Goal: Complete application form

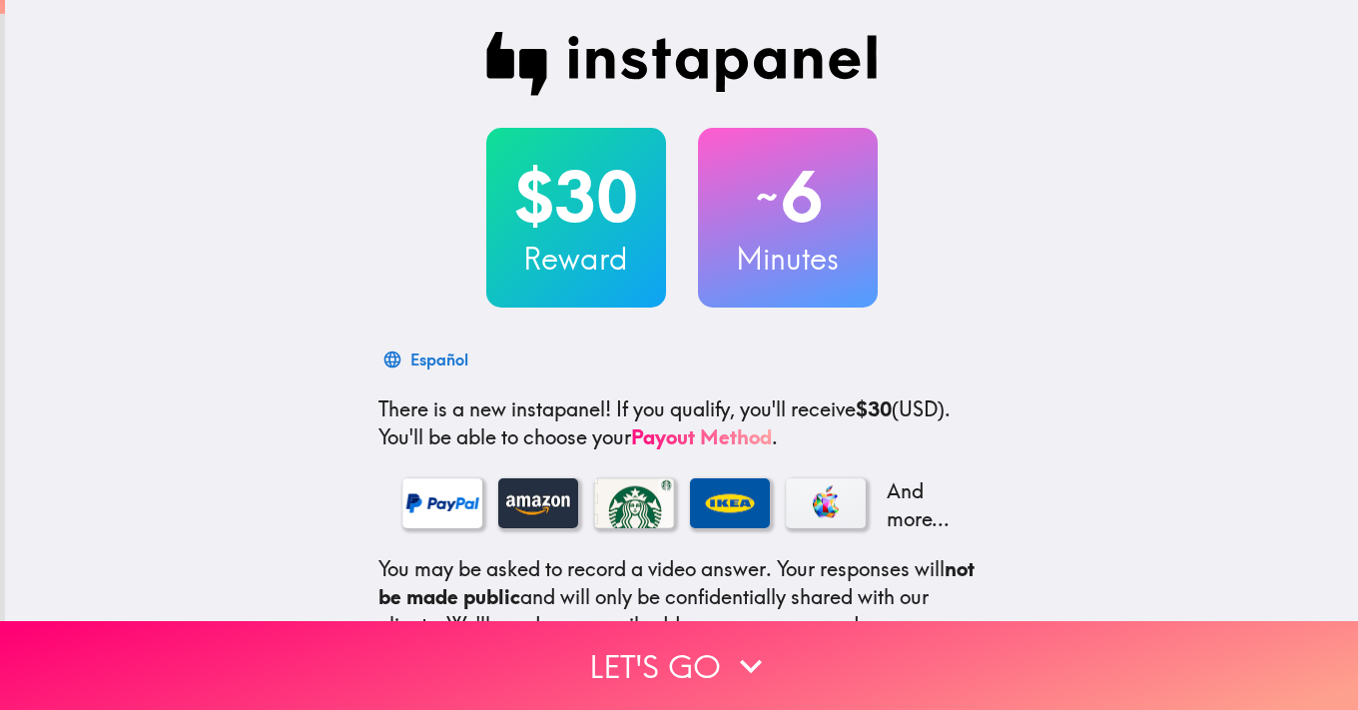
scroll to position [29, 0]
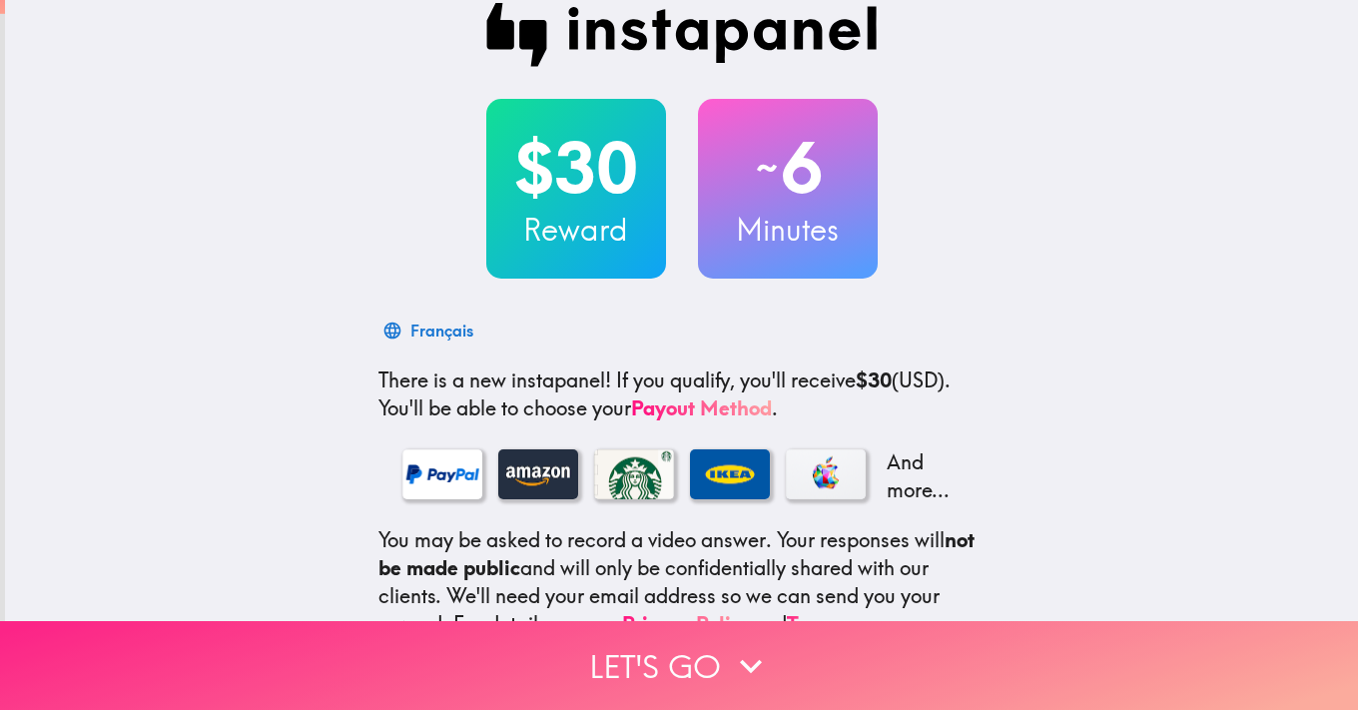
click at [742, 662] on icon "button" at bounding box center [751, 666] width 22 height 14
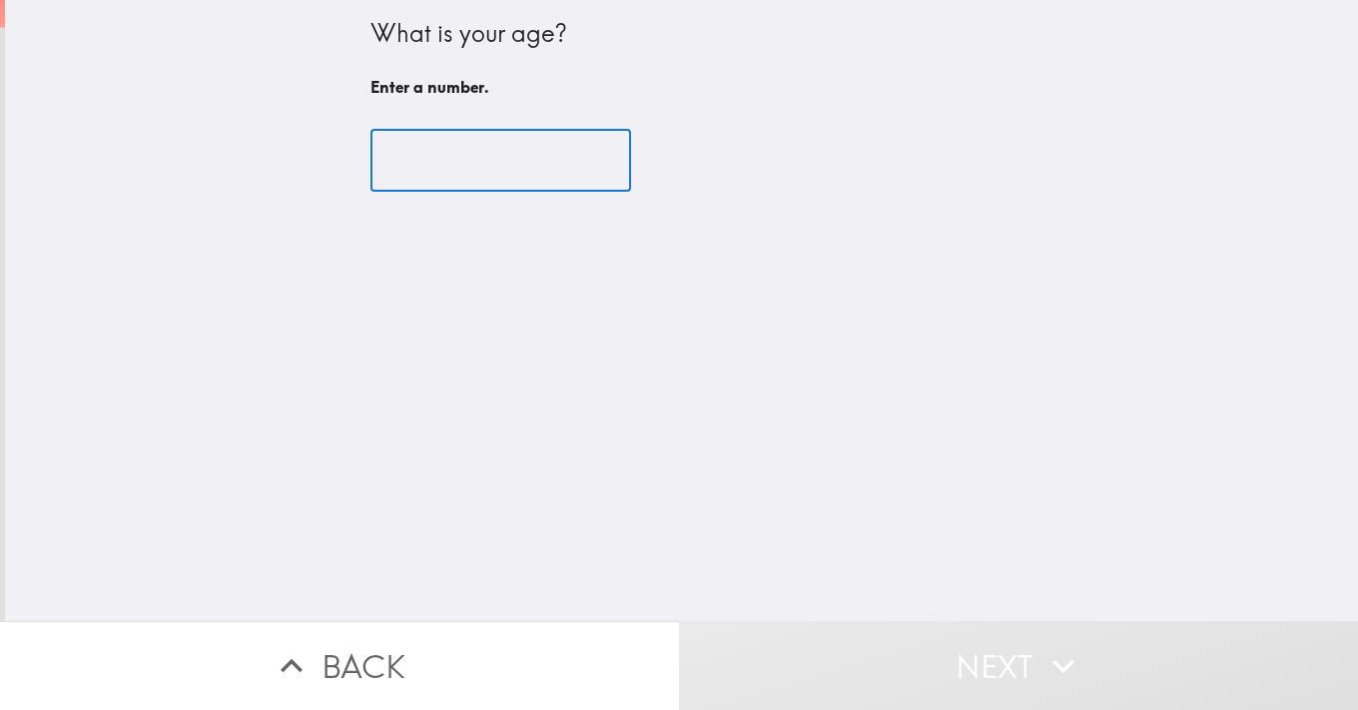
click at [457, 156] on input "number" at bounding box center [500, 161] width 261 height 62
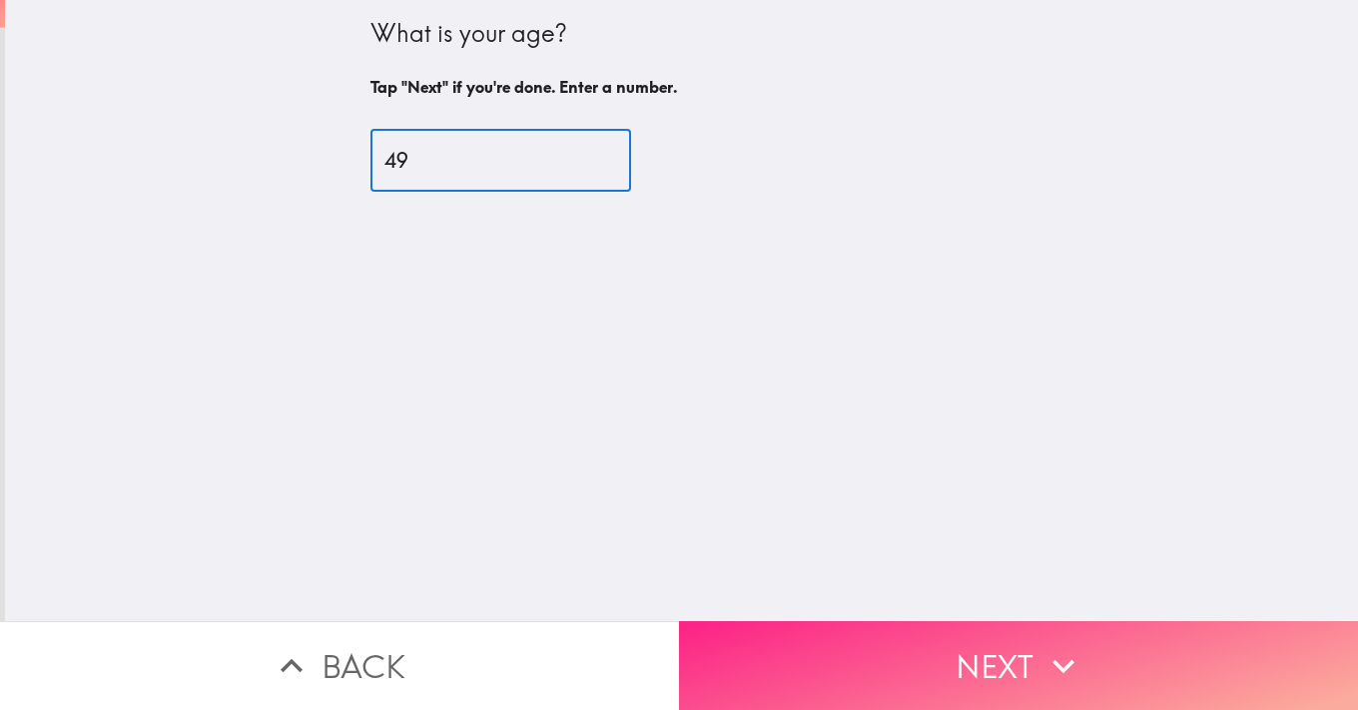
type input "49"
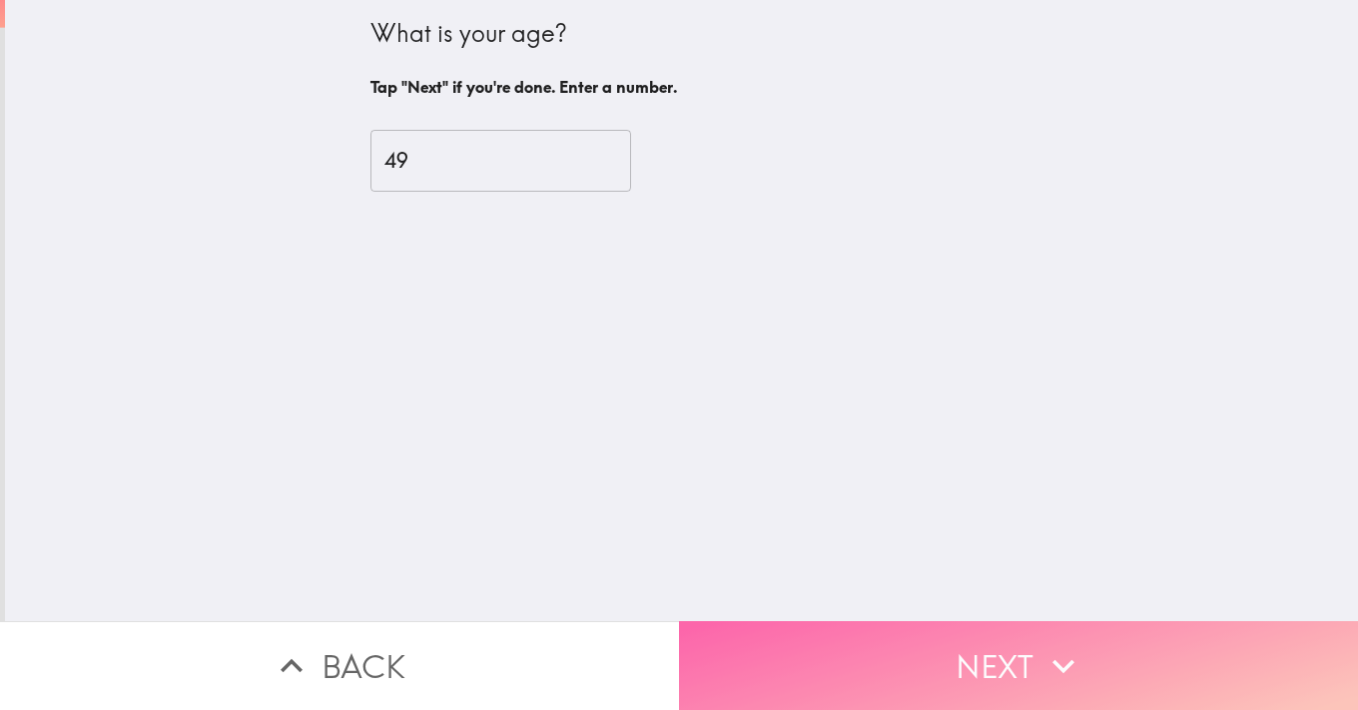
click at [1012, 651] on button "Next" at bounding box center [1018, 665] width 679 height 89
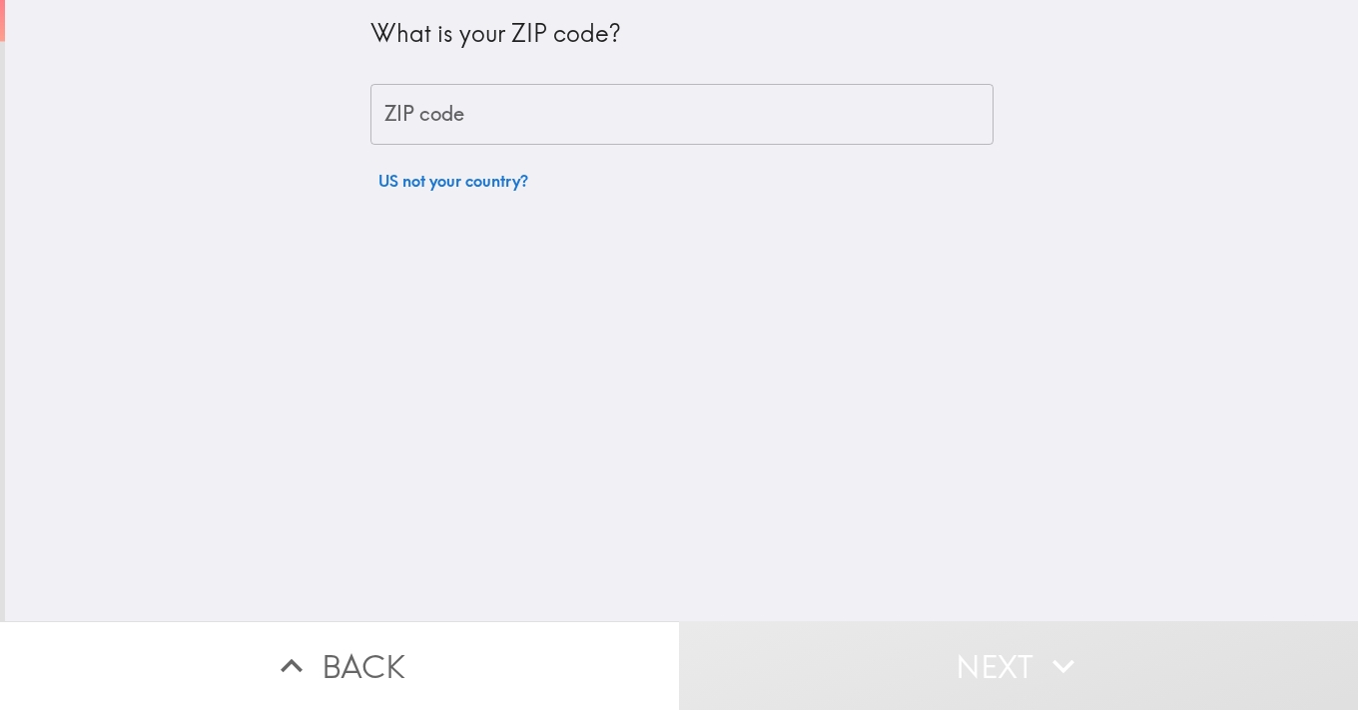
click at [543, 121] on input "ZIP code" at bounding box center [681, 115] width 623 height 62
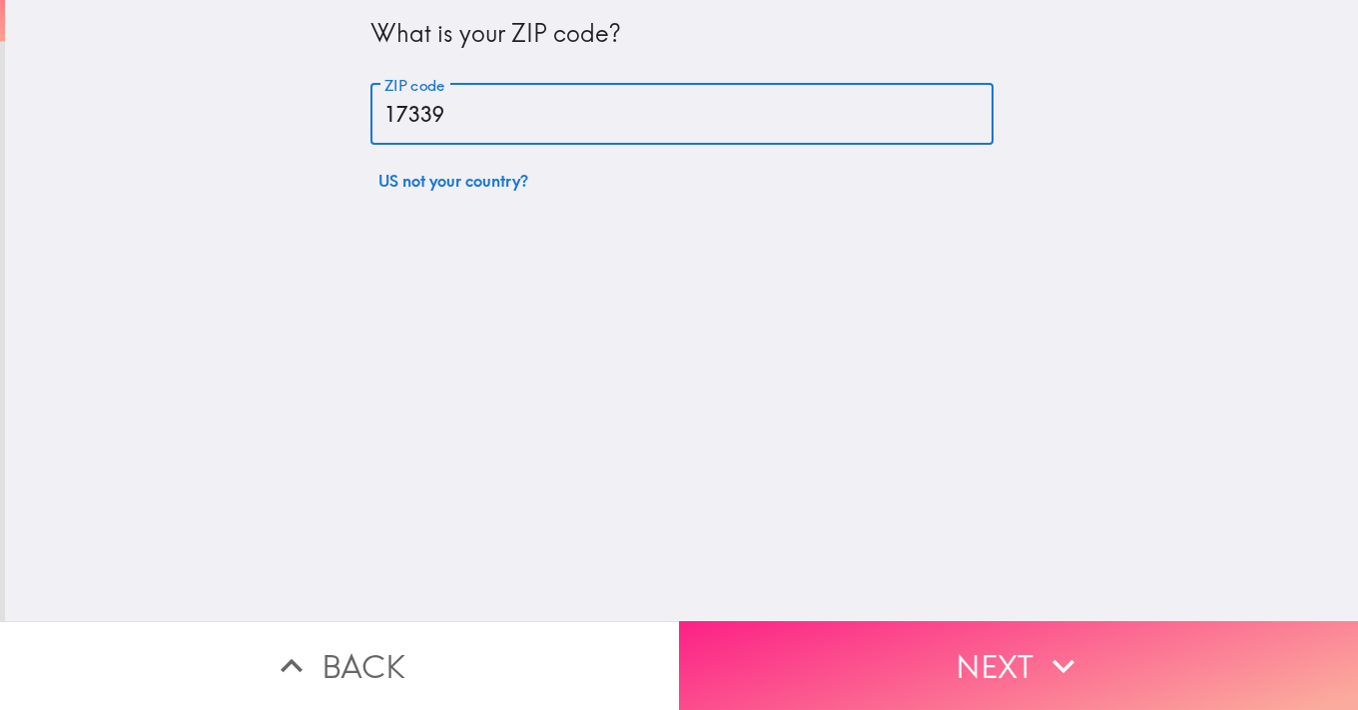
type input "17339"
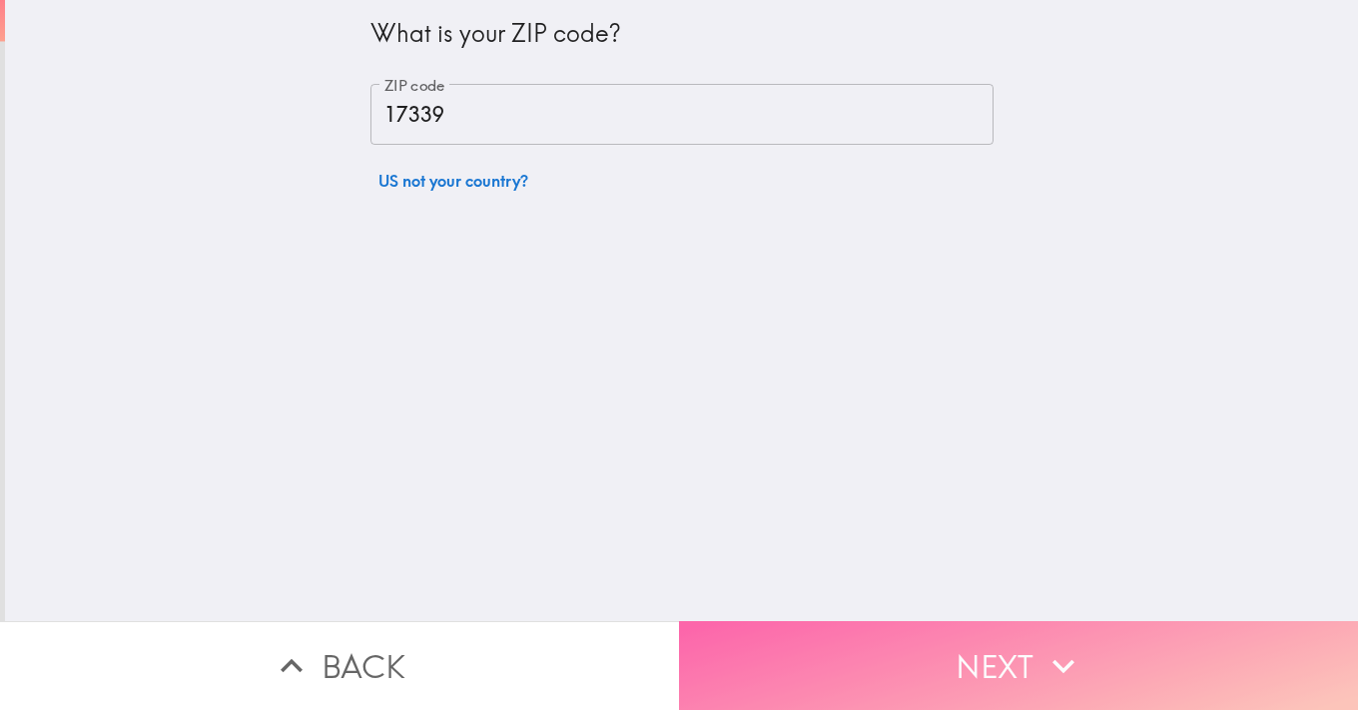
click at [1025, 678] on button "Next" at bounding box center [1018, 665] width 679 height 89
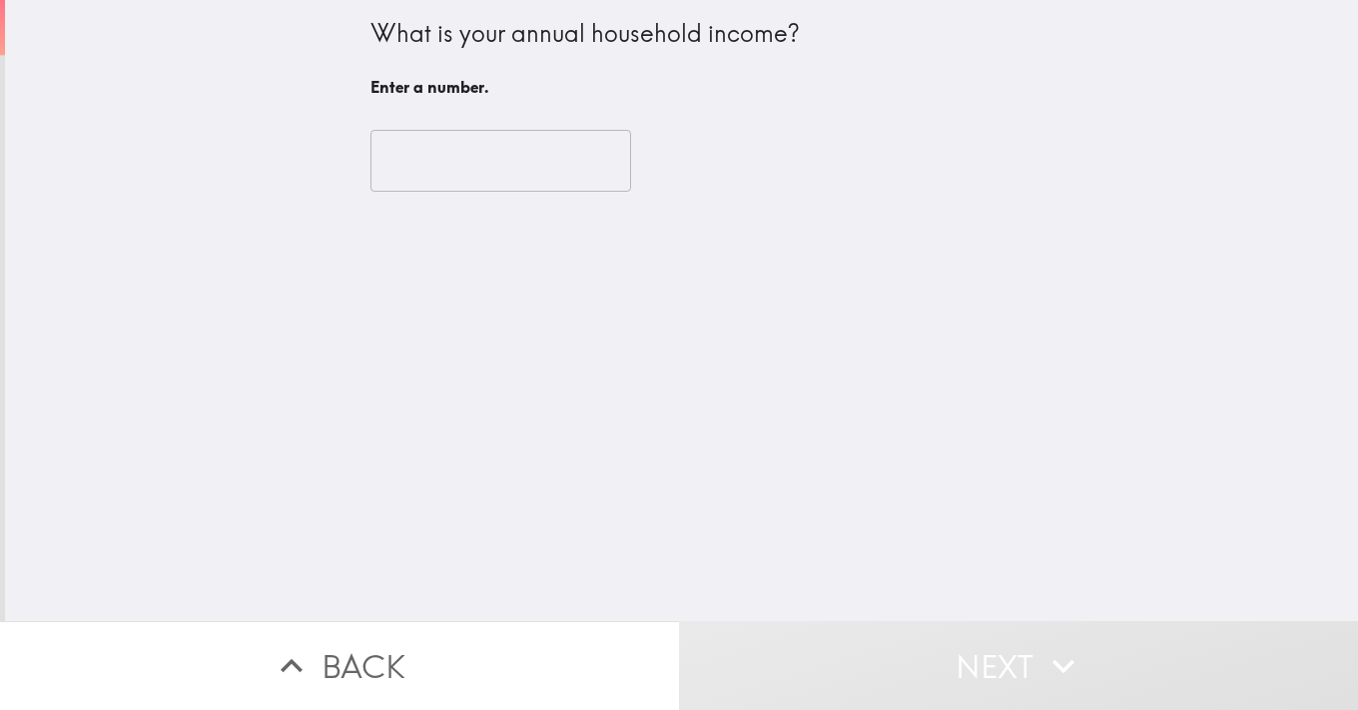
click at [496, 176] on input "number" at bounding box center [500, 161] width 261 height 62
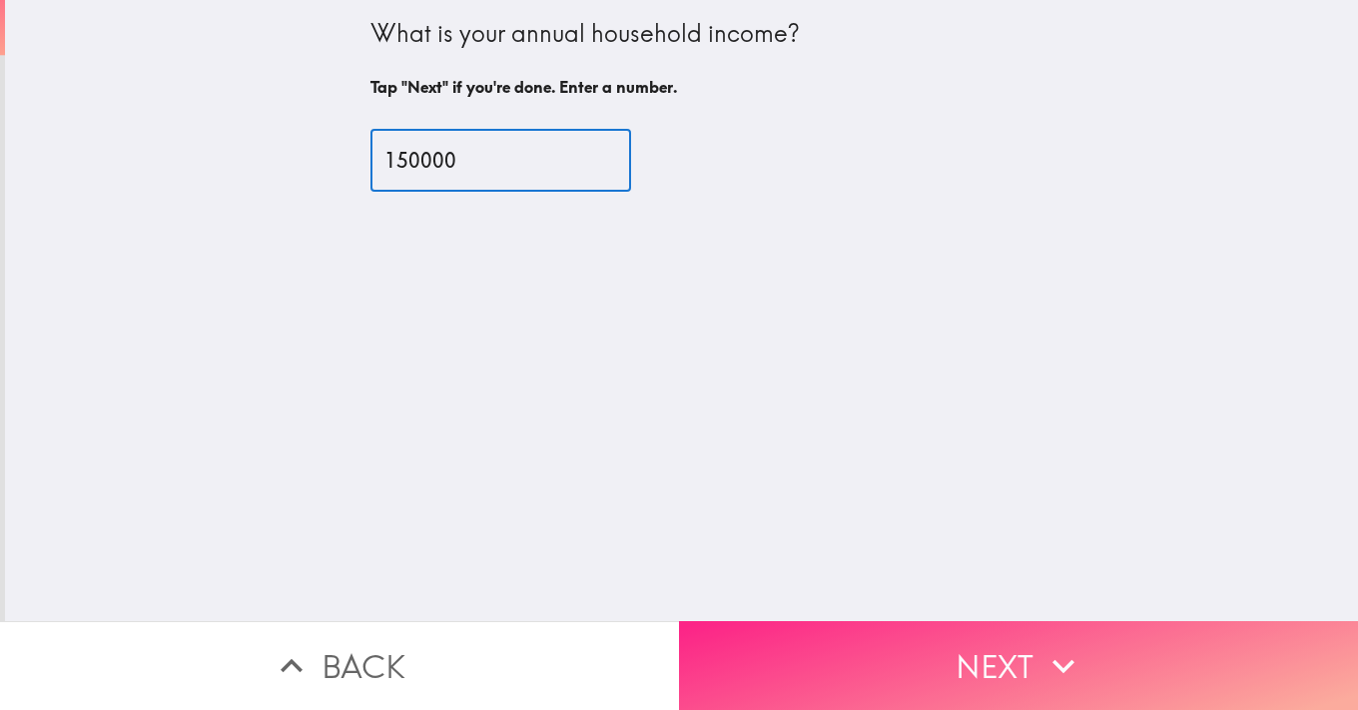
type input "150000"
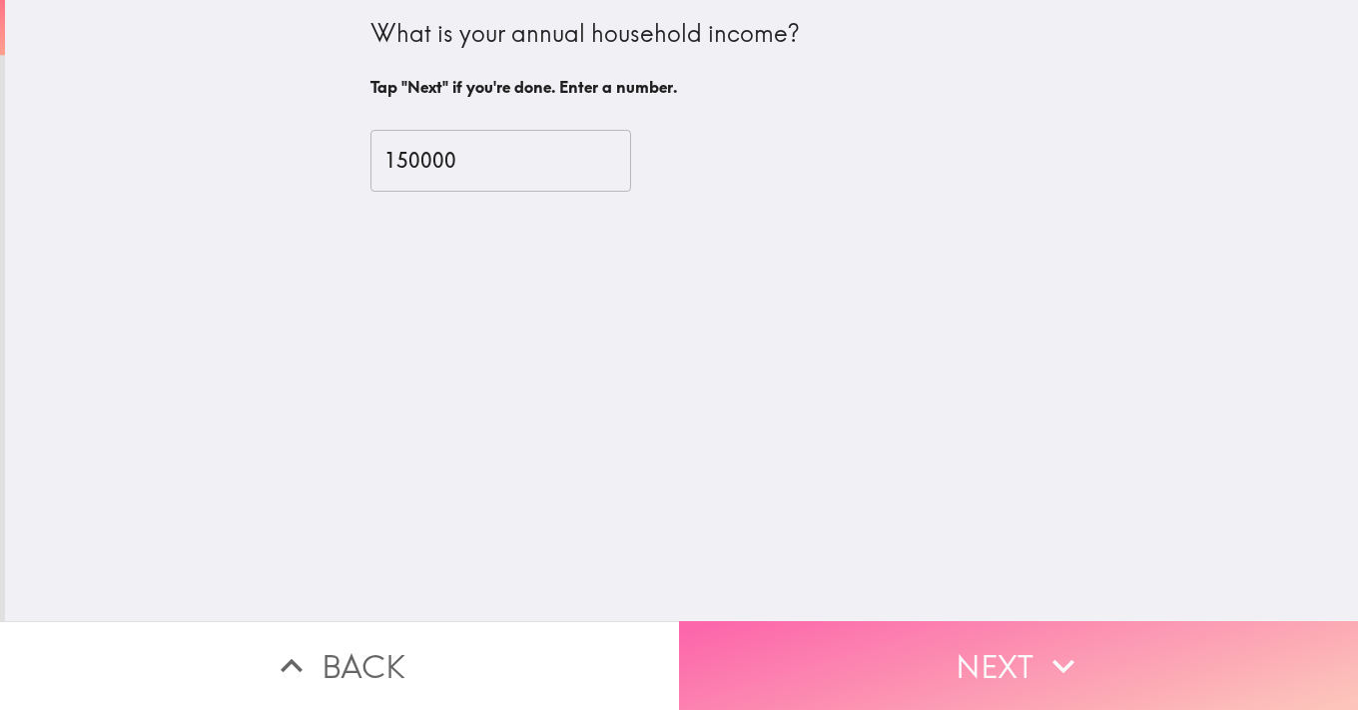
click at [1056, 655] on icon "button" at bounding box center [1064, 666] width 44 height 44
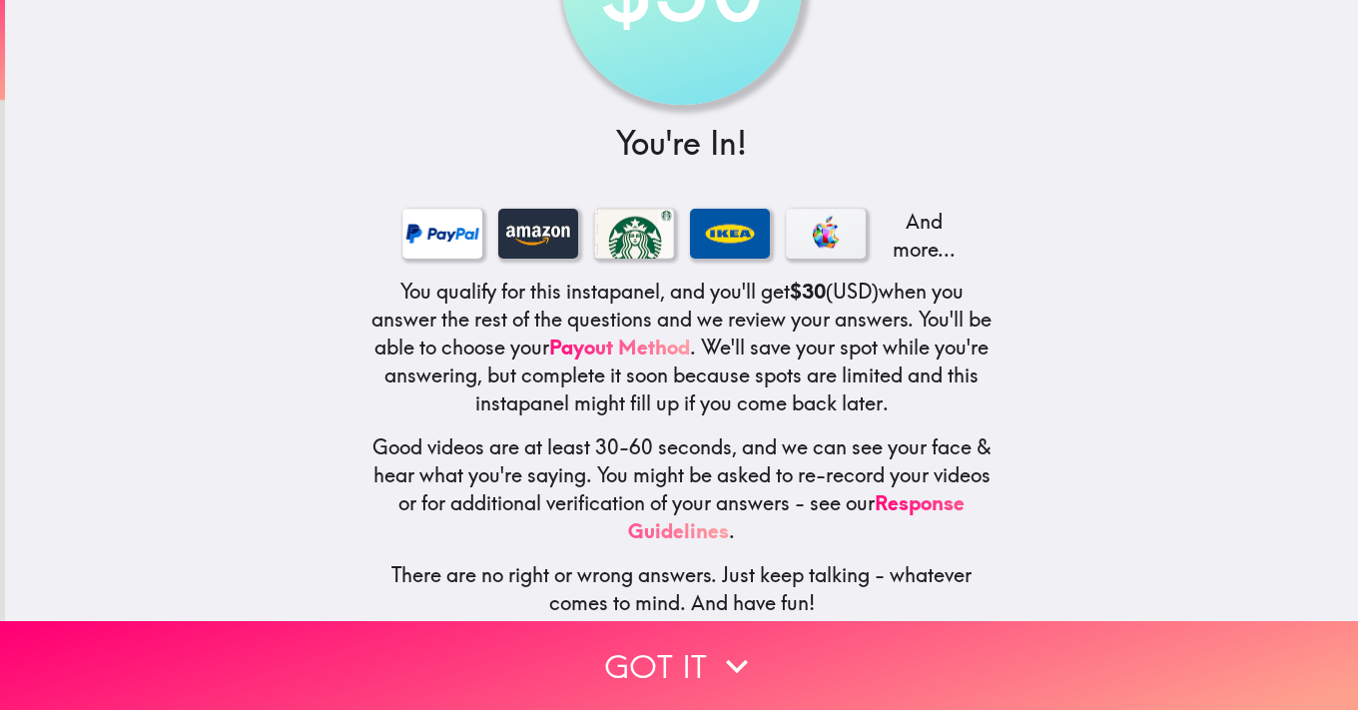
scroll to position [179, 0]
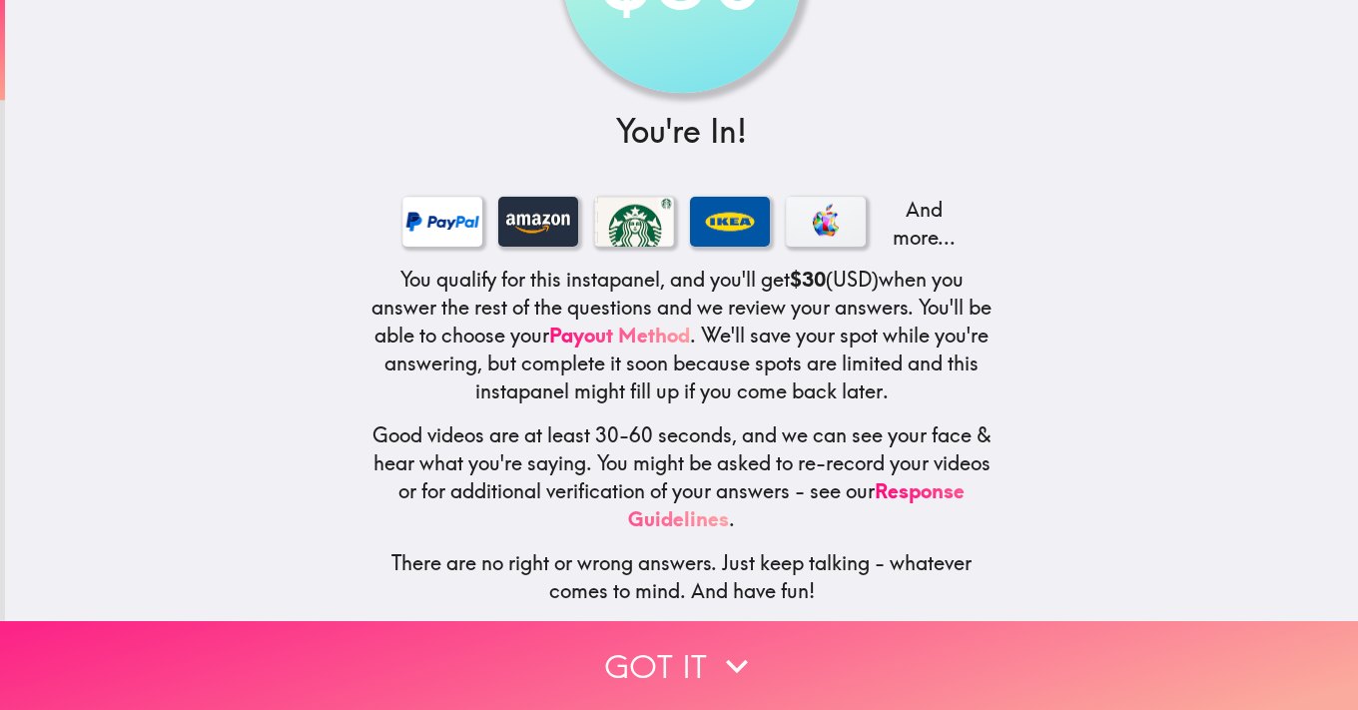
click at [713, 673] on button "Got it" at bounding box center [679, 665] width 1358 height 89
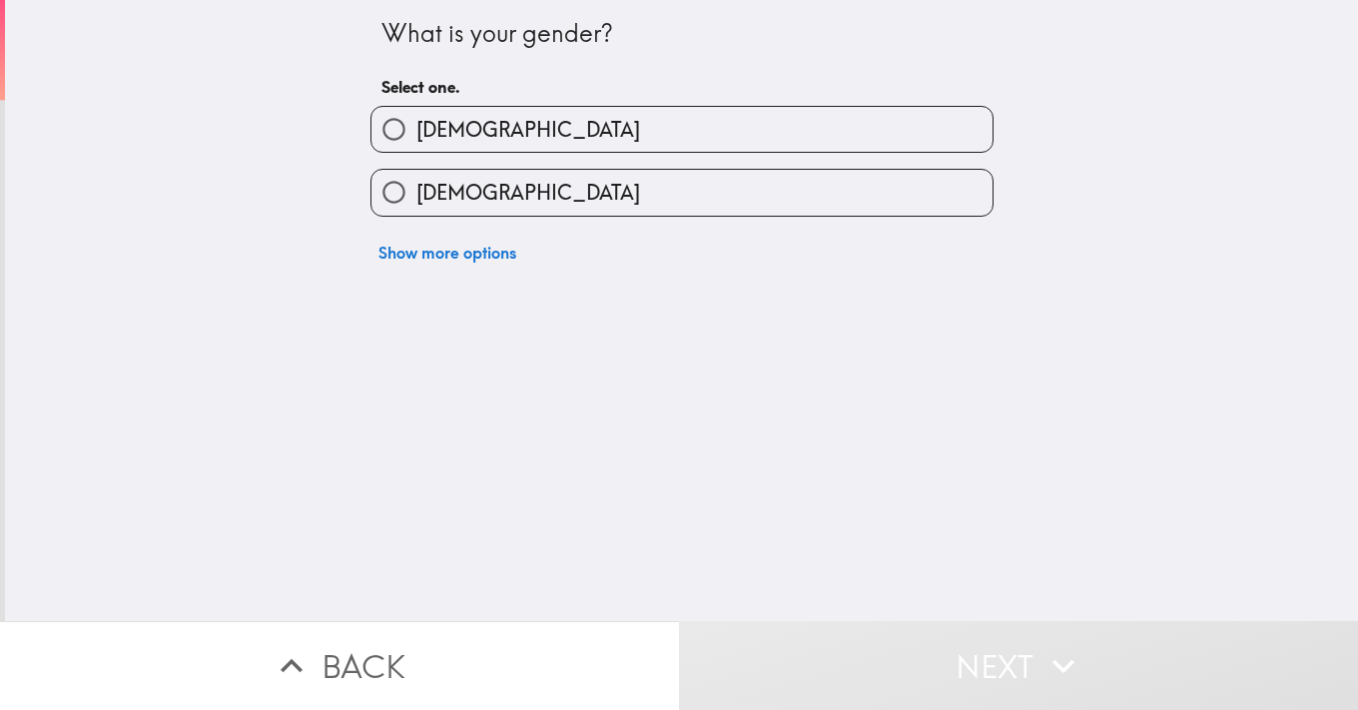
scroll to position [0, 0]
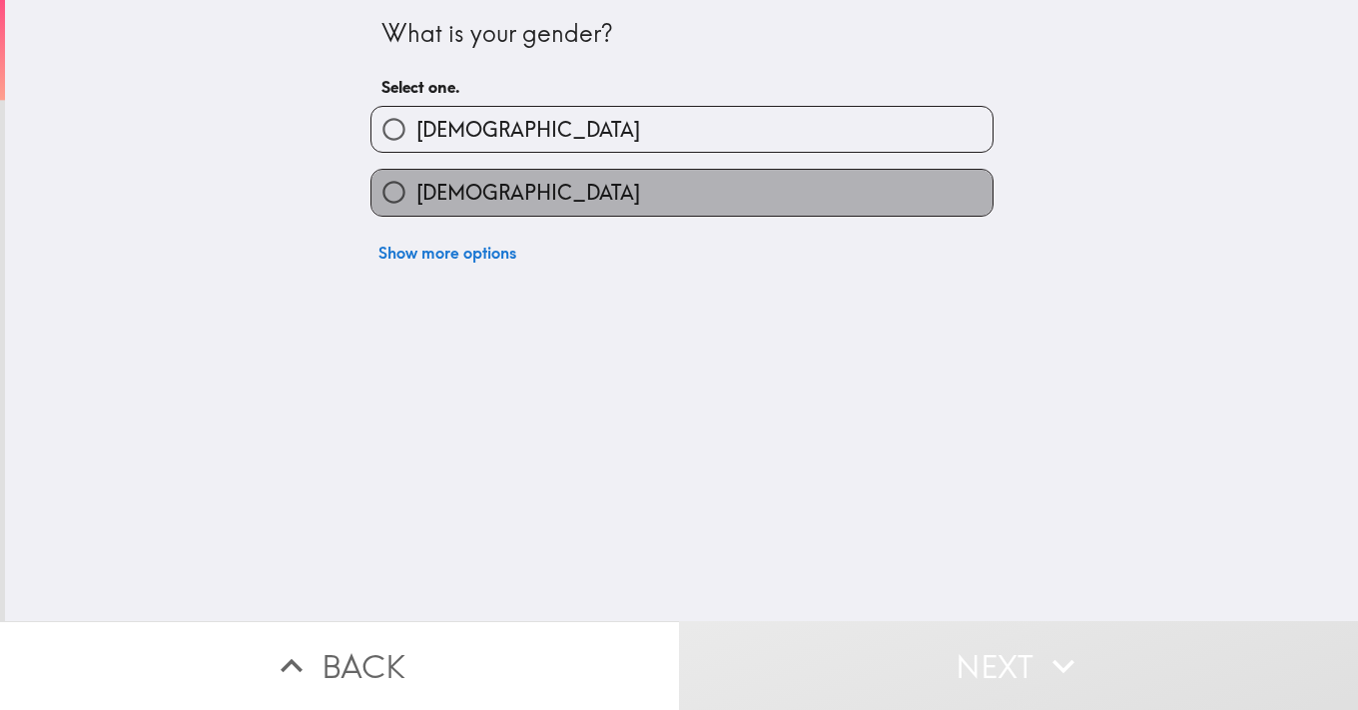
click at [538, 203] on label "[DEMOGRAPHIC_DATA]" at bounding box center [681, 192] width 621 height 45
click at [416, 203] on input "[DEMOGRAPHIC_DATA]" at bounding box center [393, 192] width 45 height 45
radio input "true"
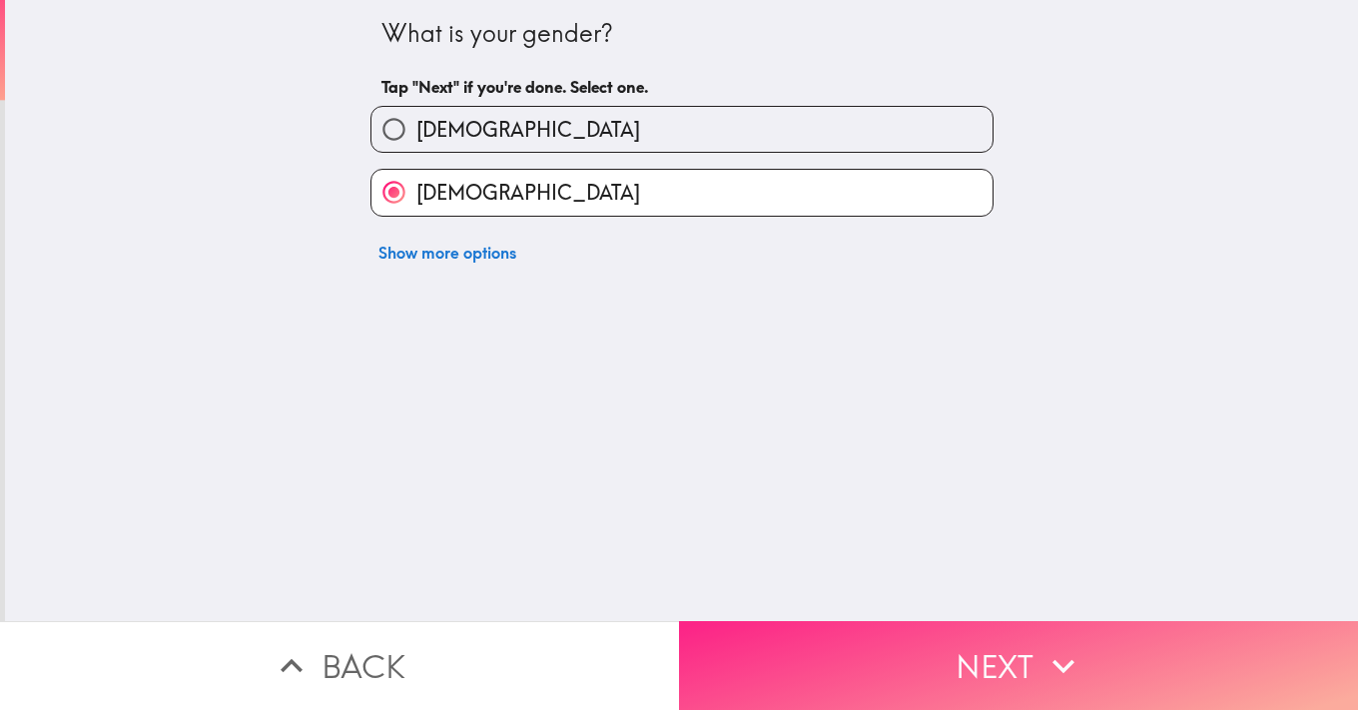
click at [1014, 660] on button "Next" at bounding box center [1018, 665] width 679 height 89
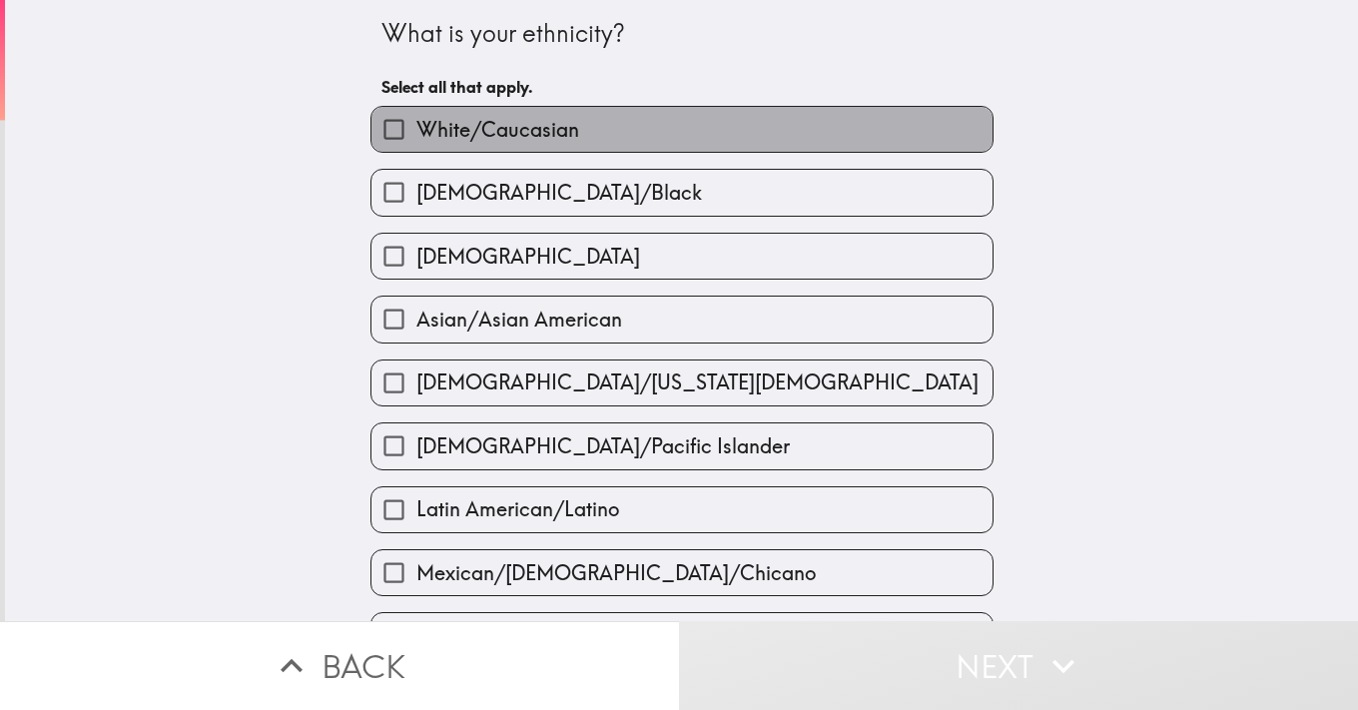
click at [751, 137] on label "White/Caucasian" at bounding box center [681, 129] width 621 height 45
click at [416, 137] on input "White/Caucasian" at bounding box center [393, 129] width 45 height 45
checkbox input "true"
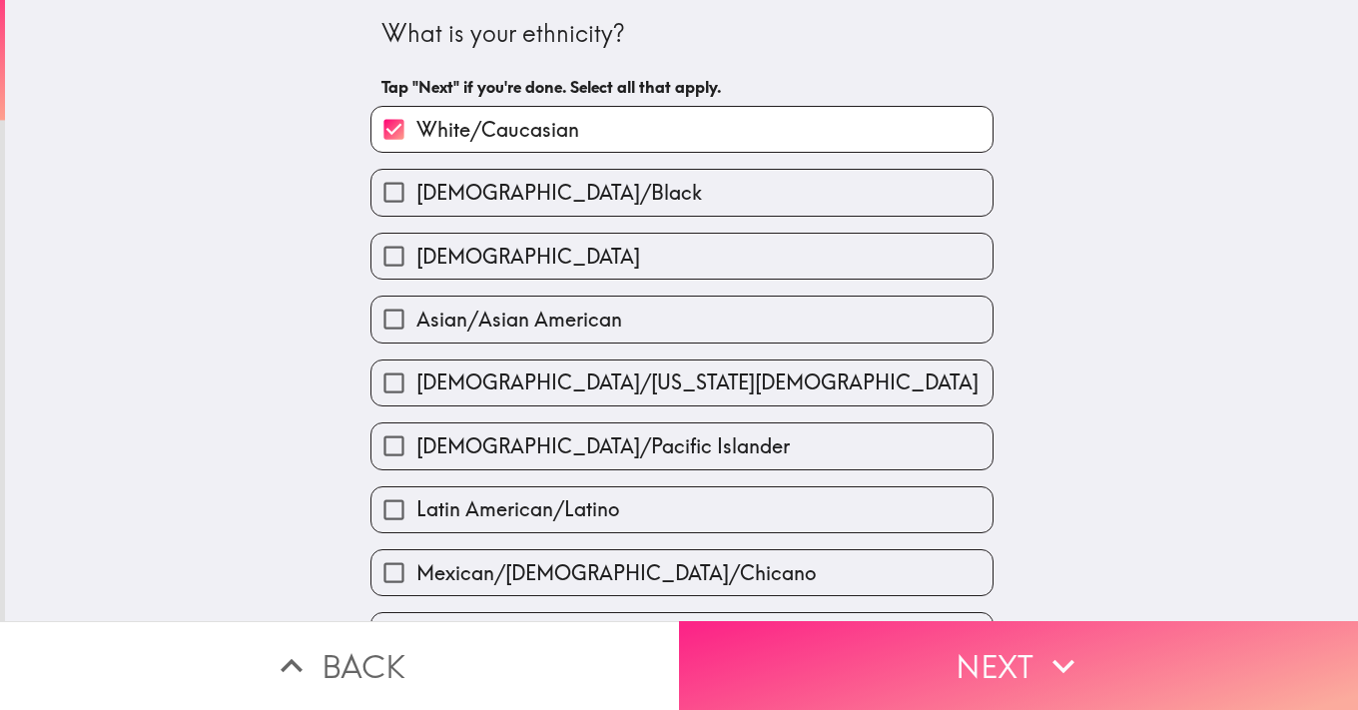
click at [1017, 666] on button "Next" at bounding box center [1018, 665] width 679 height 89
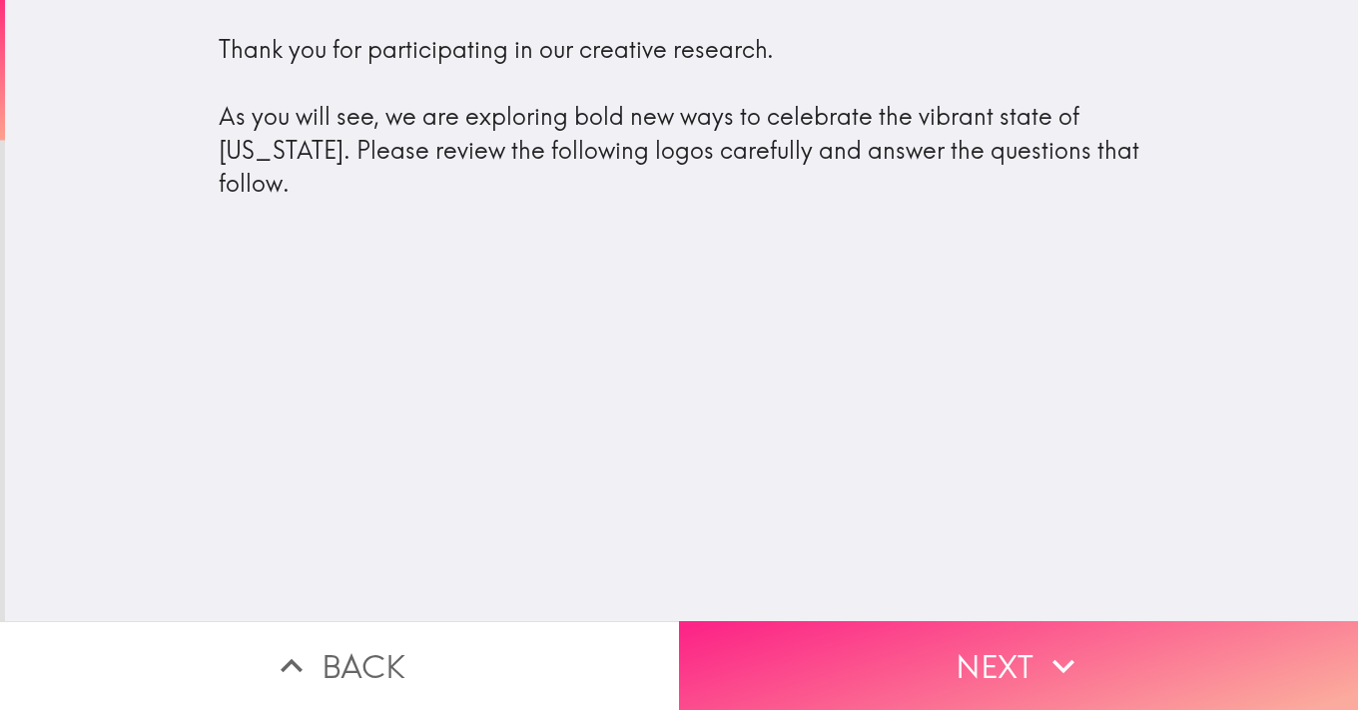
click at [1007, 675] on button "Next" at bounding box center [1018, 665] width 679 height 89
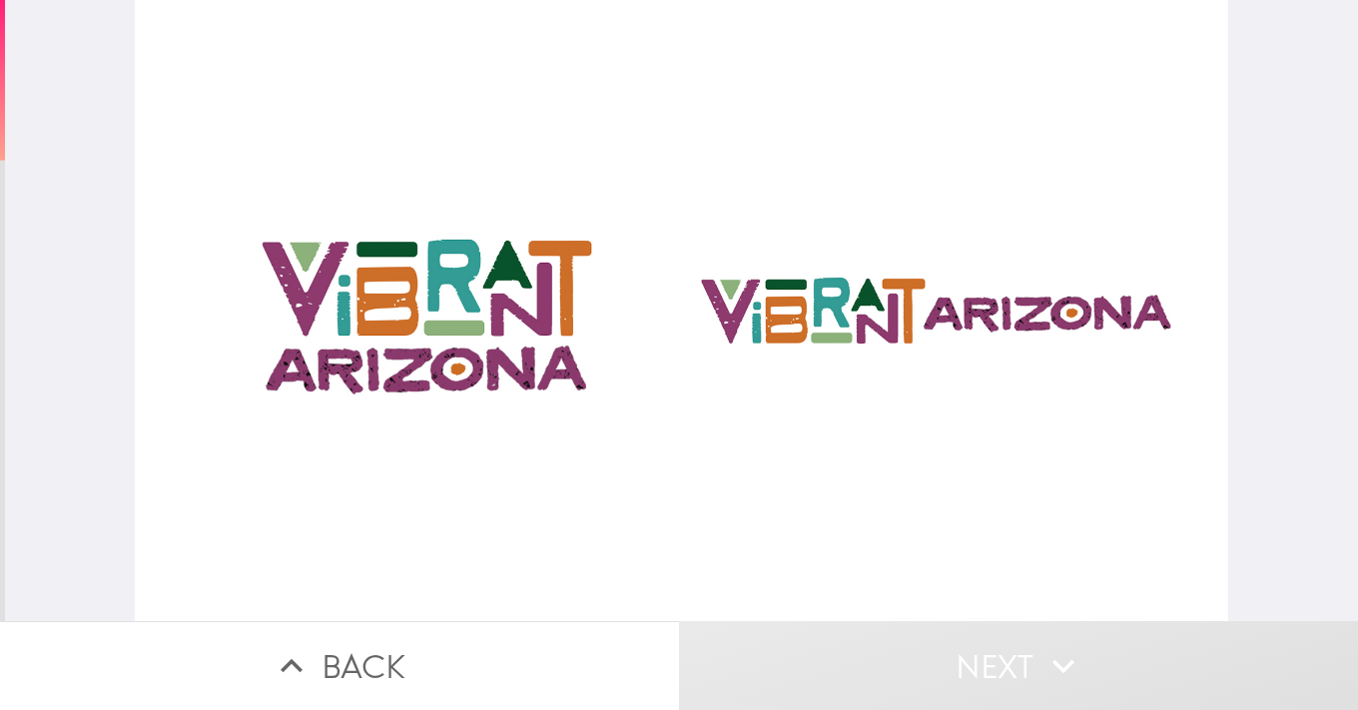
click at [1031, 676] on button "Next" at bounding box center [1018, 665] width 679 height 89
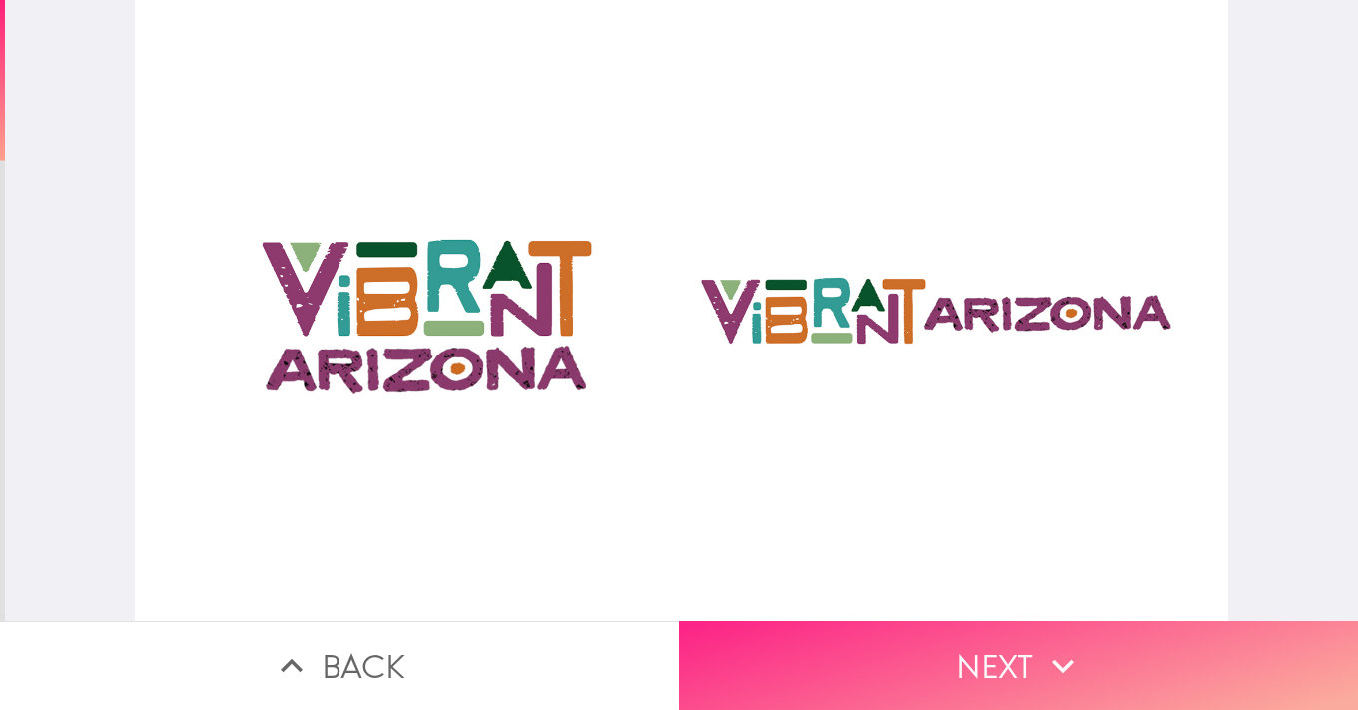
click at [1061, 665] on icon "button" at bounding box center [1064, 666] width 44 height 44
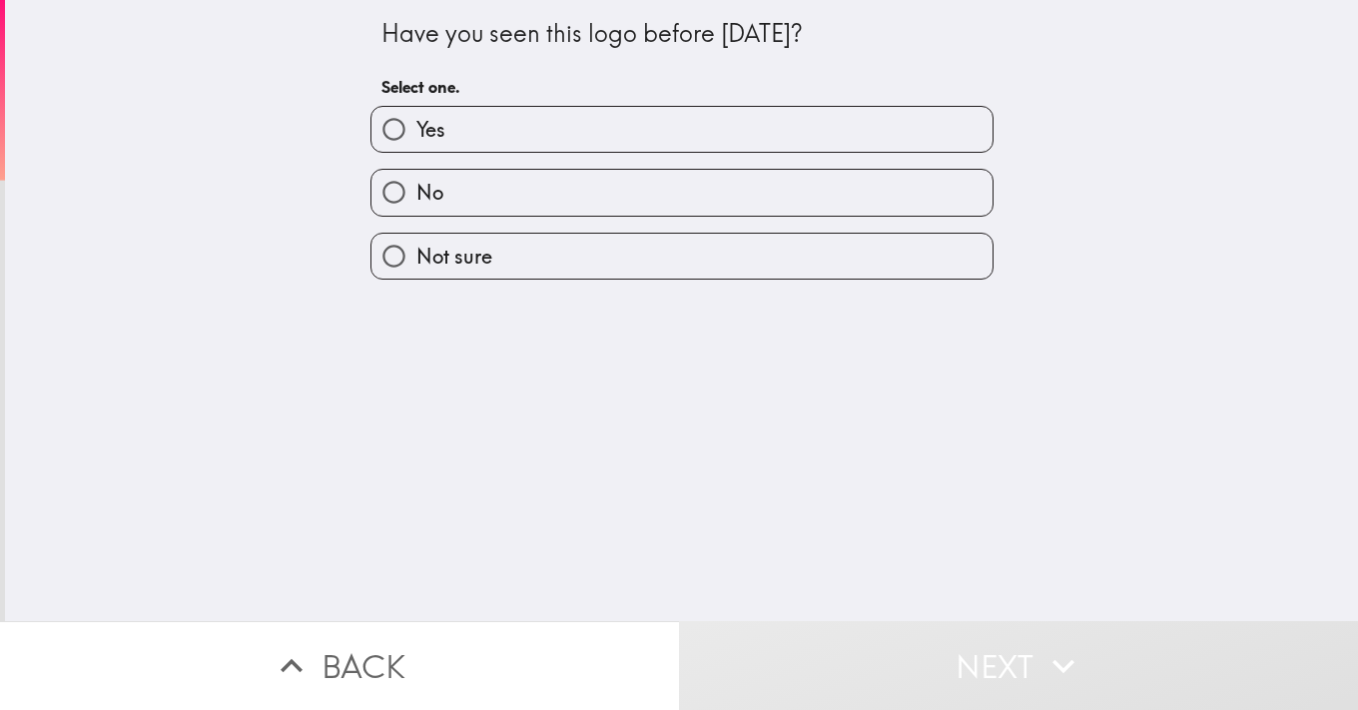
click at [648, 192] on label "No" at bounding box center [681, 192] width 621 height 45
click at [416, 192] on input "No" at bounding box center [393, 192] width 45 height 45
radio input "true"
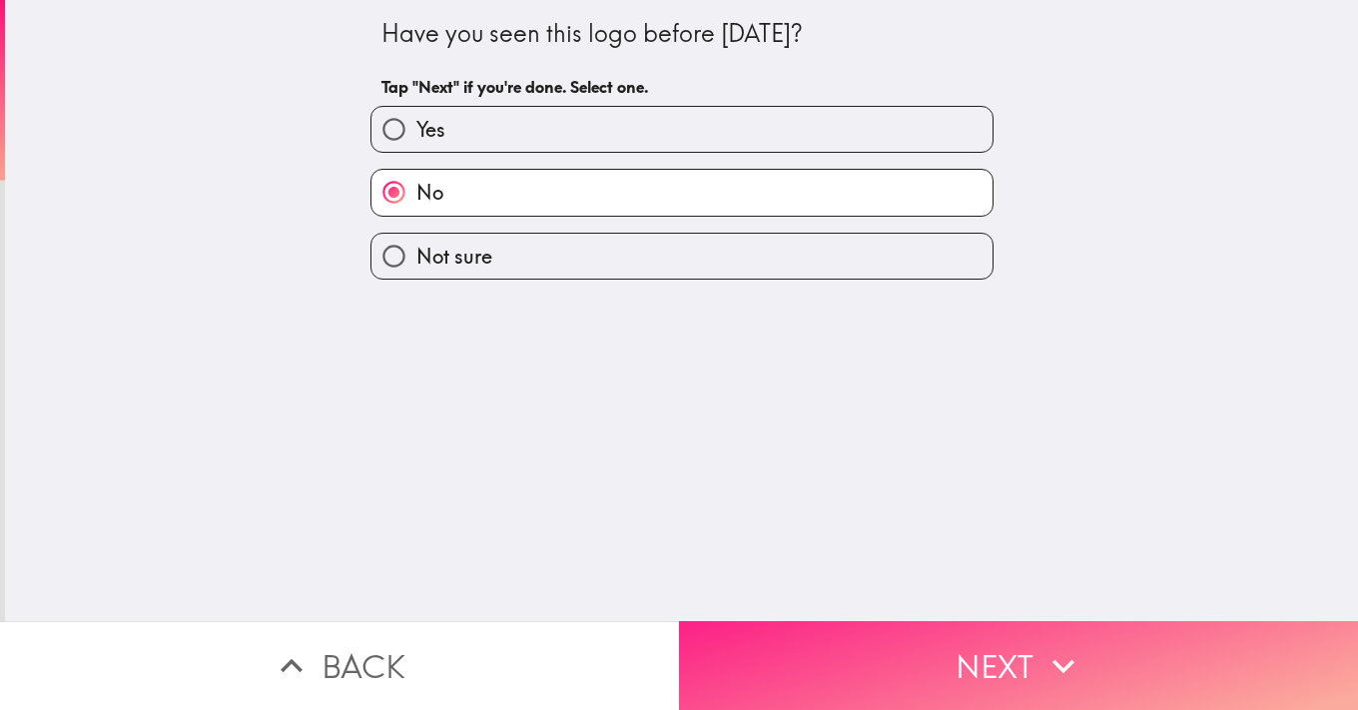
click at [946, 658] on button "Next" at bounding box center [1018, 665] width 679 height 89
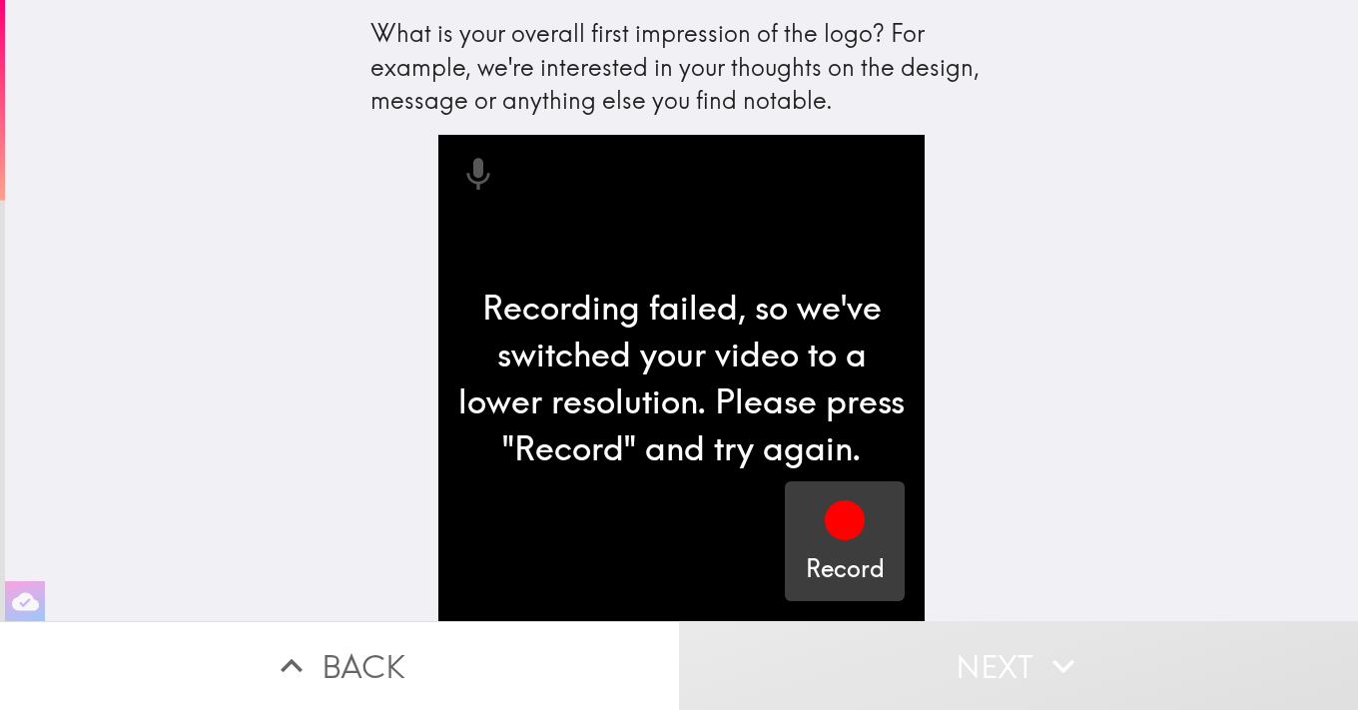
click at [847, 523] on icon "button" at bounding box center [845, 520] width 40 height 40
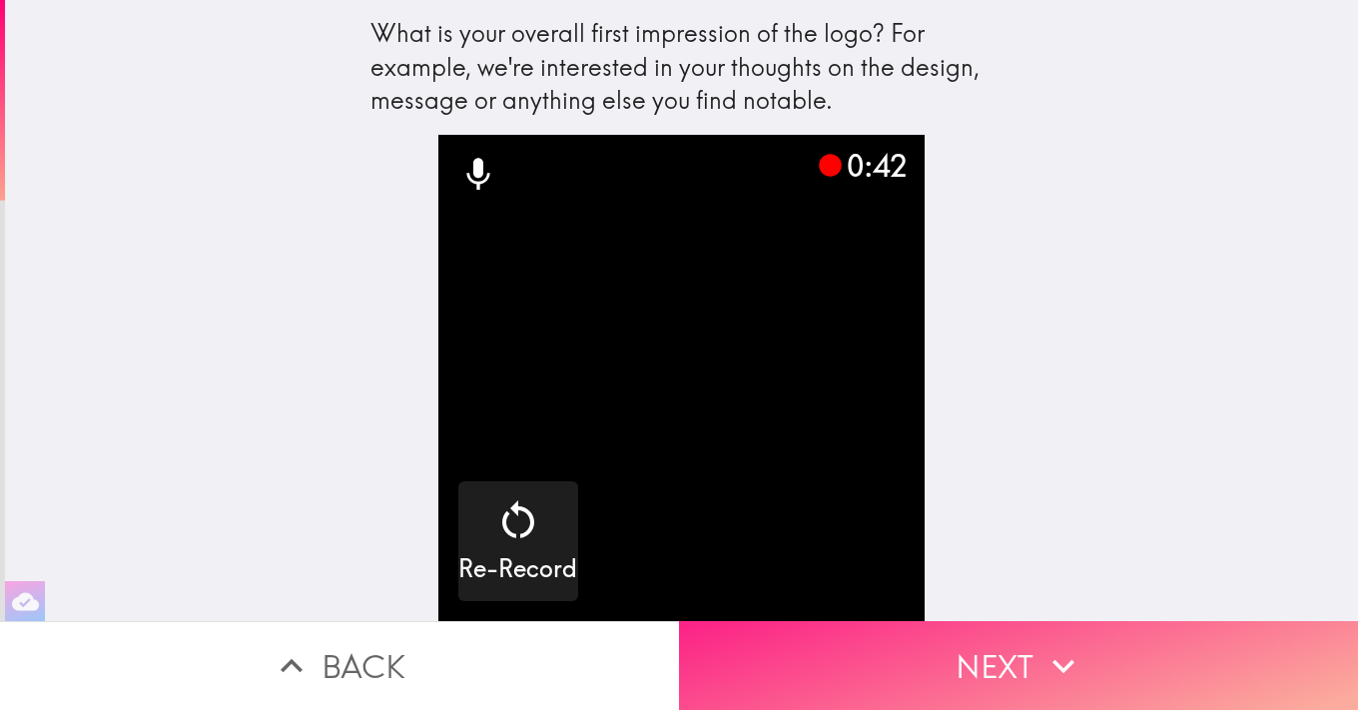
click at [1039, 677] on button "Next" at bounding box center [1018, 665] width 679 height 89
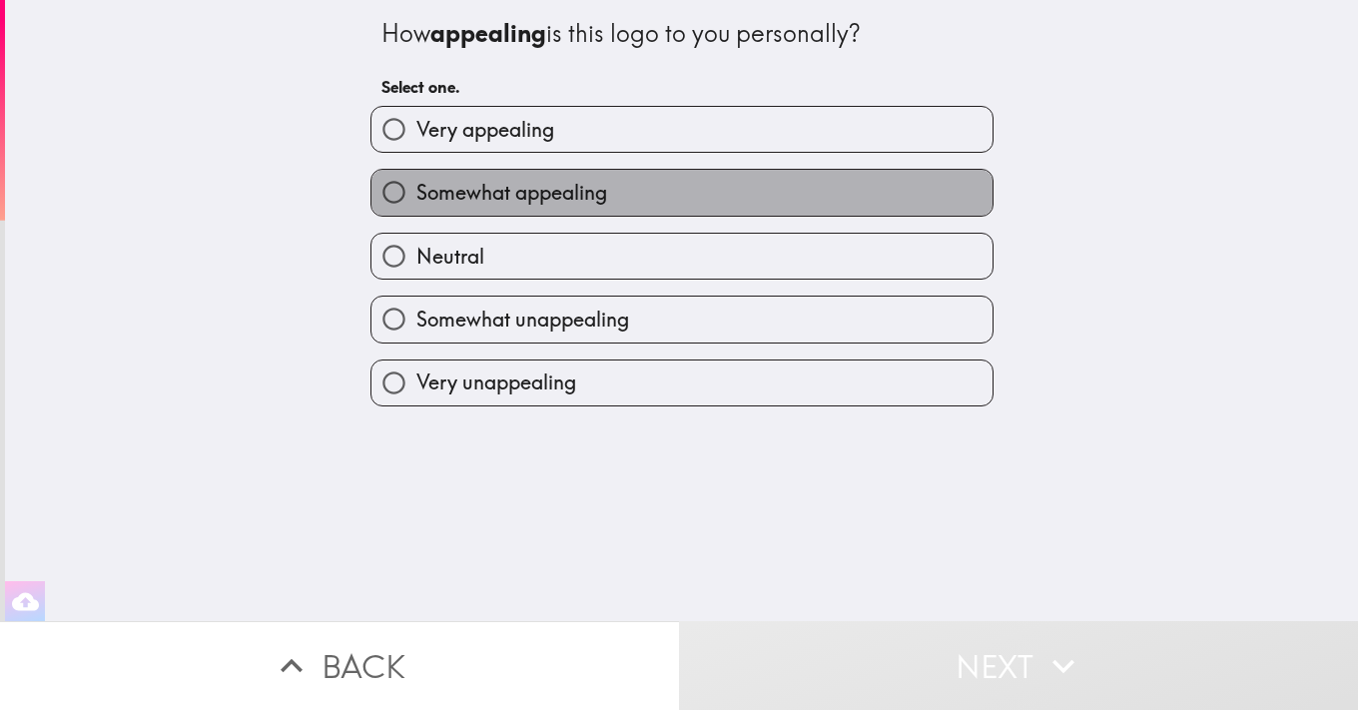
click at [642, 200] on label "Somewhat appealing" at bounding box center [681, 192] width 621 height 45
click at [416, 200] on input "Somewhat appealing" at bounding box center [393, 192] width 45 height 45
radio input "true"
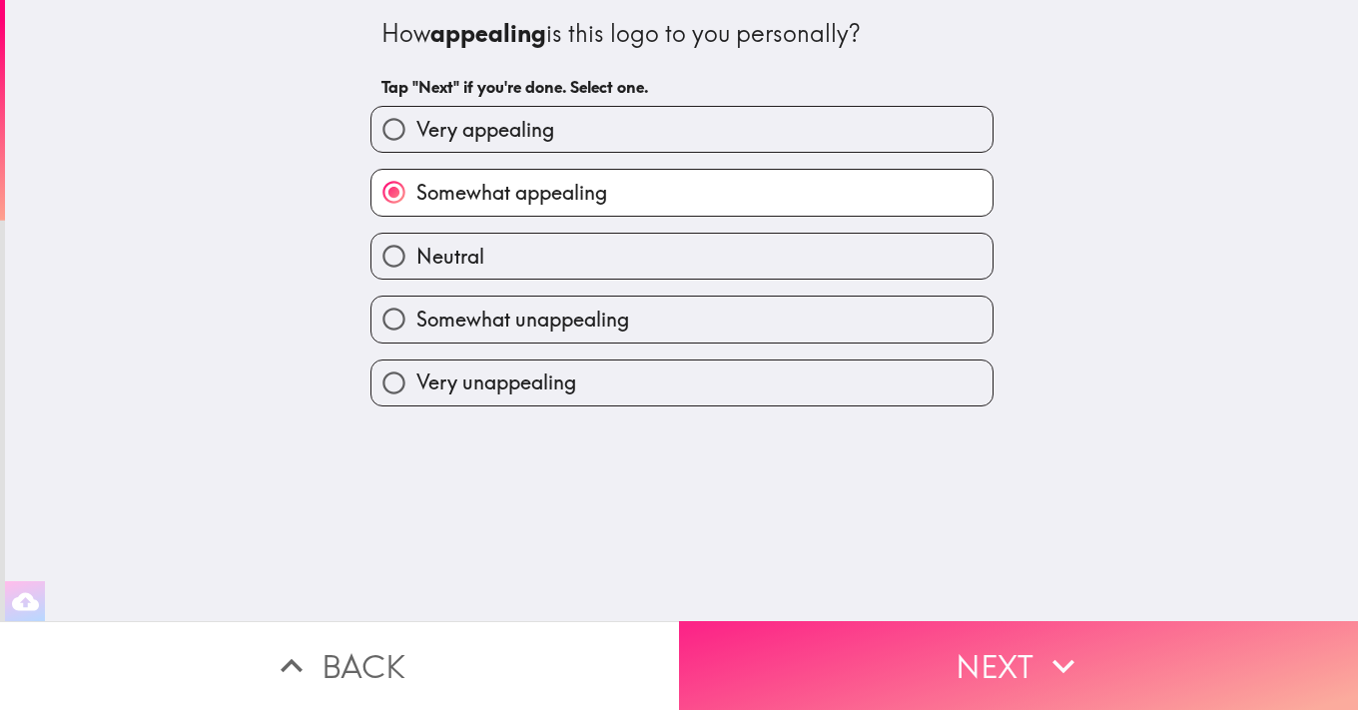
click at [990, 655] on button "Next" at bounding box center [1018, 665] width 679 height 89
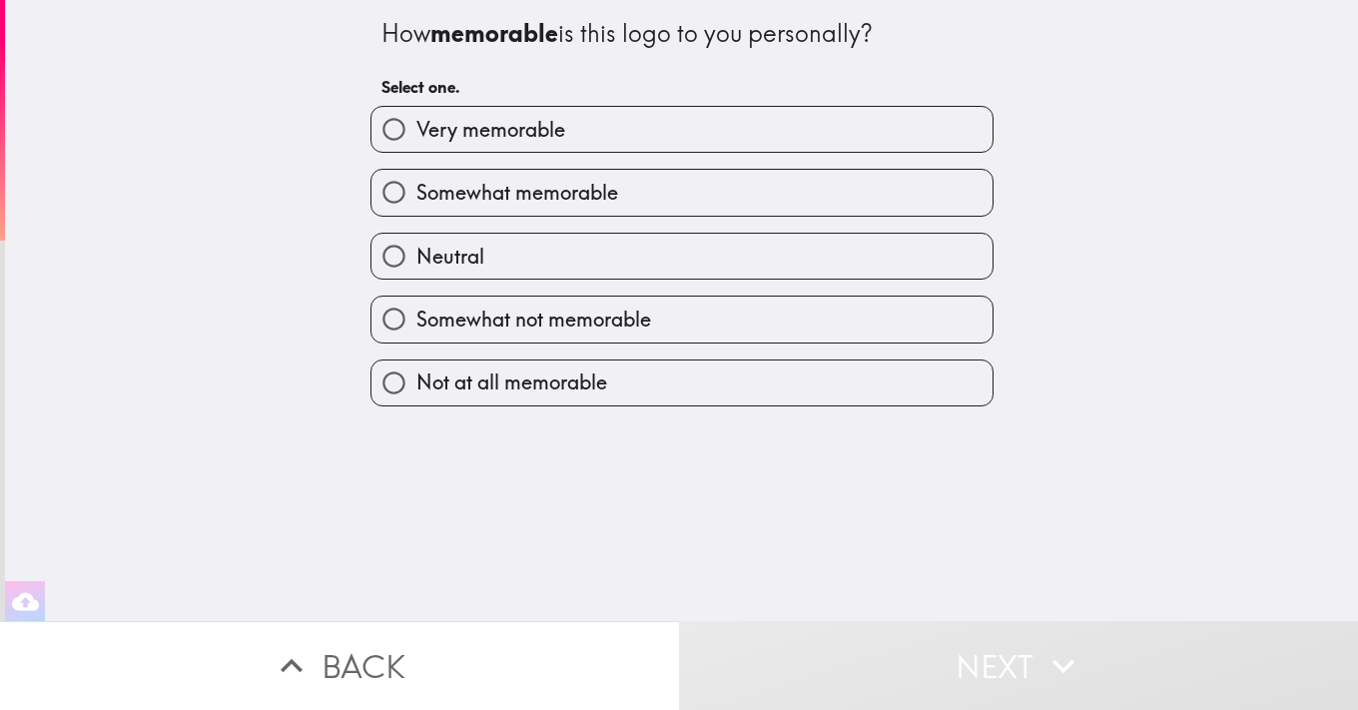
click at [758, 189] on label "Somewhat memorable" at bounding box center [681, 192] width 621 height 45
click at [416, 189] on input "Somewhat memorable" at bounding box center [393, 192] width 45 height 45
radio input "true"
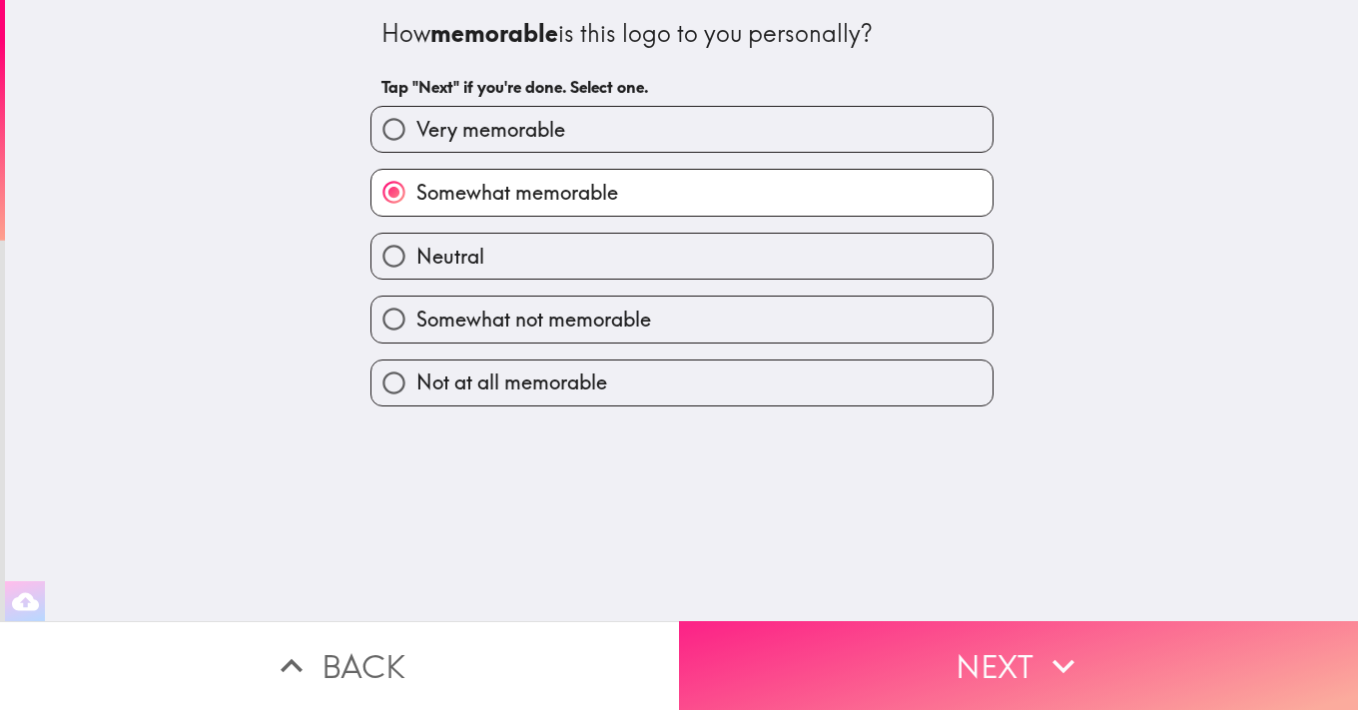
click at [1027, 667] on button "Next" at bounding box center [1018, 665] width 679 height 89
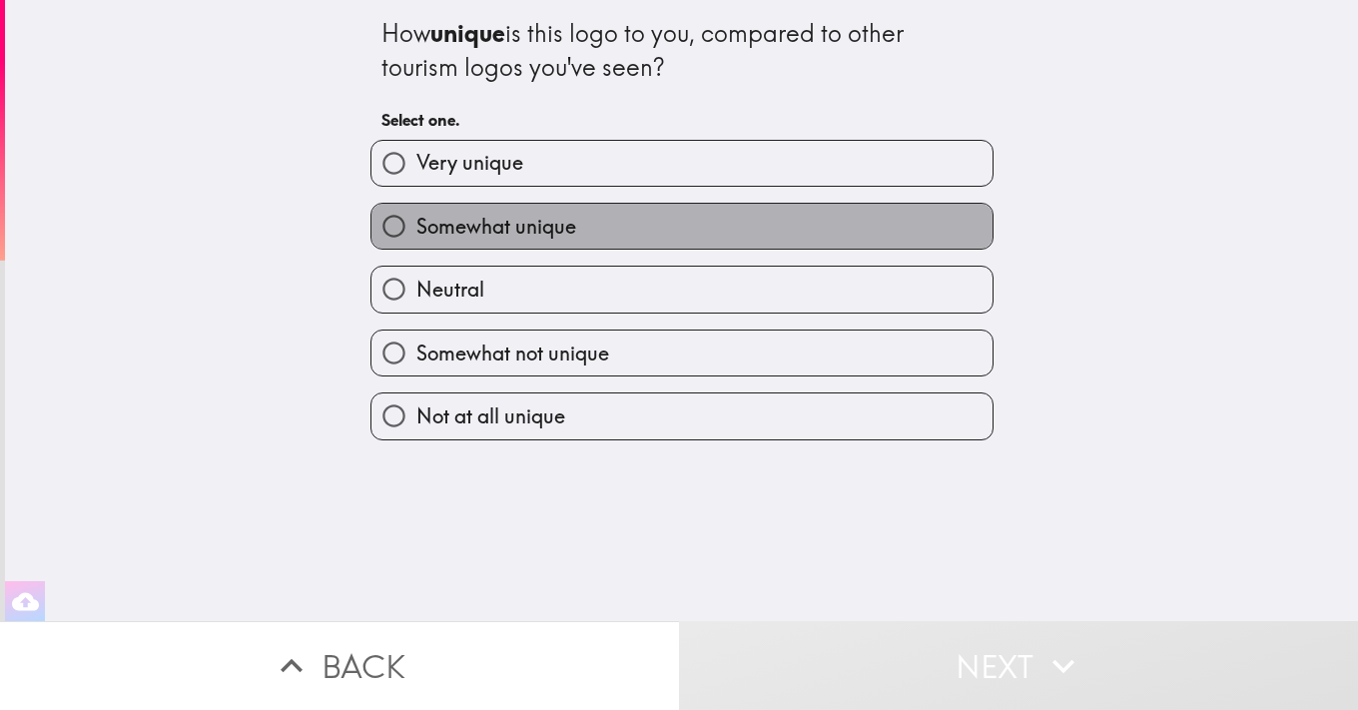
click at [690, 227] on label "Somewhat unique" at bounding box center [681, 226] width 621 height 45
click at [416, 227] on input "Somewhat unique" at bounding box center [393, 226] width 45 height 45
radio input "true"
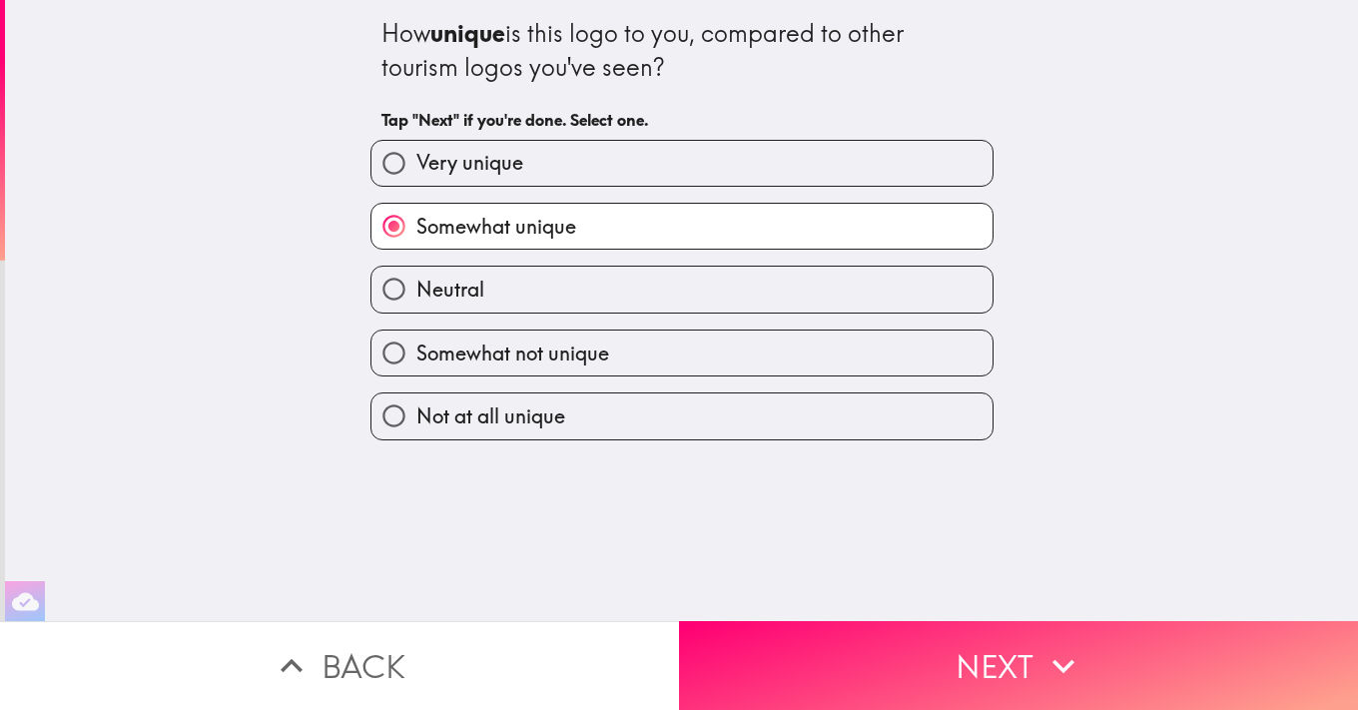
click at [770, 161] on label "Very unique" at bounding box center [681, 163] width 621 height 45
click at [416, 161] on input "Very unique" at bounding box center [393, 163] width 45 height 45
radio input "true"
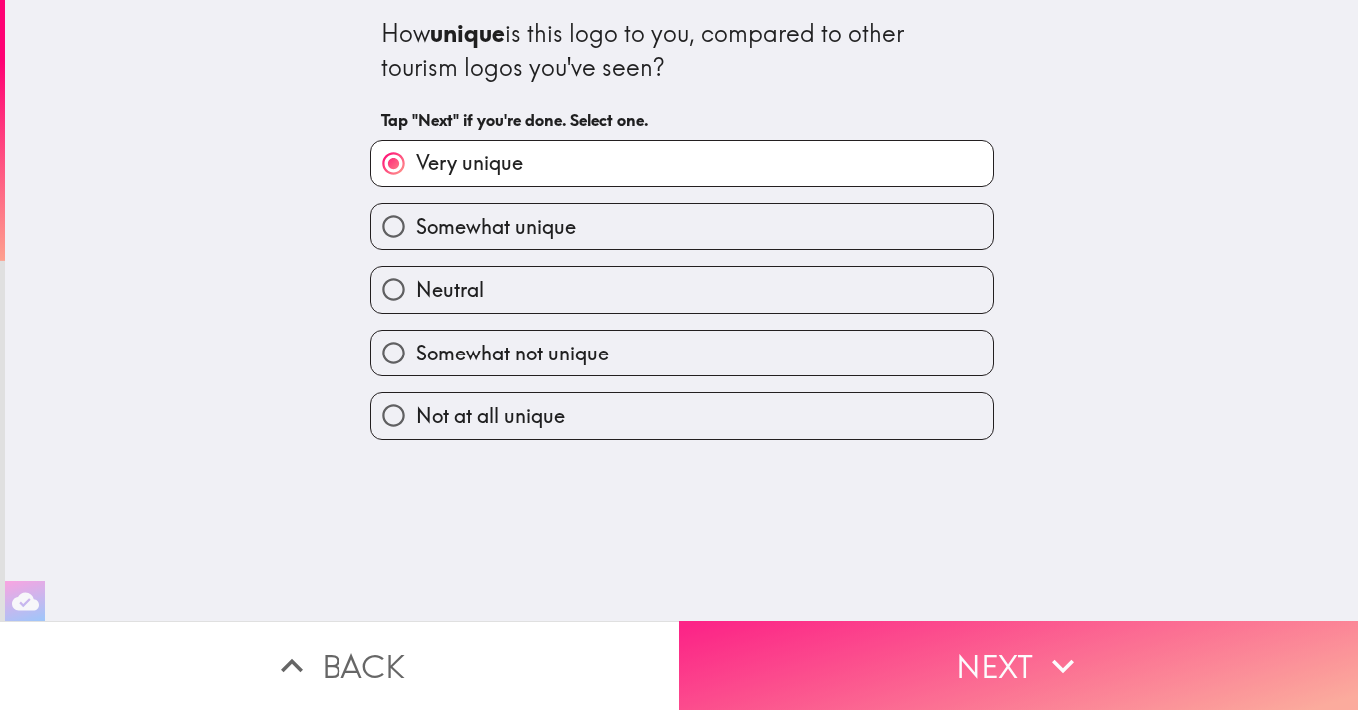
click at [1009, 665] on button "Next" at bounding box center [1018, 665] width 679 height 89
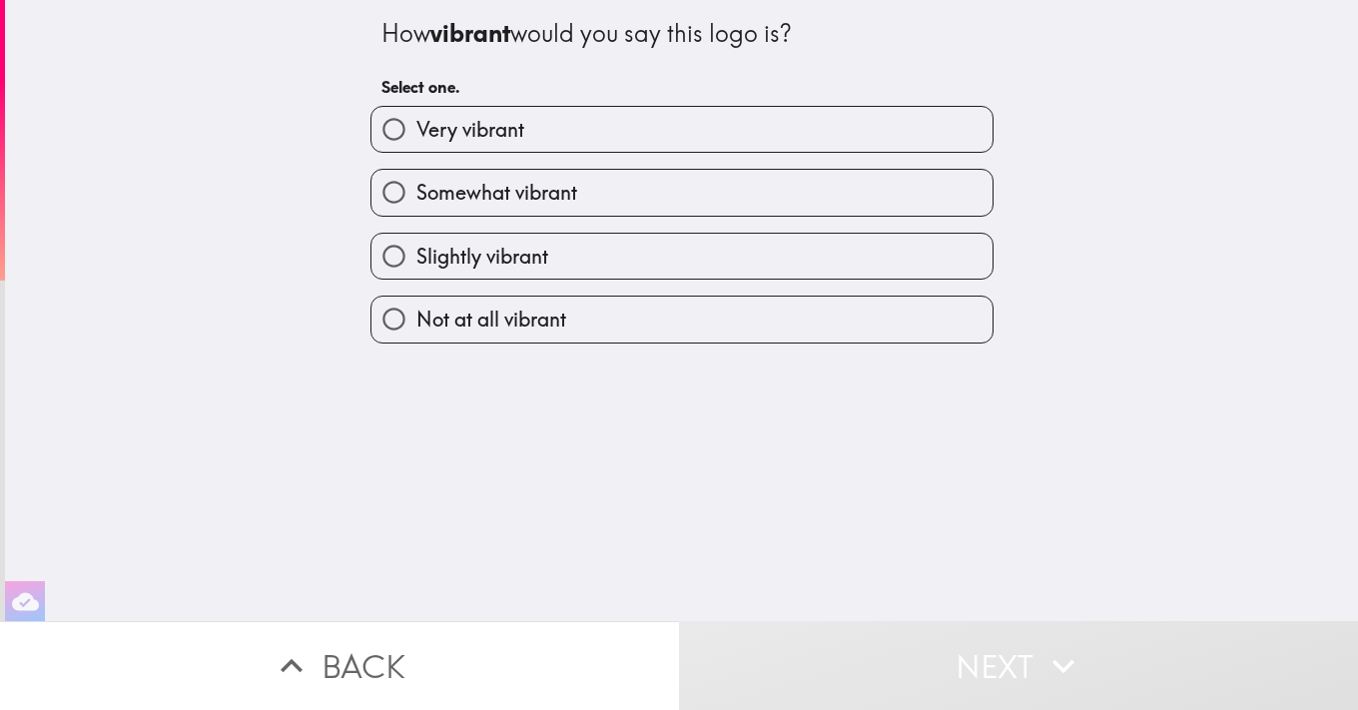
click at [864, 181] on label "Somewhat vibrant" at bounding box center [681, 192] width 621 height 45
click at [416, 181] on input "Somewhat vibrant" at bounding box center [393, 192] width 45 height 45
radio input "true"
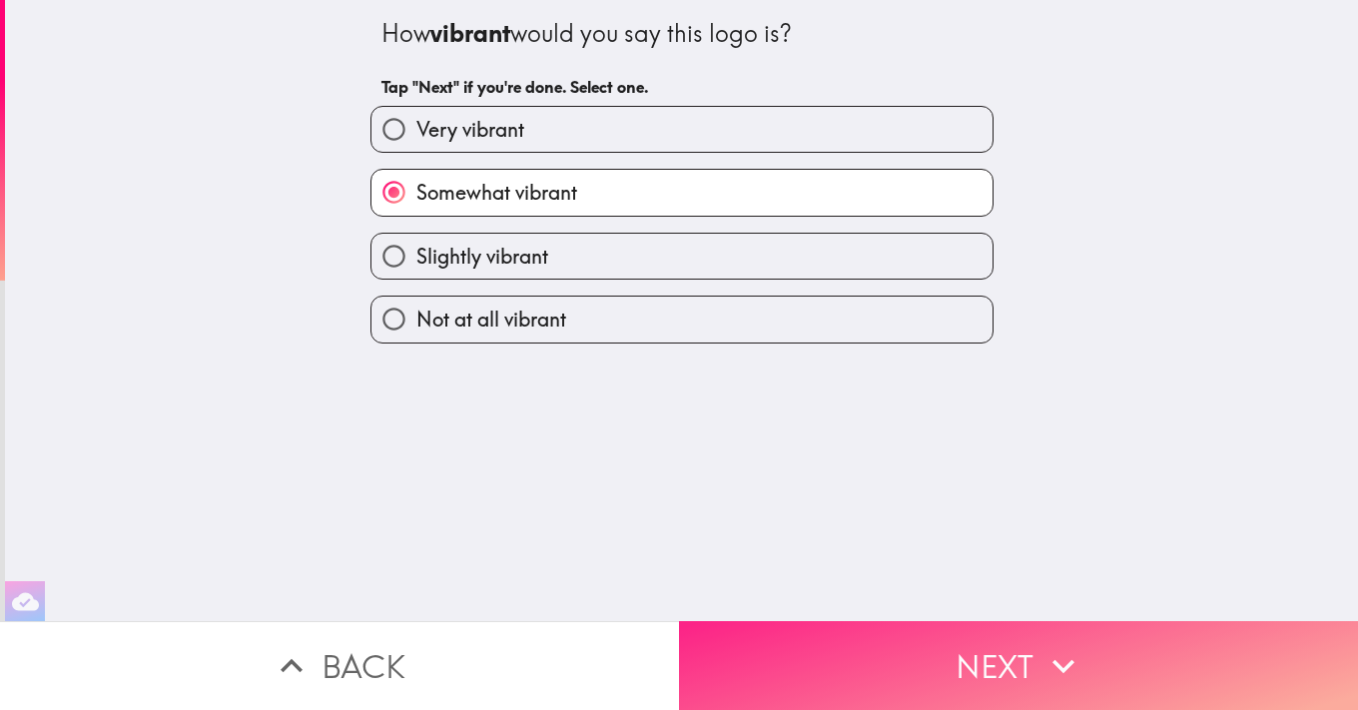
click at [1014, 662] on button "Next" at bounding box center [1018, 665] width 679 height 89
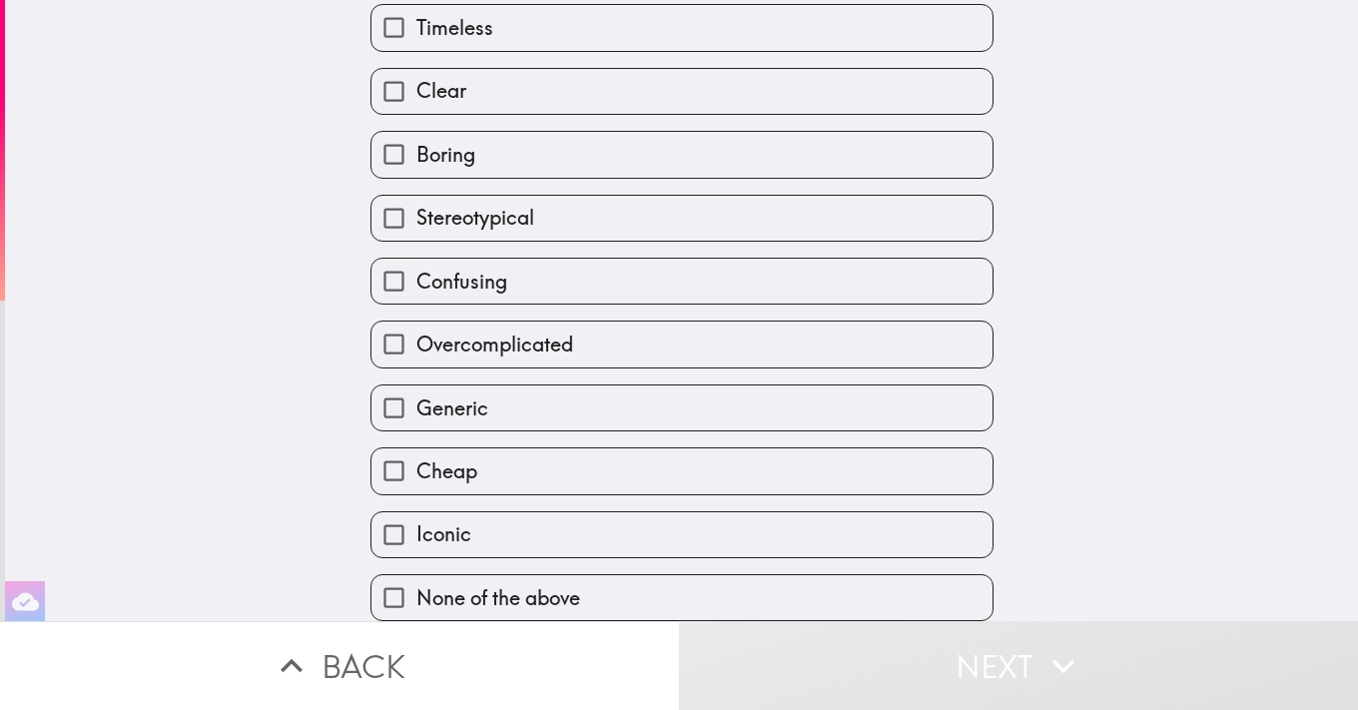
scroll to position [393, 0]
click at [763, 340] on label "Overcomplicated" at bounding box center [681, 344] width 621 height 45
click at [416, 340] on input "Overcomplicated" at bounding box center [393, 344] width 45 height 45
checkbox input "true"
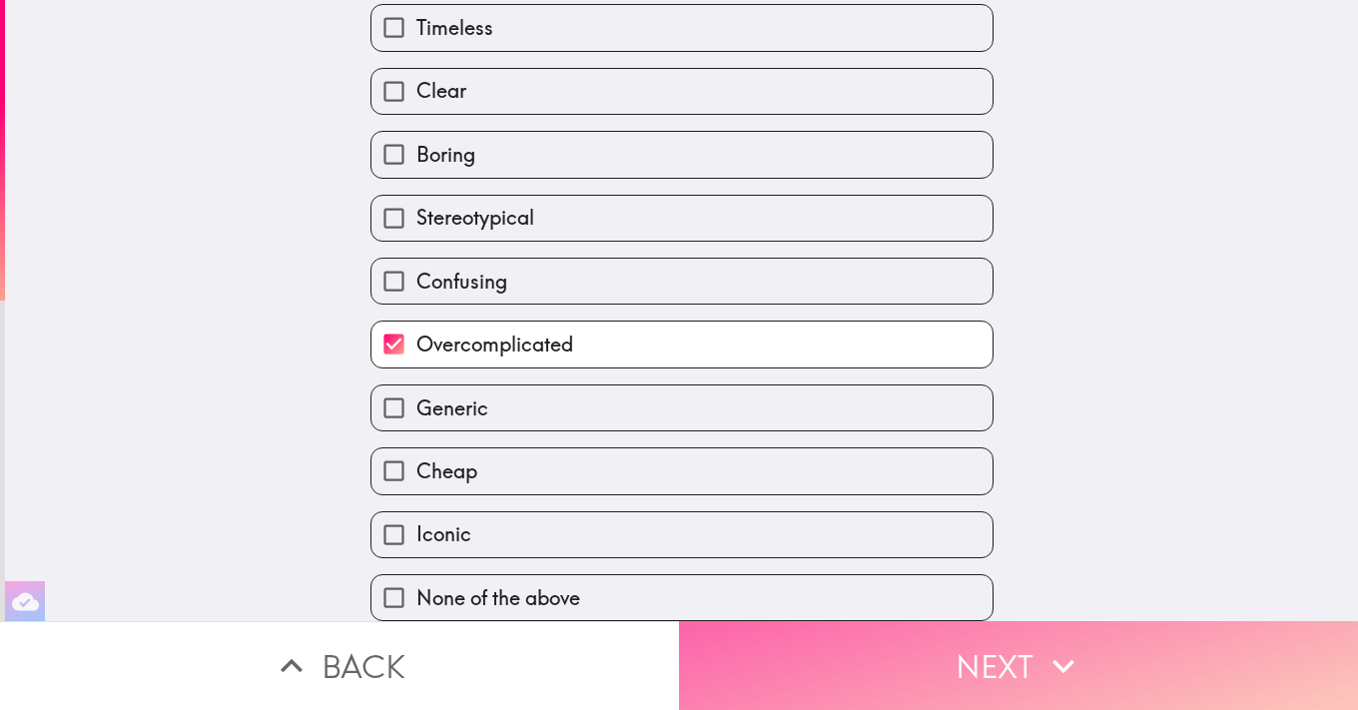
click at [1039, 675] on button "Next" at bounding box center [1018, 665] width 679 height 89
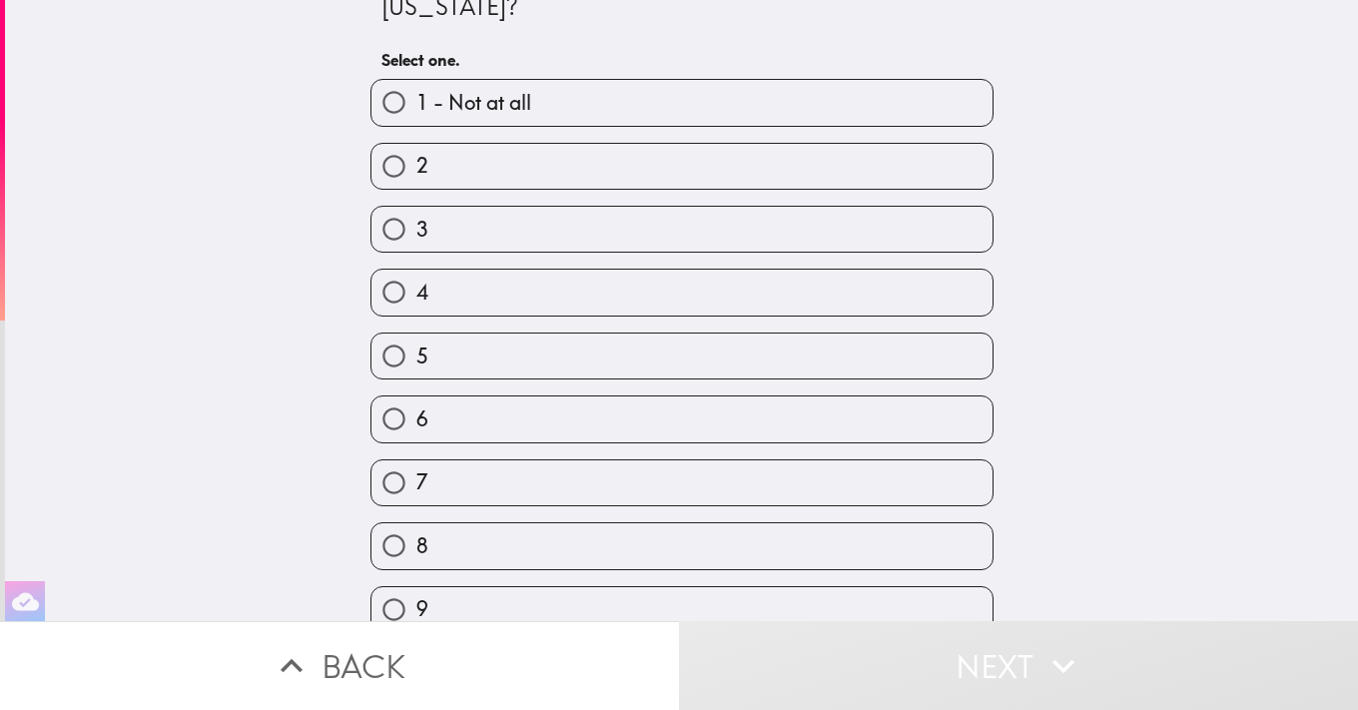
scroll to position [104, 0]
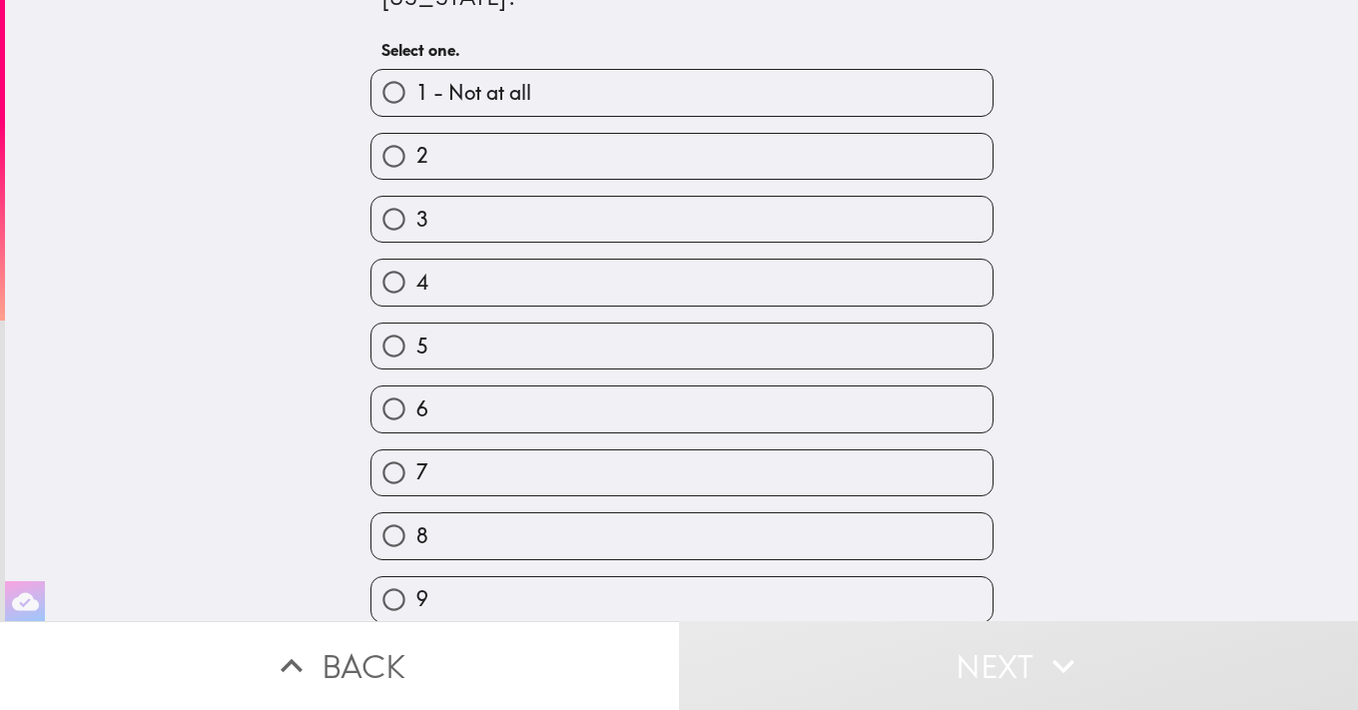
click at [735, 546] on label "8" at bounding box center [681, 535] width 621 height 45
click at [416, 546] on input "8" at bounding box center [393, 535] width 45 height 45
radio input "true"
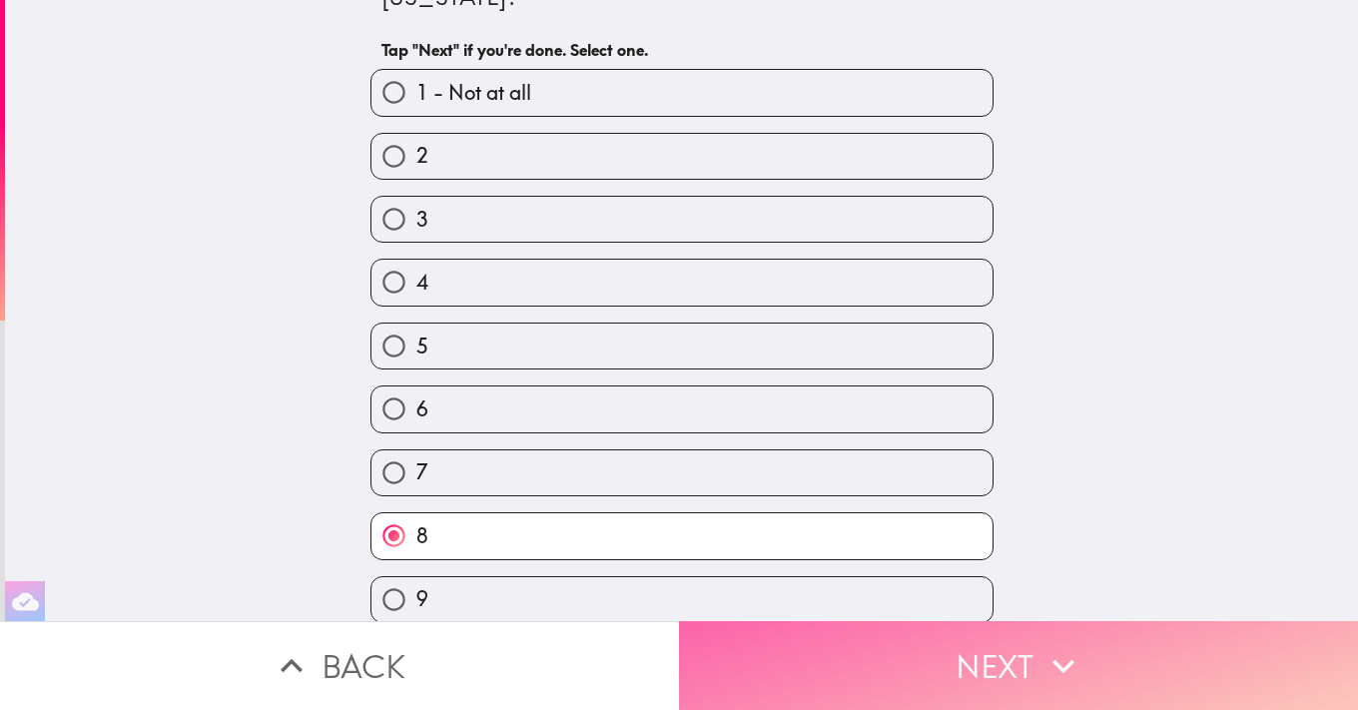
click at [1019, 673] on button "Next" at bounding box center [1018, 665] width 679 height 89
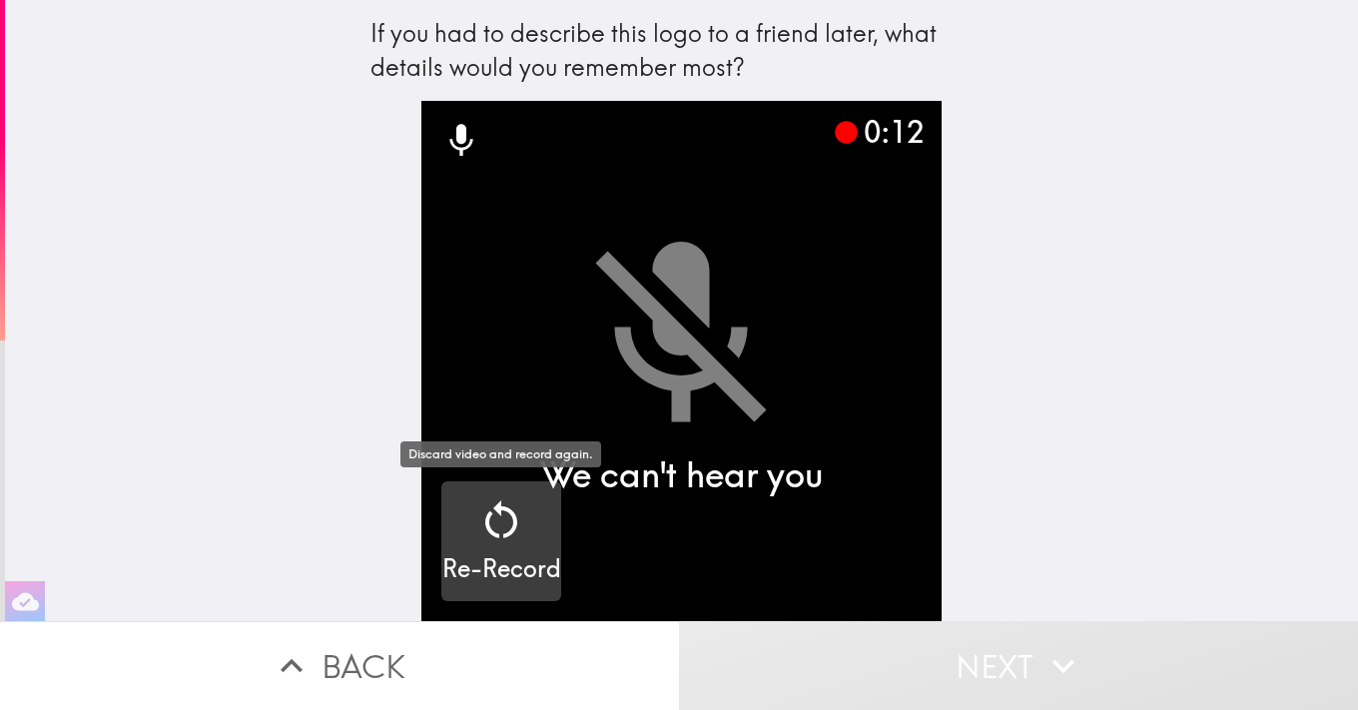
click at [512, 540] on icon "button" at bounding box center [501, 520] width 48 height 48
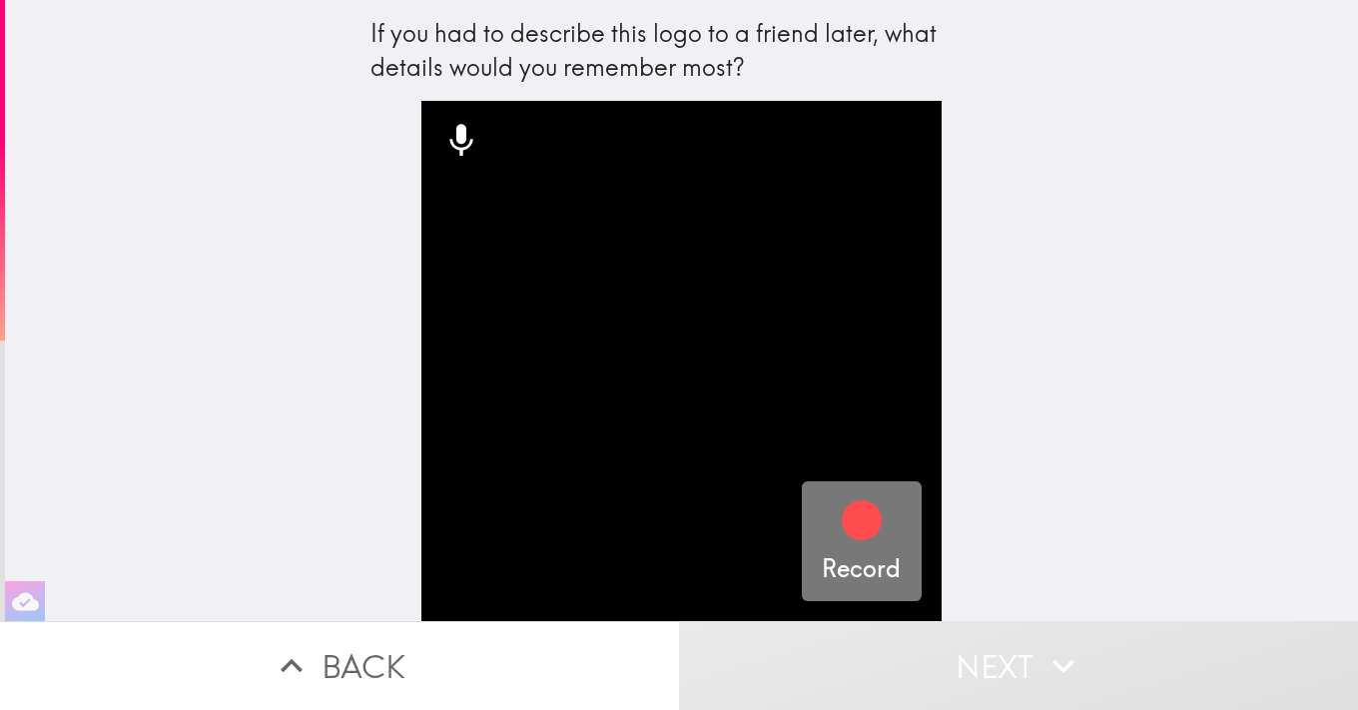
click at [860, 523] on icon "button" at bounding box center [862, 520] width 40 height 40
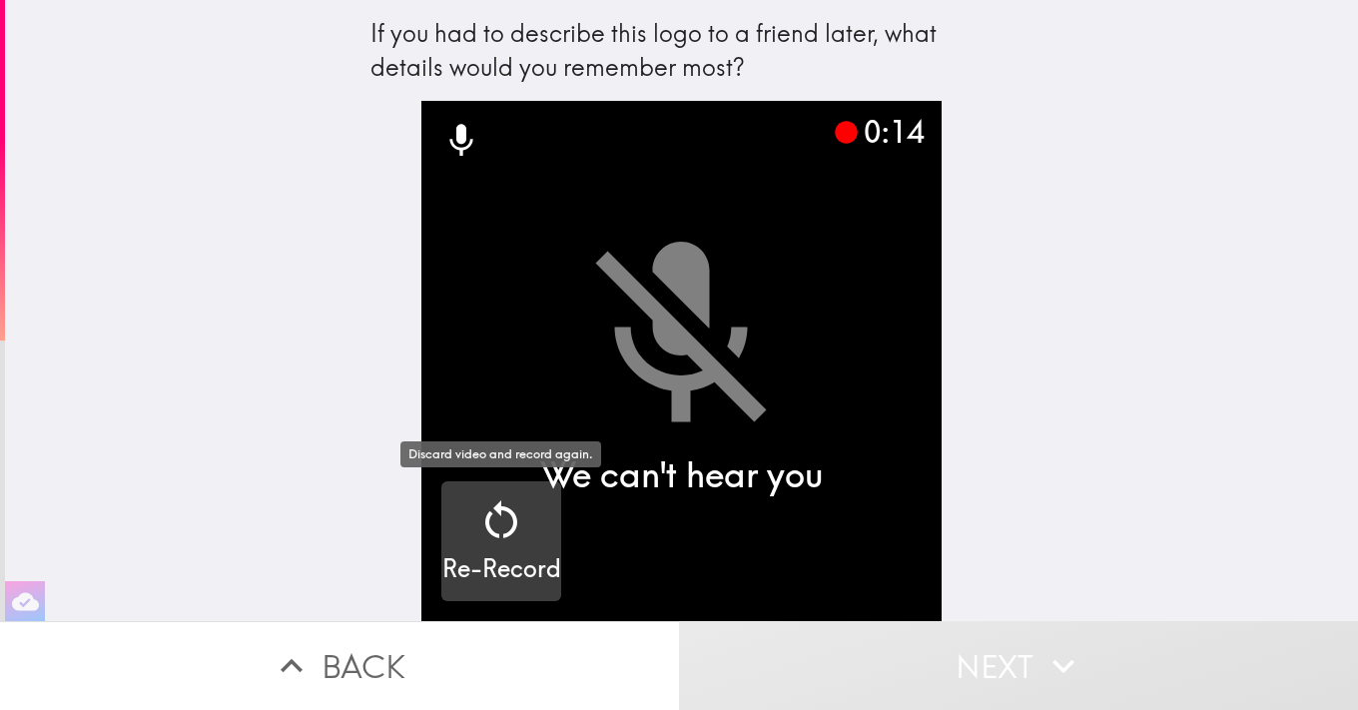
click at [510, 521] on icon "button" at bounding box center [501, 520] width 48 height 48
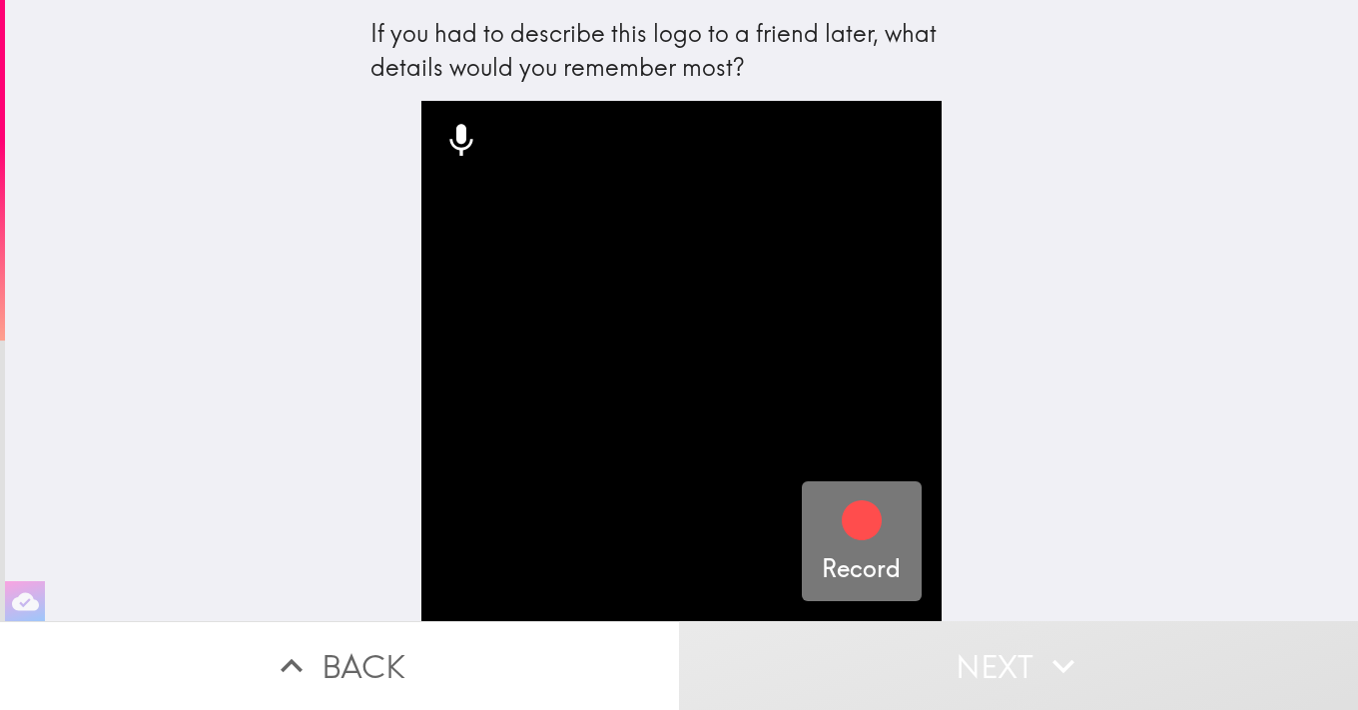
click at [850, 529] on icon "button" at bounding box center [862, 520] width 40 height 40
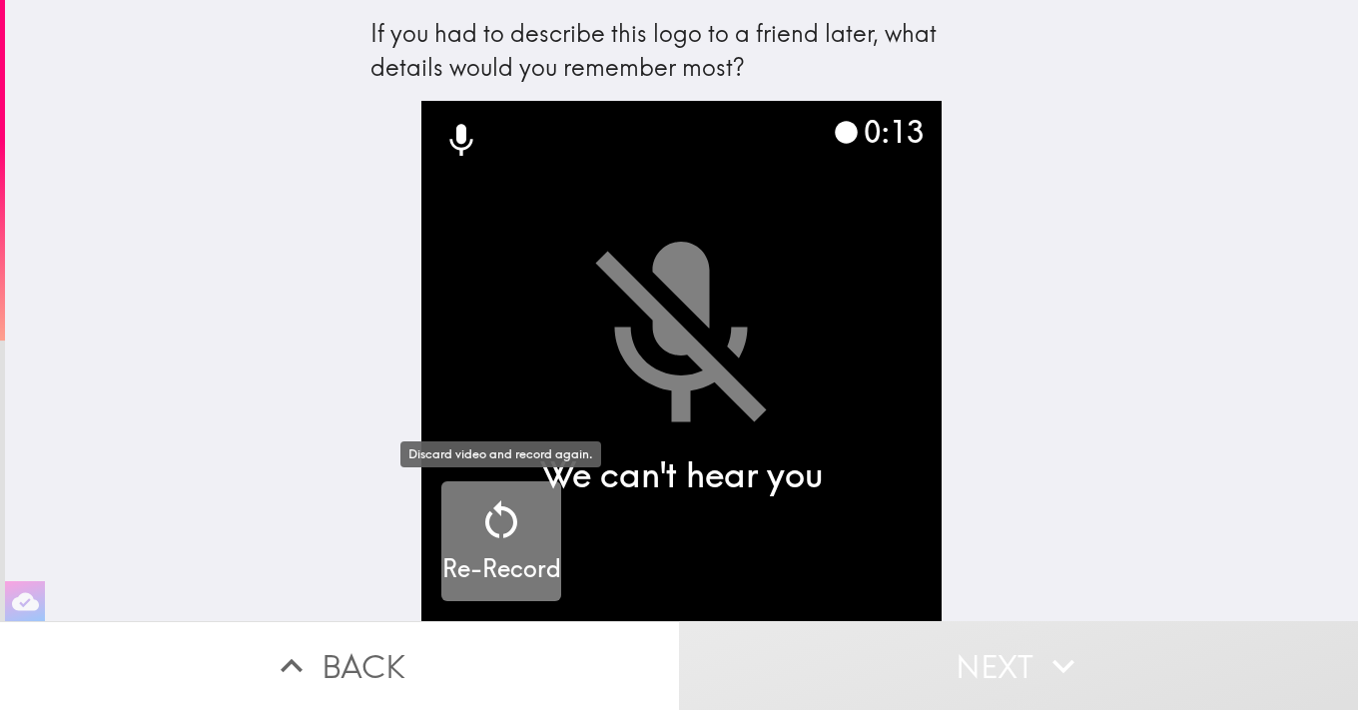
click at [509, 532] on icon "button" at bounding box center [501, 519] width 32 height 38
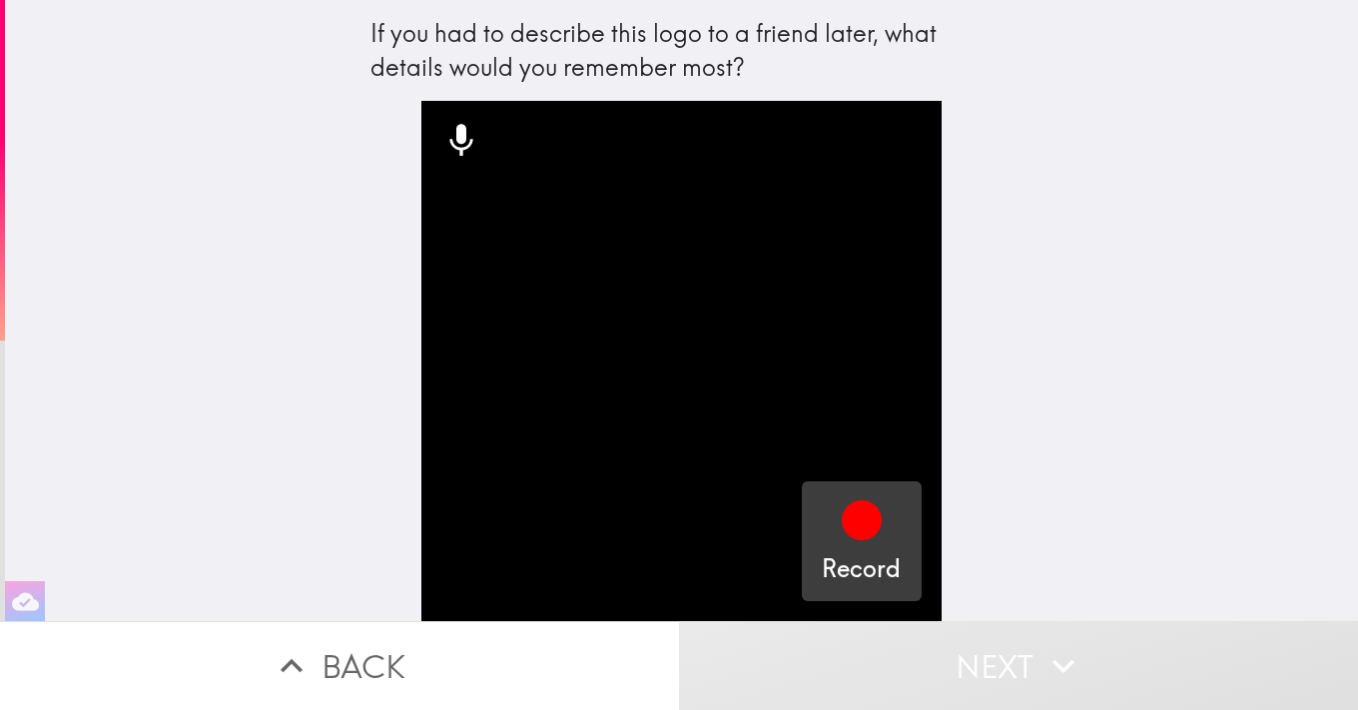
click at [862, 509] on icon "button" at bounding box center [862, 520] width 40 height 40
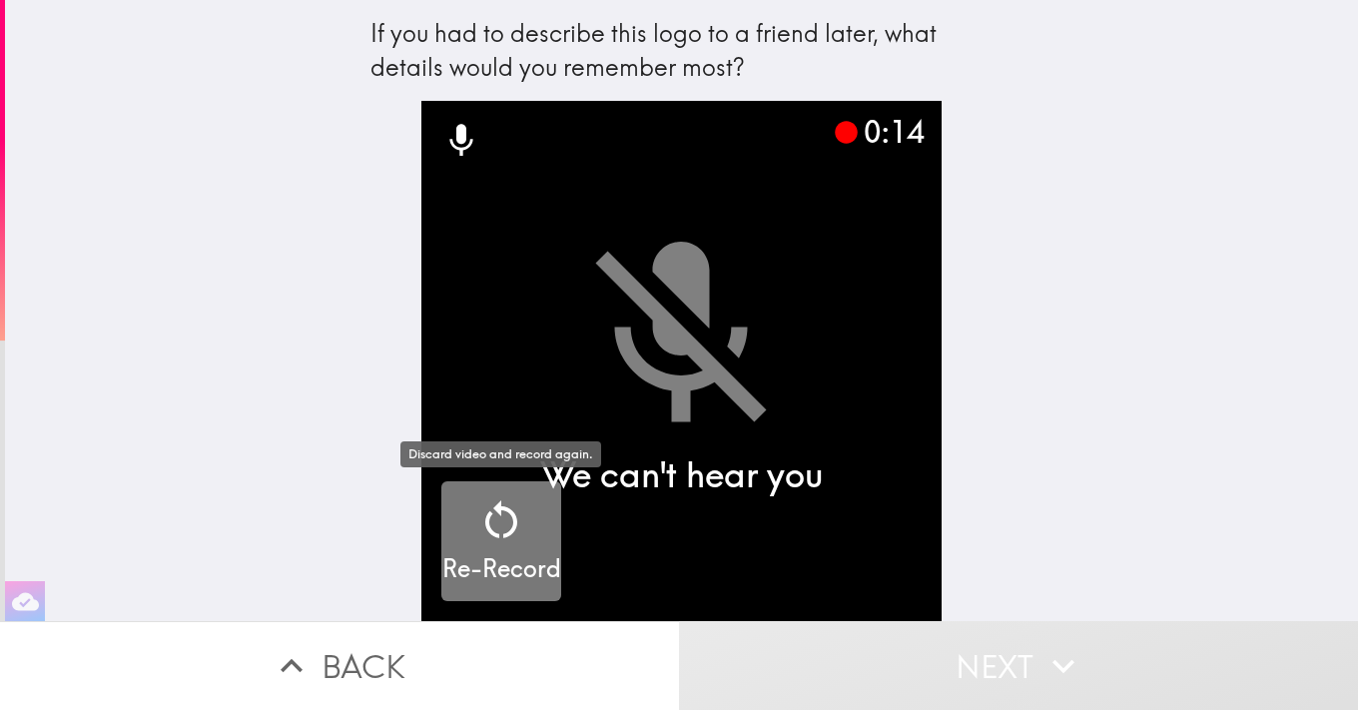
click at [517, 540] on icon "button" at bounding box center [501, 520] width 48 height 48
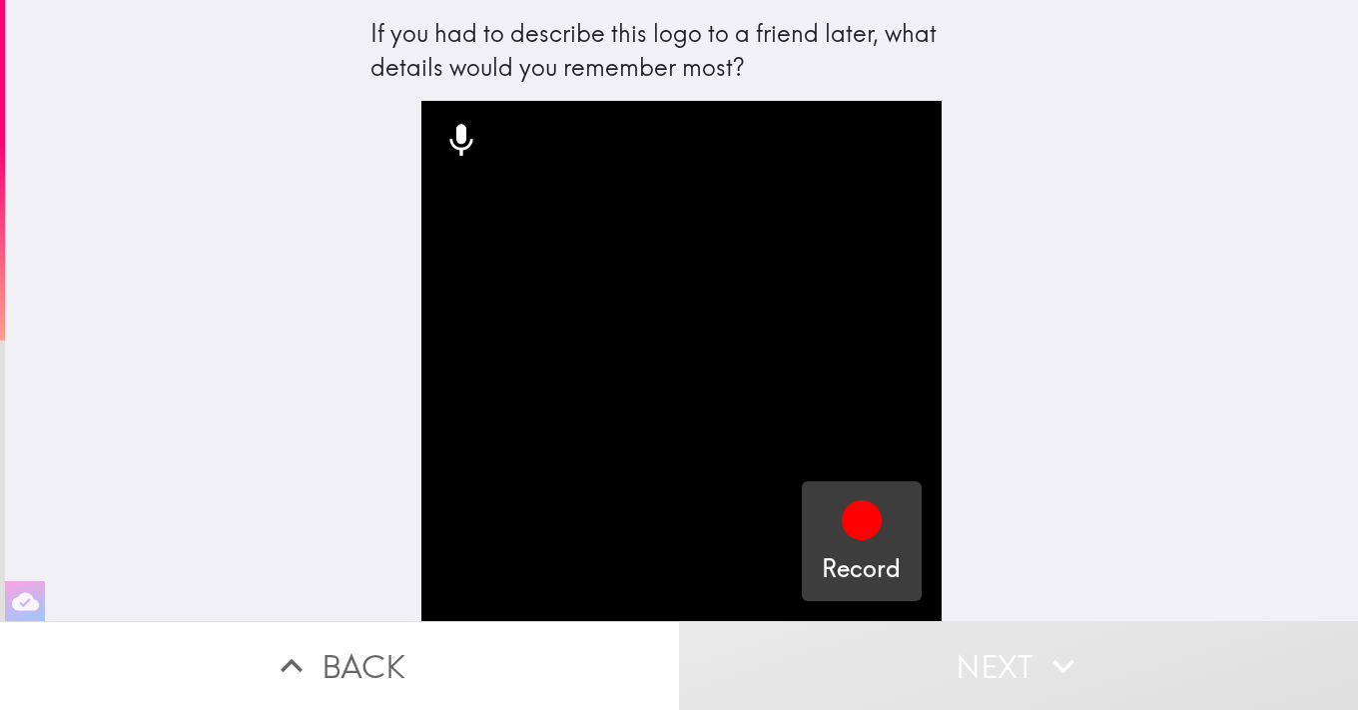
click at [876, 513] on icon "button" at bounding box center [862, 520] width 40 height 40
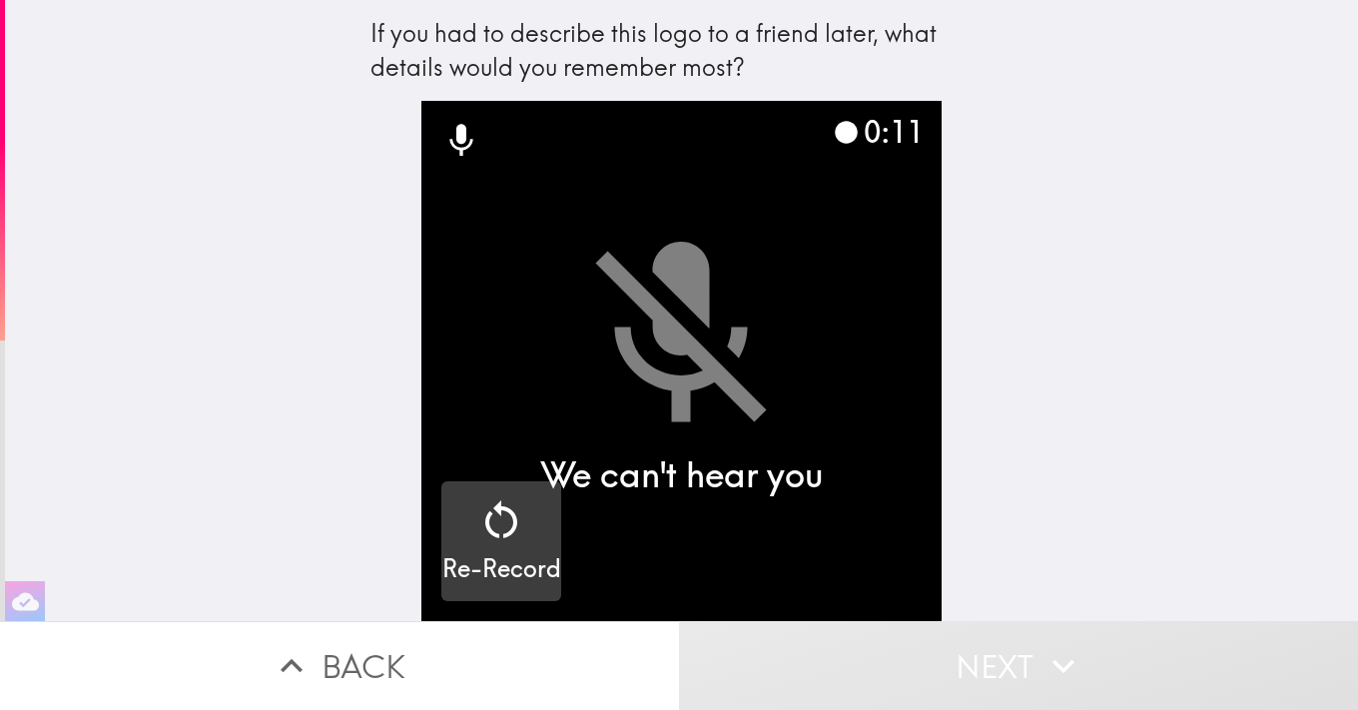
click at [494, 538] on icon "button" at bounding box center [501, 520] width 48 height 48
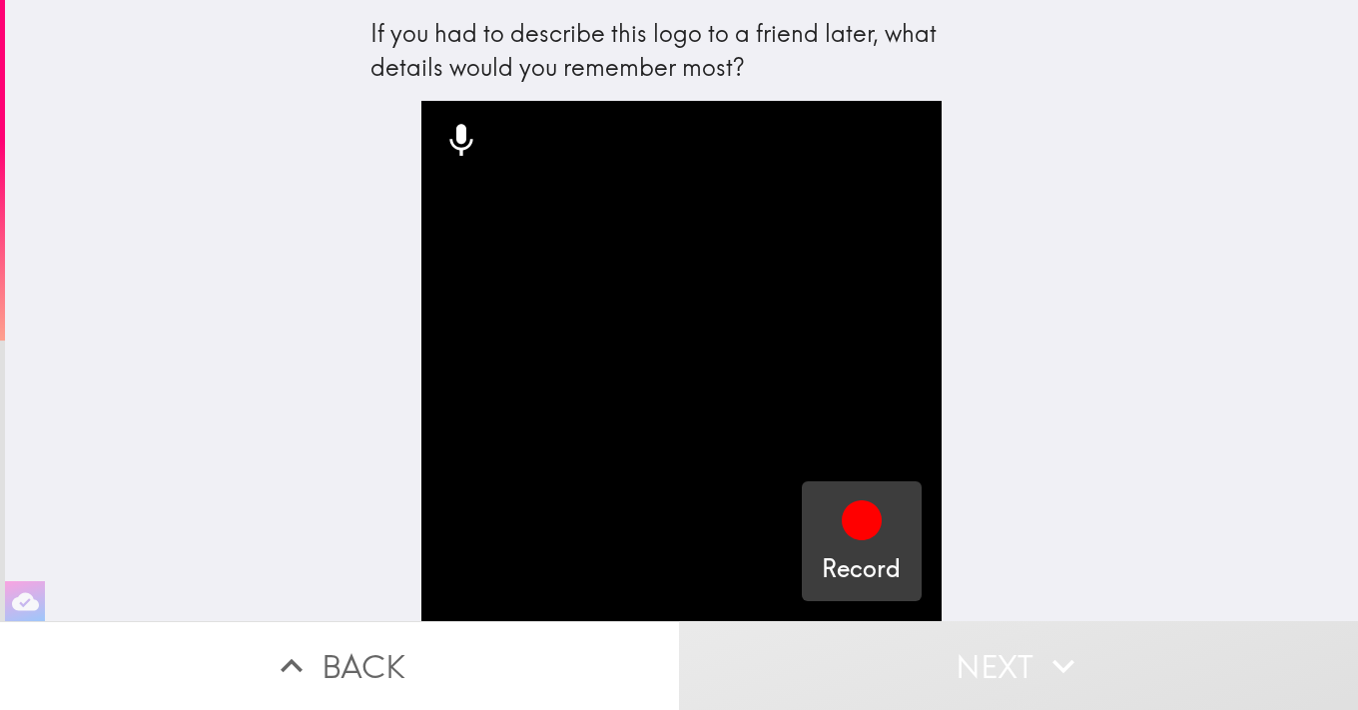
click at [850, 519] on icon "button" at bounding box center [862, 520] width 40 height 40
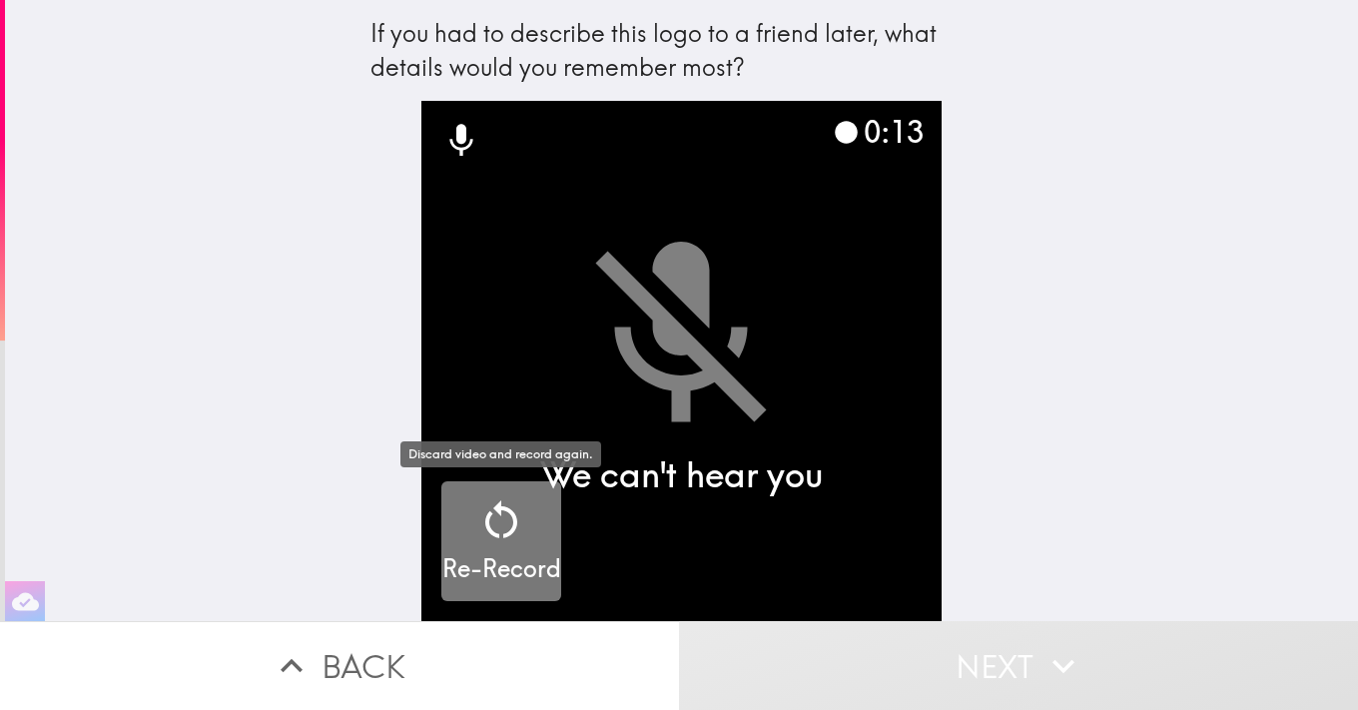
click at [524, 523] on icon "button" at bounding box center [501, 520] width 48 height 48
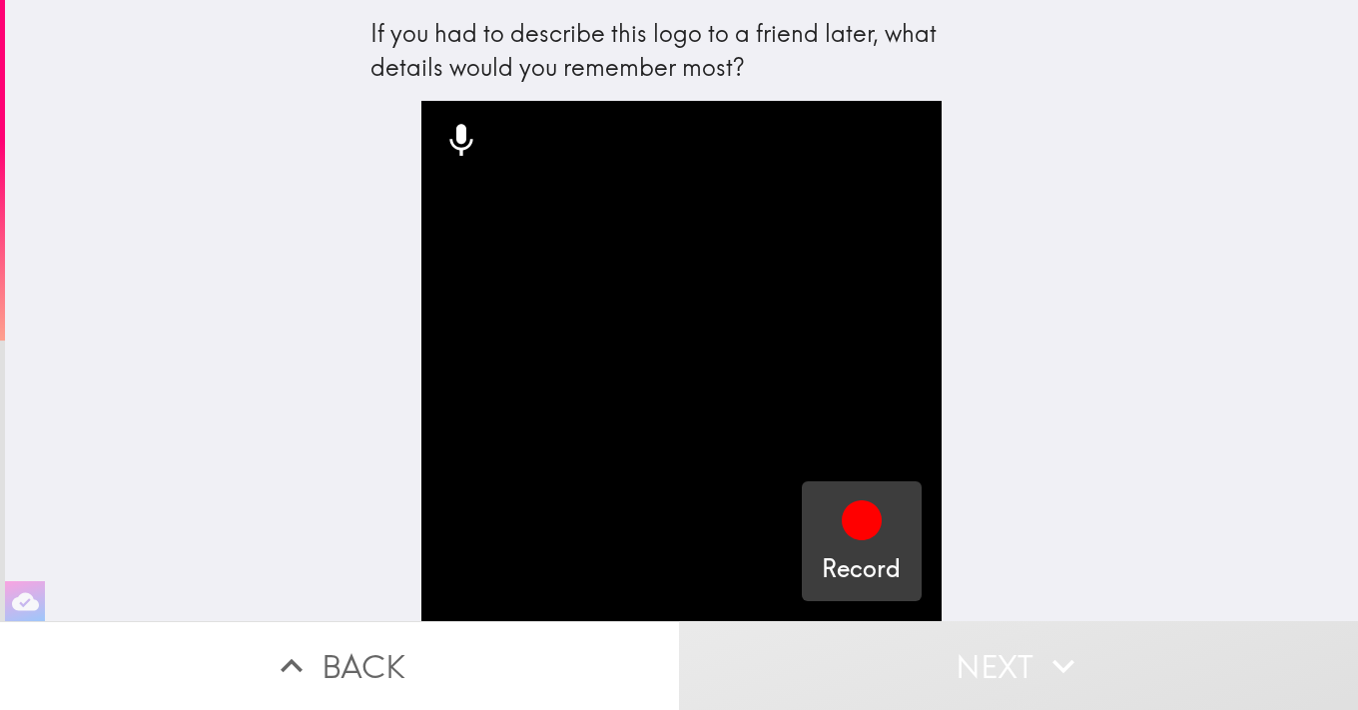
click at [854, 507] on icon "button" at bounding box center [862, 520] width 40 height 40
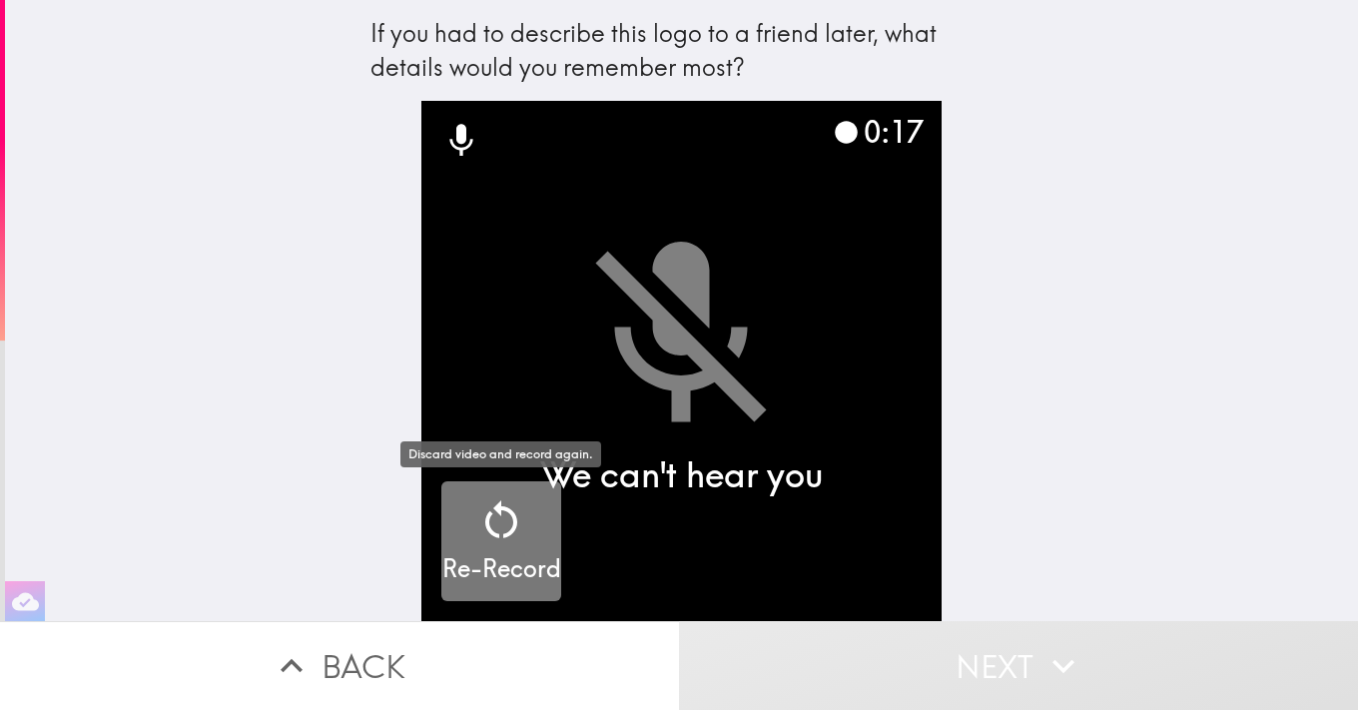
click at [503, 505] on icon "button" at bounding box center [501, 520] width 48 height 48
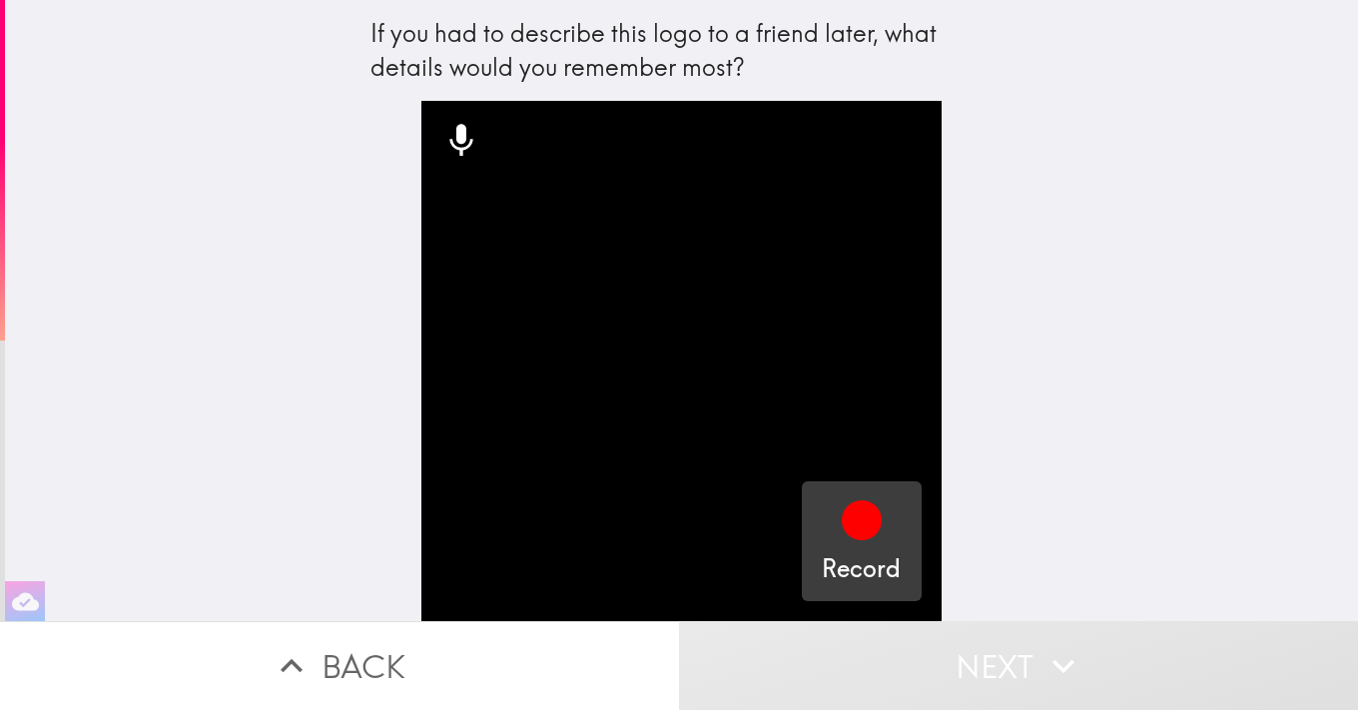
click at [856, 515] on icon "button" at bounding box center [862, 520] width 40 height 40
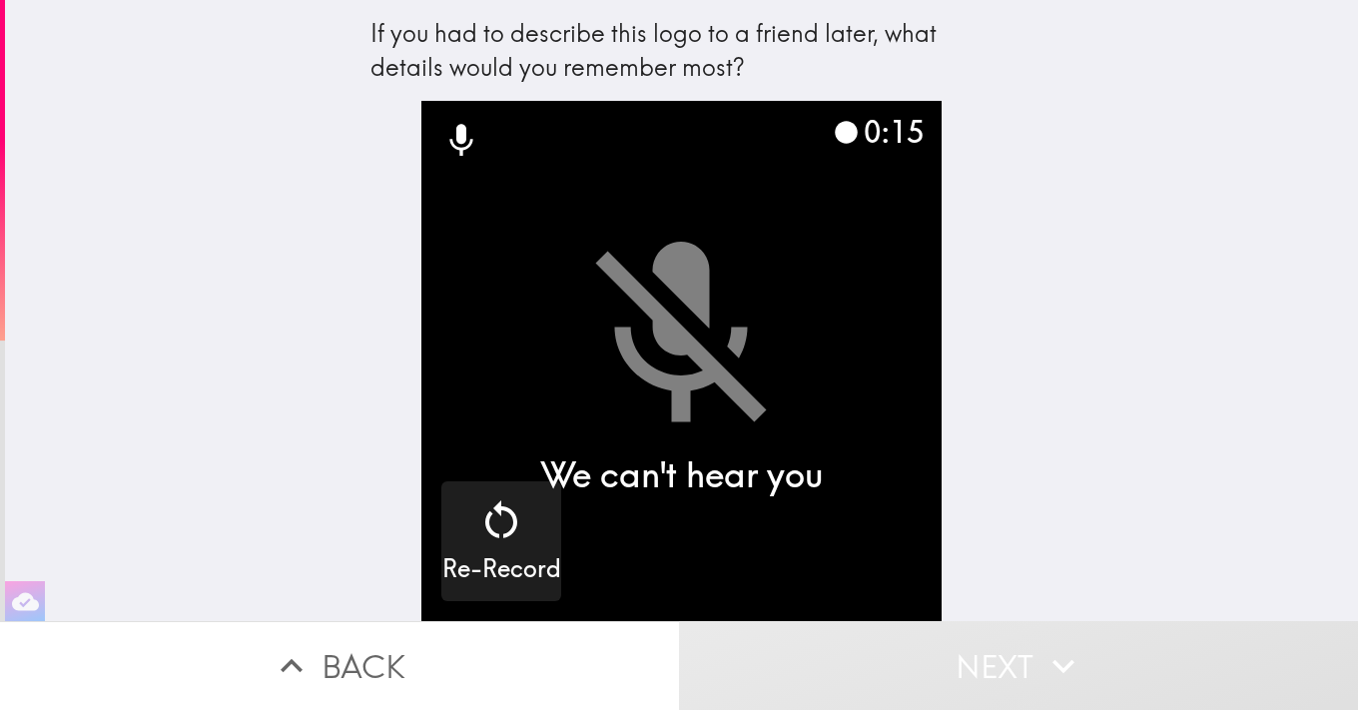
click at [463, 142] on icon at bounding box center [460, 141] width 23 height 32
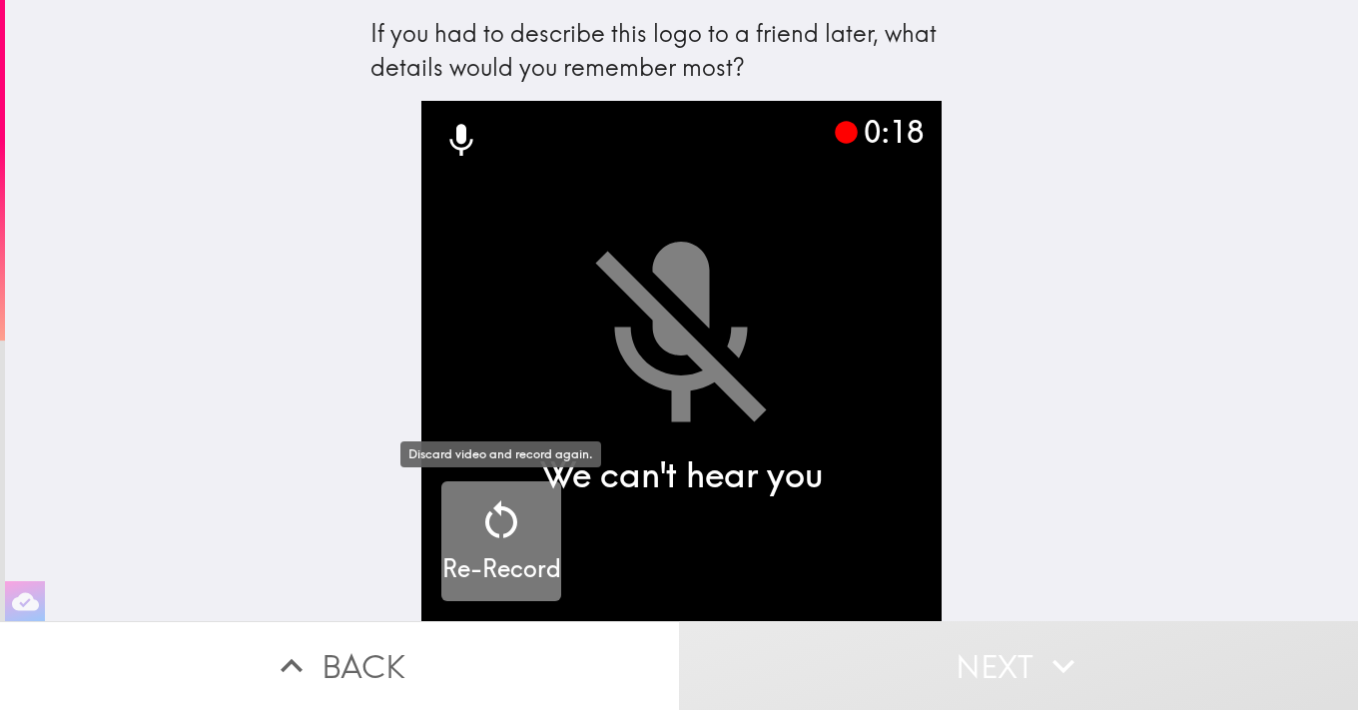
click at [511, 512] on icon "button" at bounding box center [501, 519] width 32 height 38
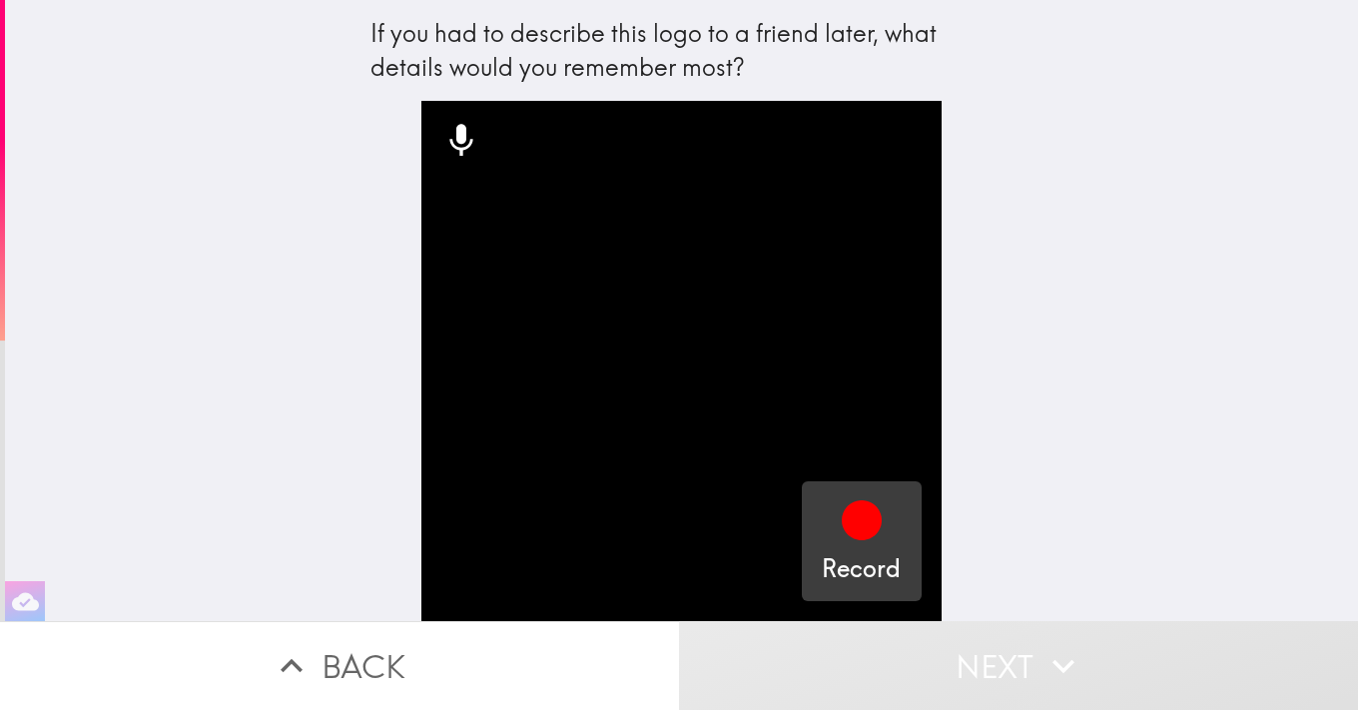
click at [862, 518] on icon "button" at bounding box center [862, 520] width 40 height 40
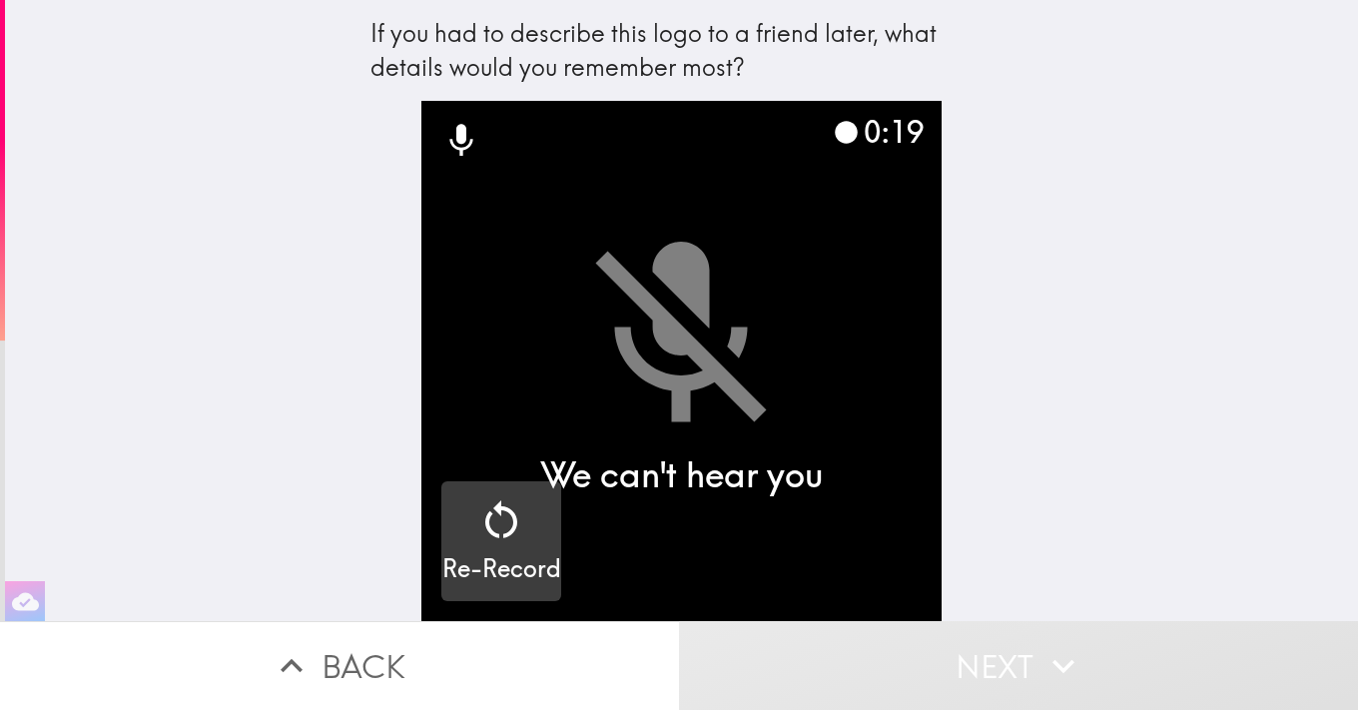
click at [508, 549] on div "button" at bounding box center [501, 524] width 48 height 56
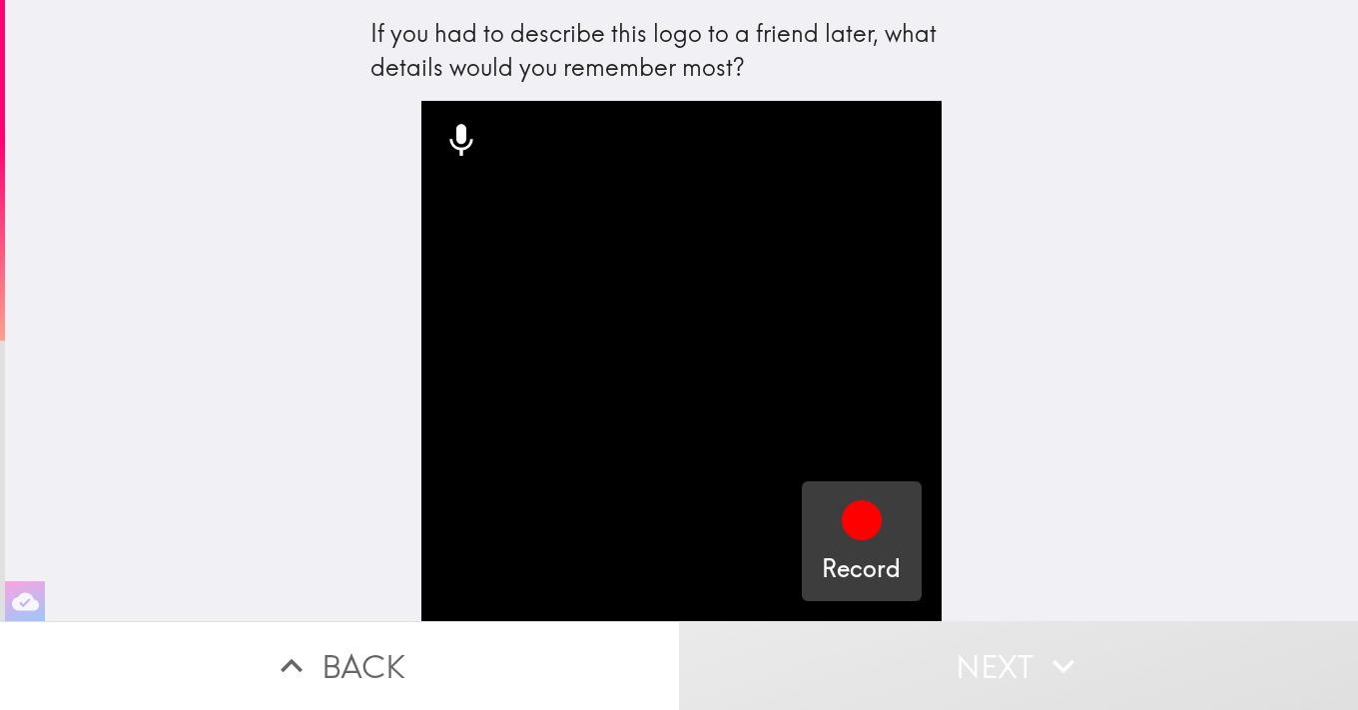
click at [857, 525] on icon "button" at bounding box center [862, 520] width 40 height 40
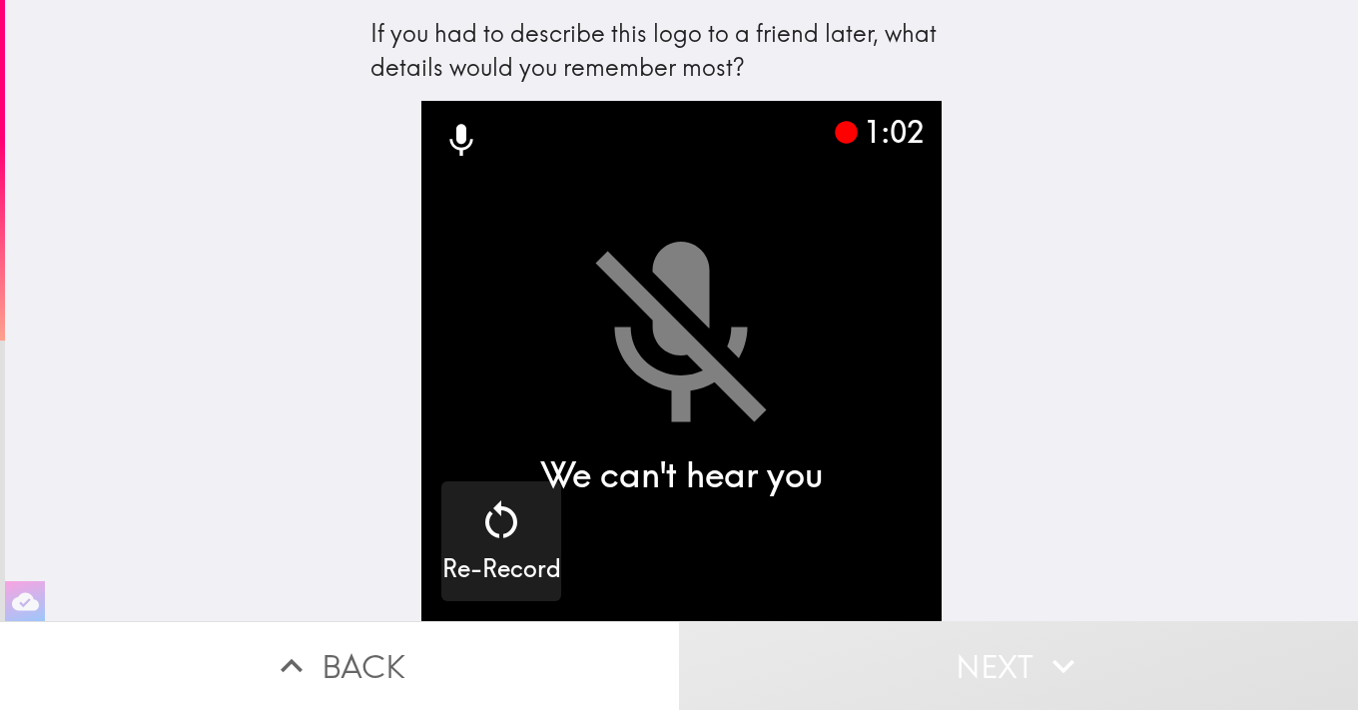
click at [1073, 650] on icon "button" at bounding box center [1064, 666] width 44 height 44
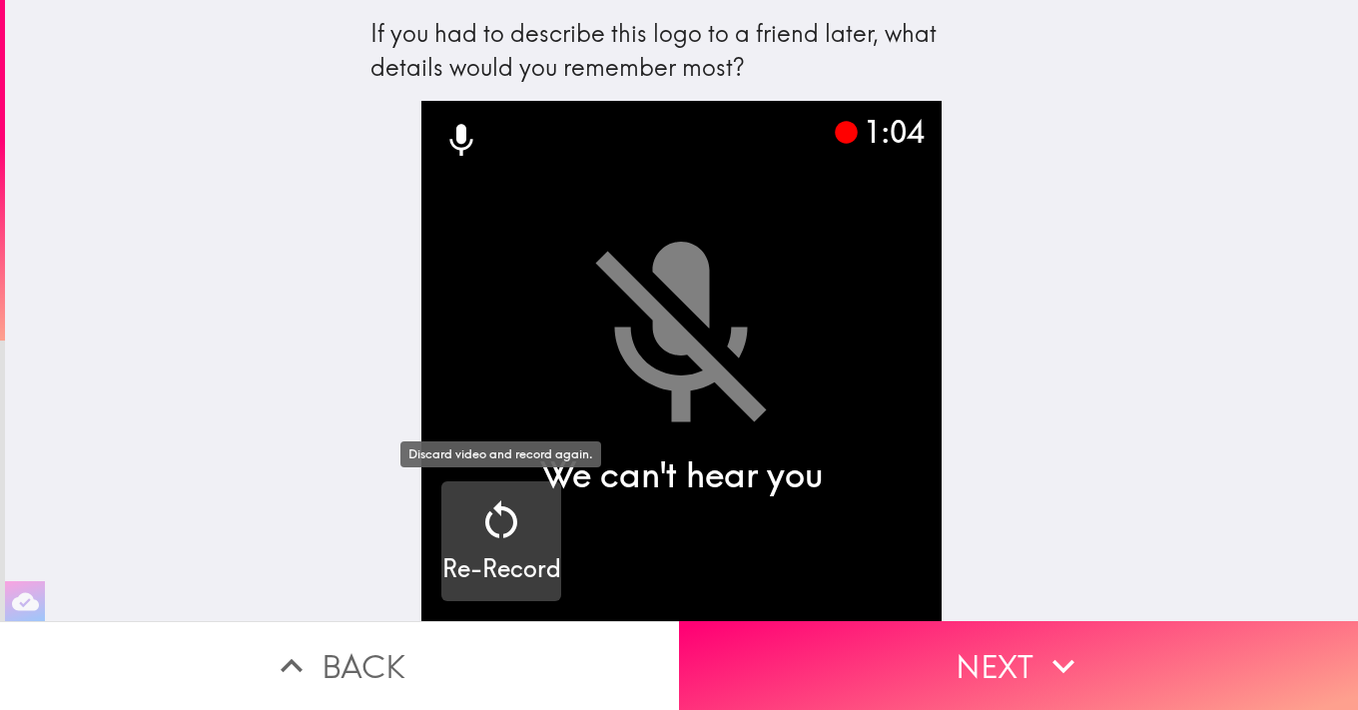
click at [508, 503] on icon "button" at bounding box center [501, 520] width 48 height 48
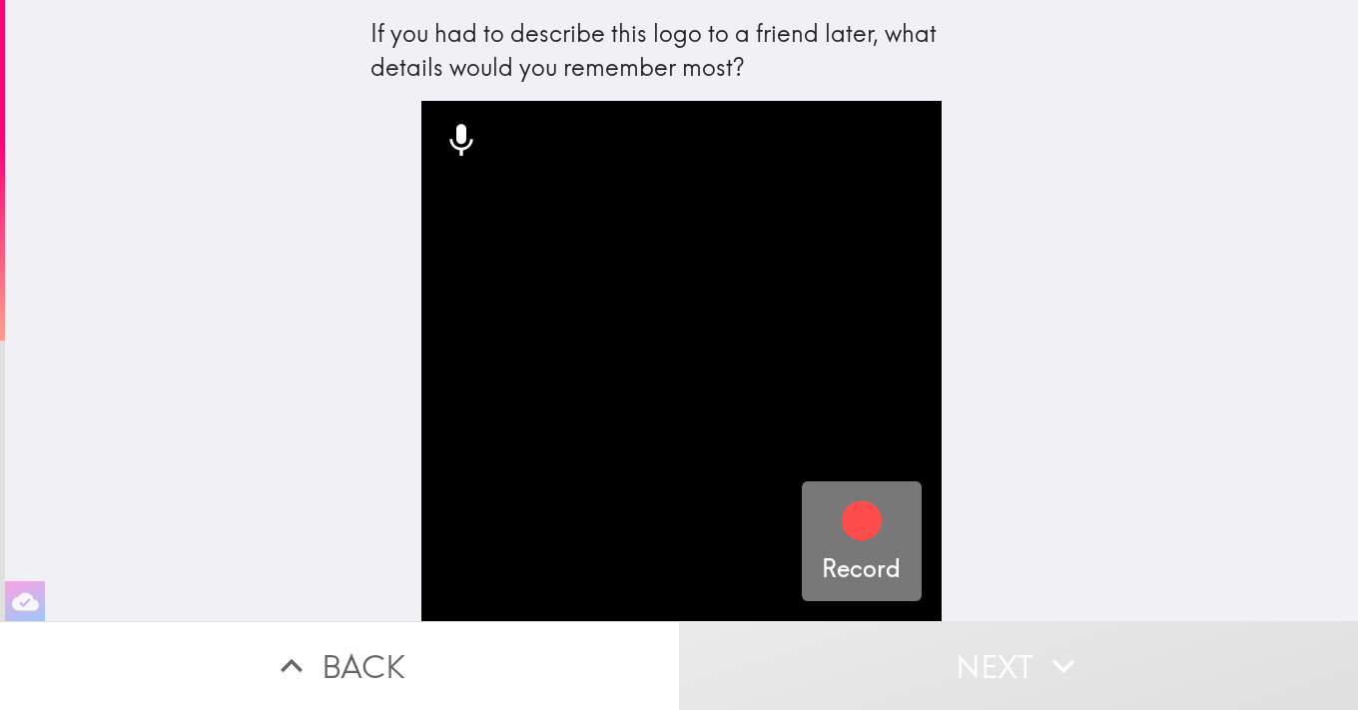
click at [864, 521] on icon "button" at bounding box center [862, 520] width 40 height 40
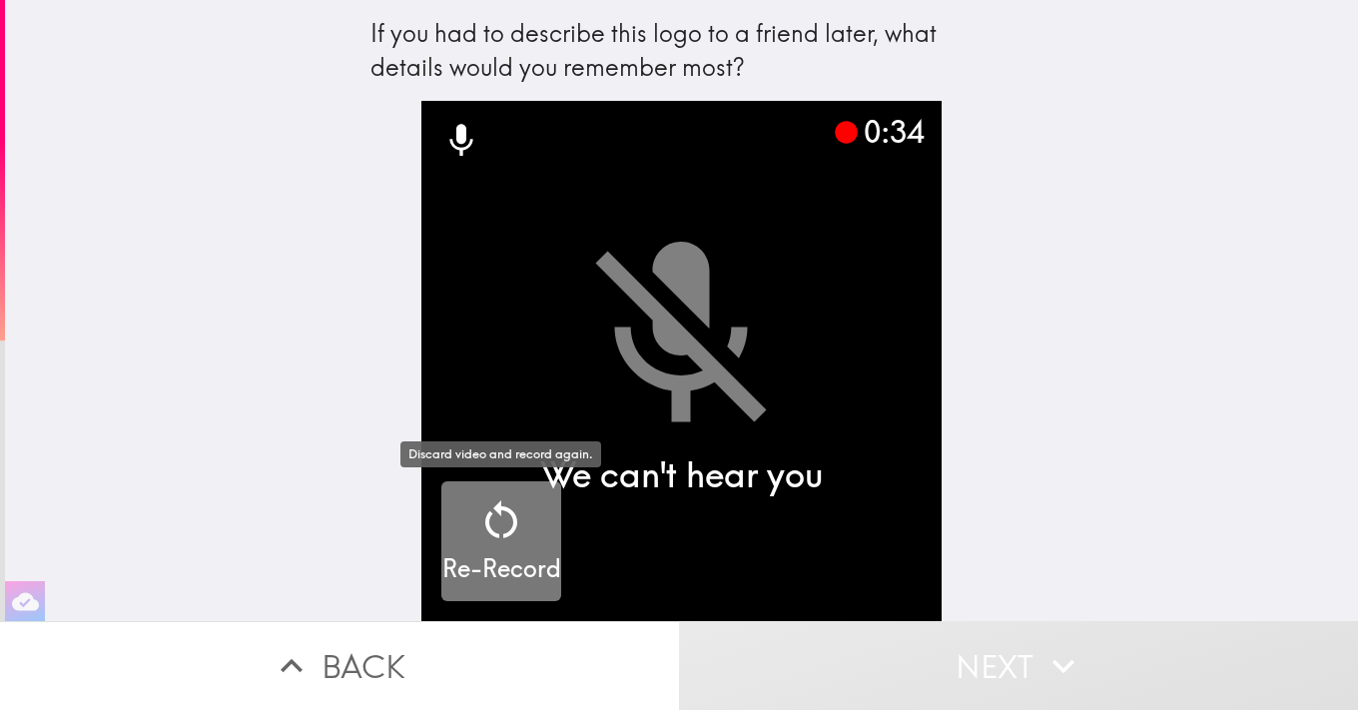
click at [518, 524] on icon "button" at bounding box center [501, 520] width 48 height 48
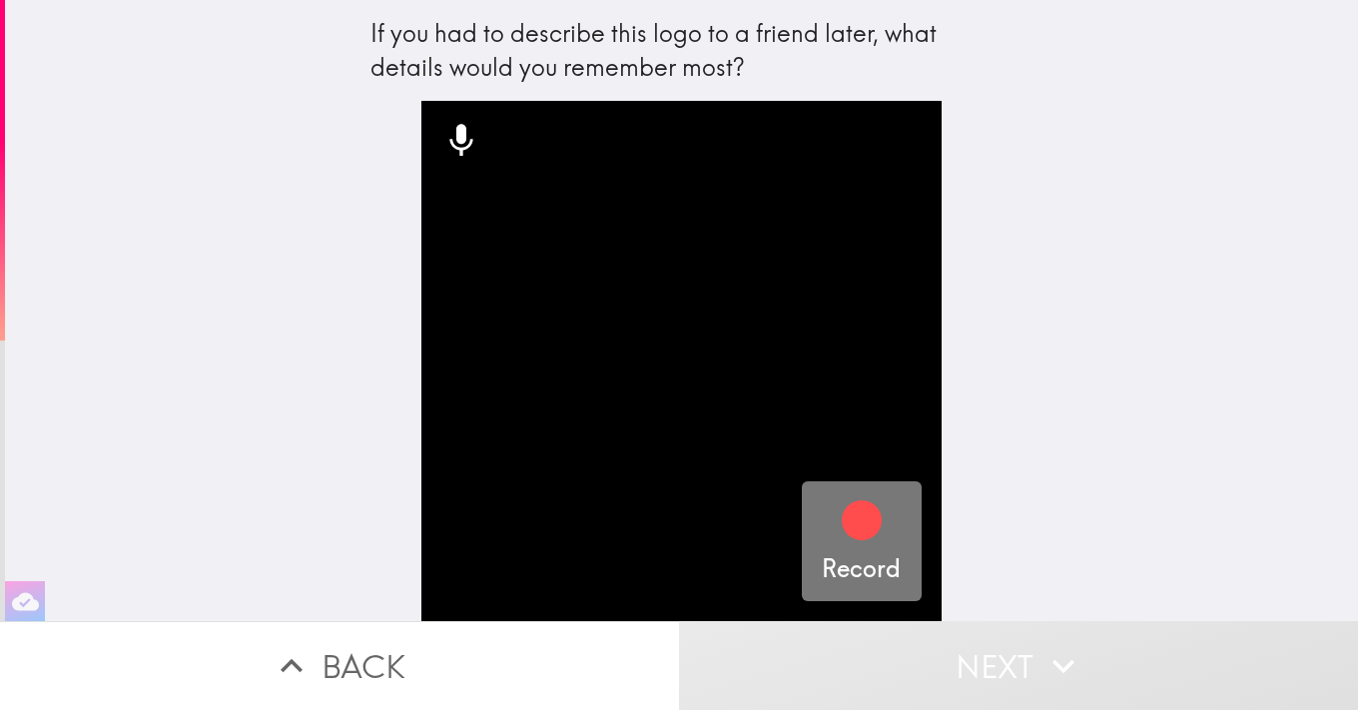
click at [863, 518] on icon "button" at bounding box center [862, 520] width 40 height 40
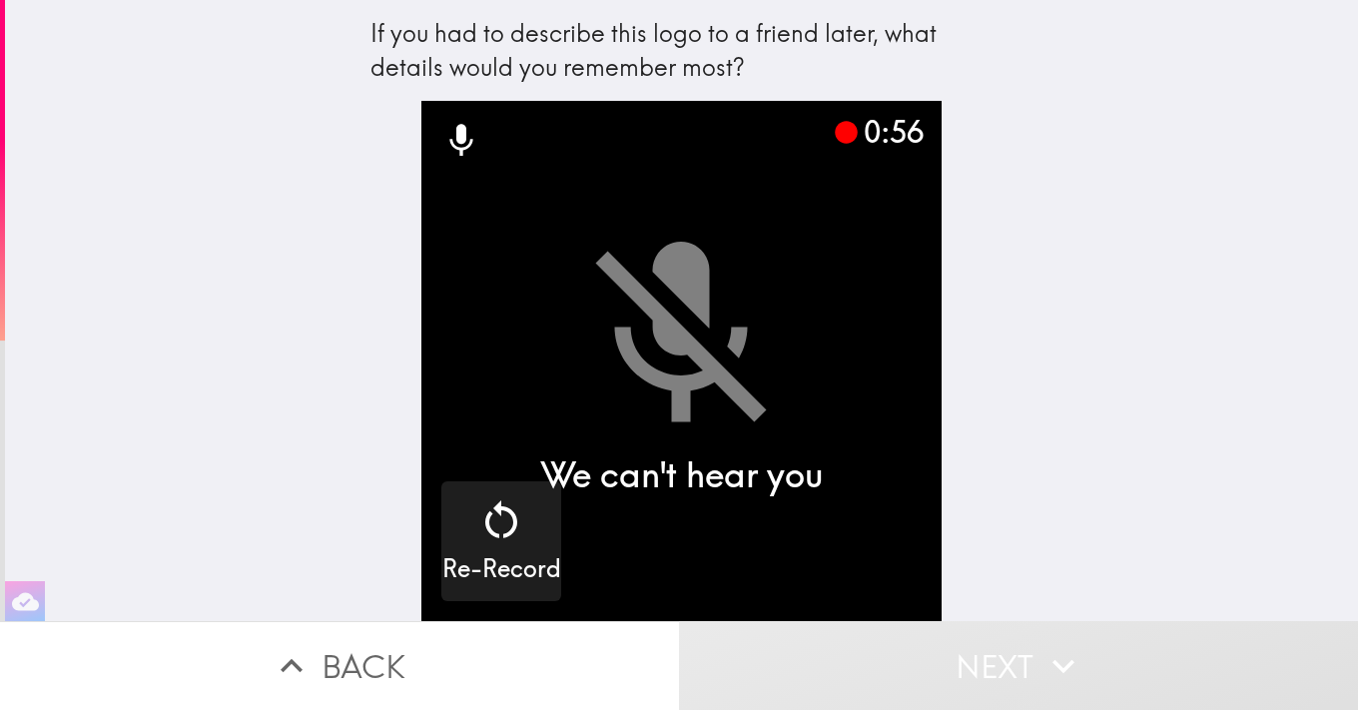
click at [1049, 661] on icon "button" at bounding box center [1064, 666] width 44 height 44
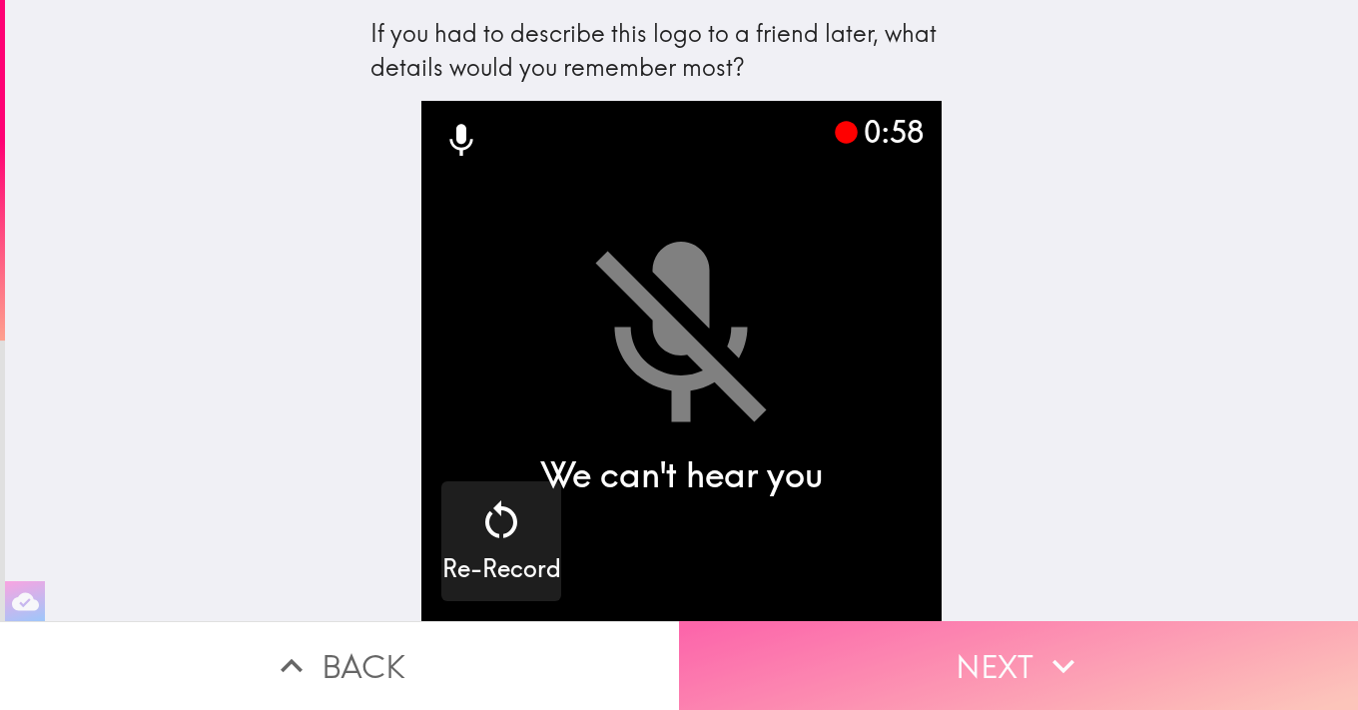
click at [1049, 661] on icon "button" at bounding box center [1064, 666] width 44 height 44
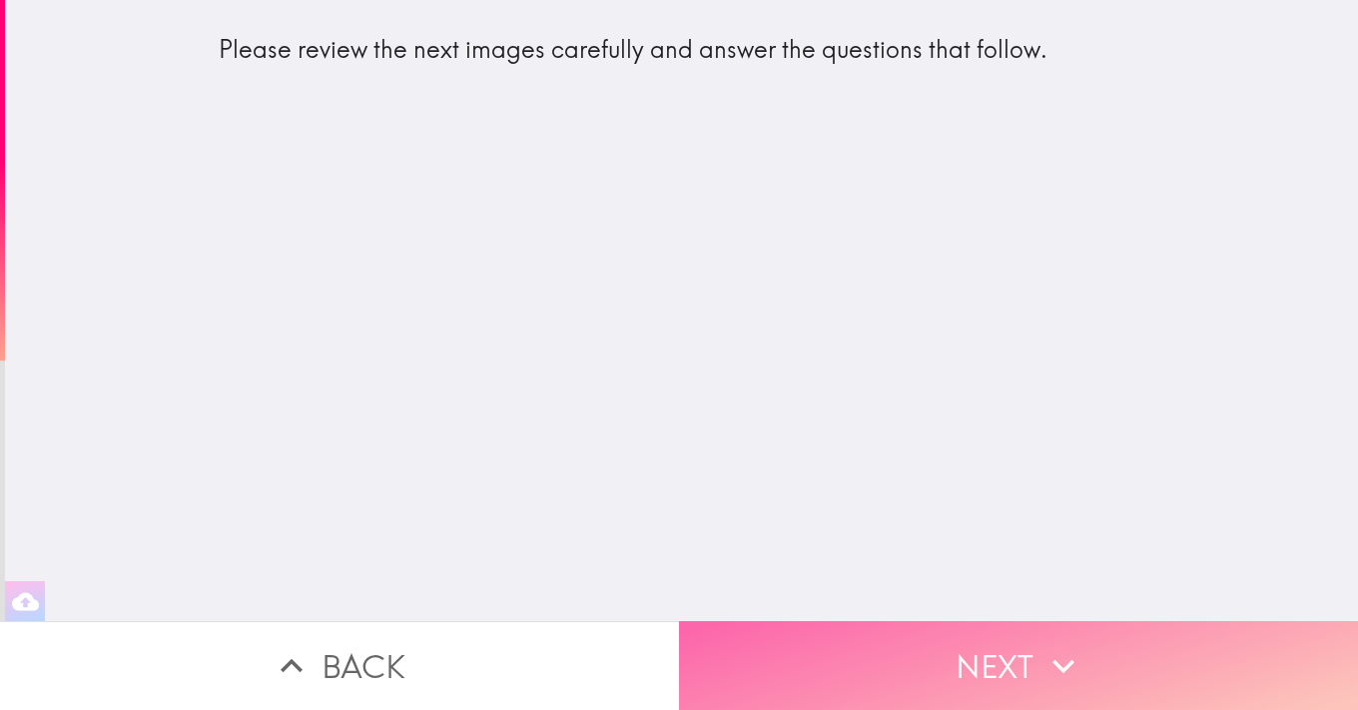
click at [1049, 661] on icon "button" at bounding box center [1064, 666] width 44 height 44
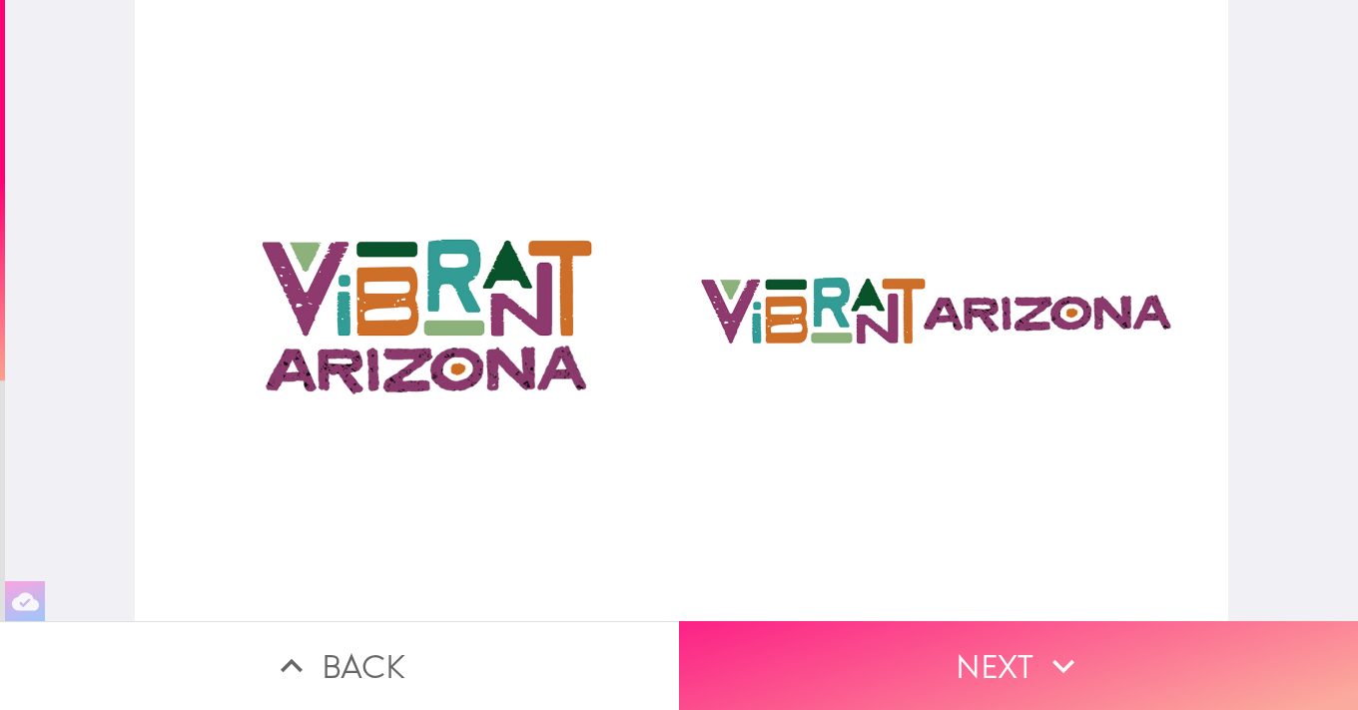
click at [1055, 671] on icon "button" at bounding box center [1064, 666] width 44 height 44
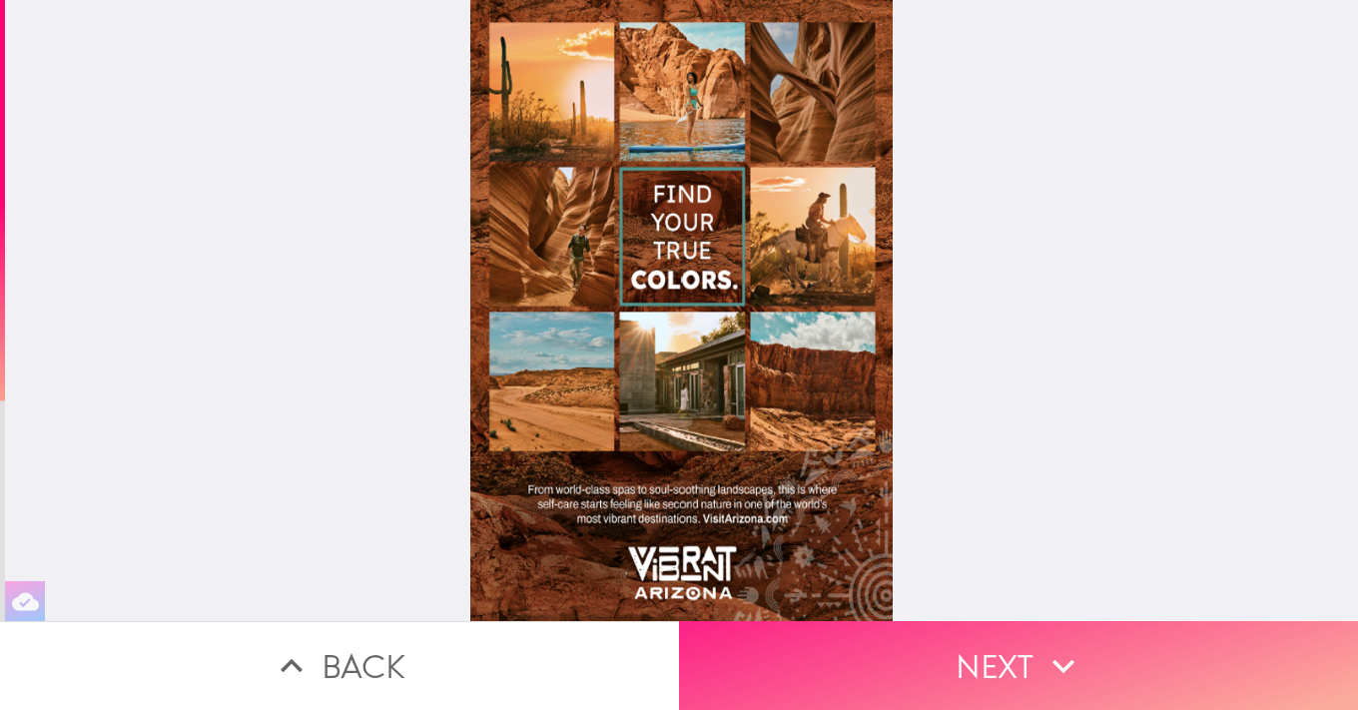
click at [1056, 669] on icon "button" at bounding box center [1064, 666] width 44 height 44
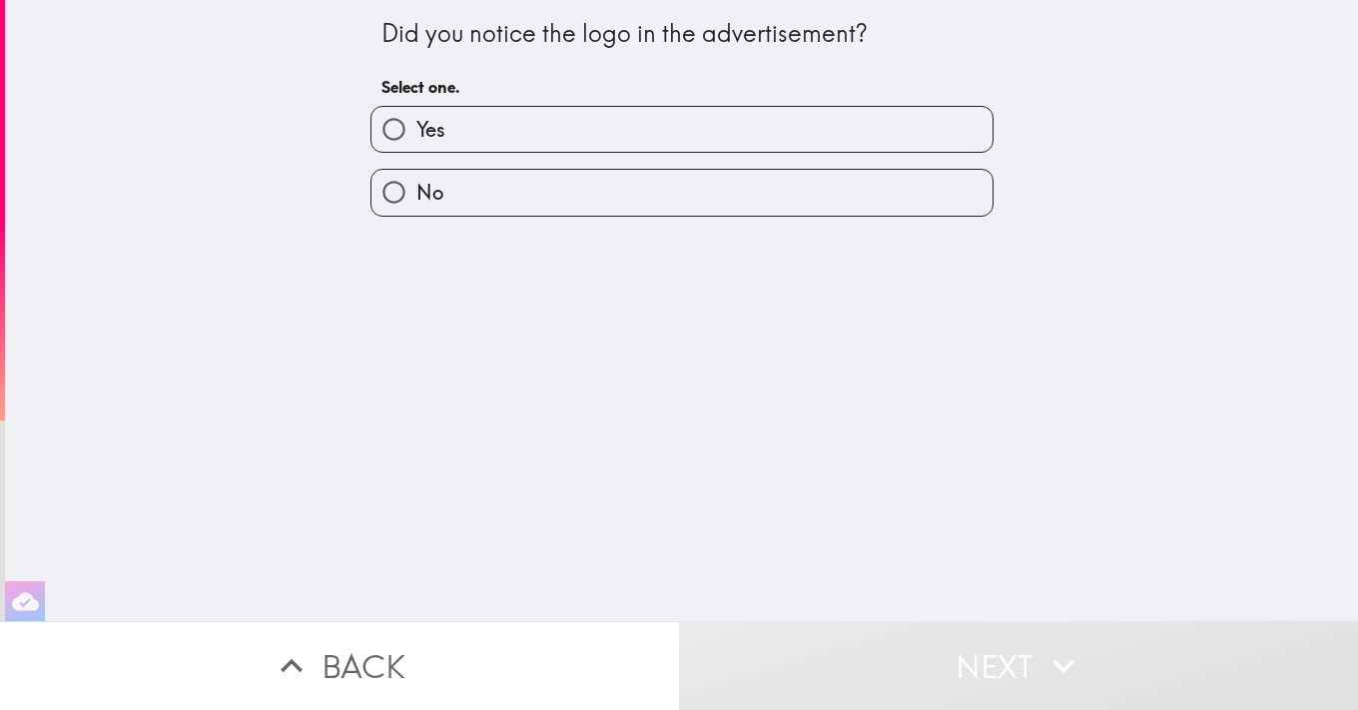
click at [730, 117] on label "Yes" at bounding box center [681, 129] width 621 height 45
click at [416, 117] on input "Yes" at bounding box center [393, 129] width 45 height 45
radio input "true"
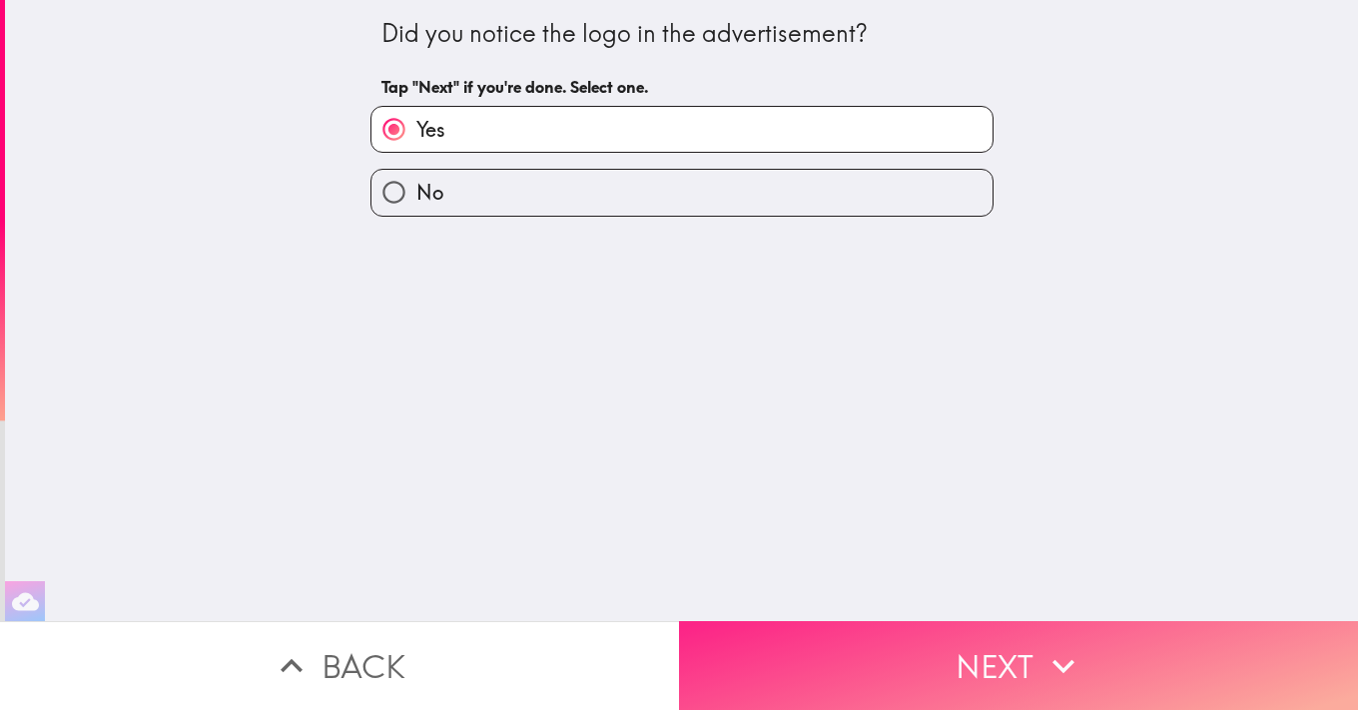
click at [1038, 651] on button "Next" at bounding box center [1018, 665] width 679 height 89
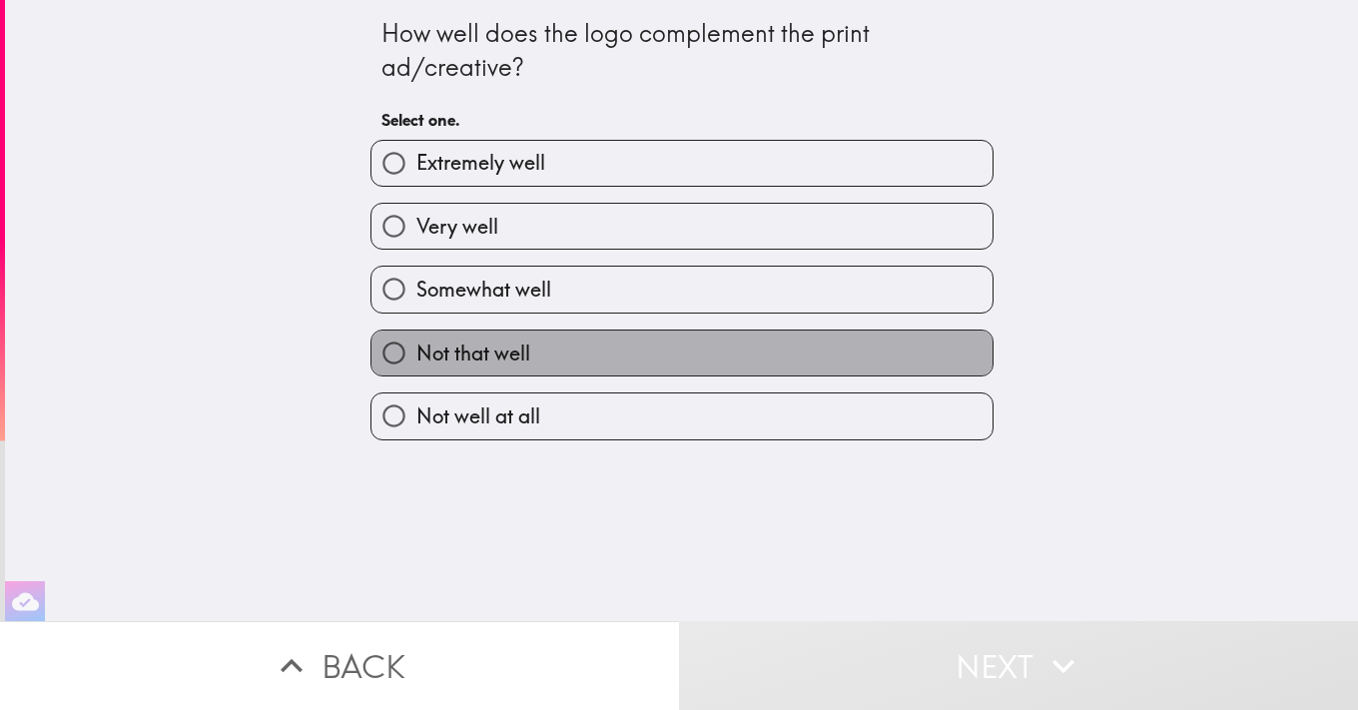
click at [737, 354] on label "Not that well" at bounding box center [681, 353] width 621 height 45
click at [416, 354] on input "Not that well" at bounding box center [393, 353] width 45 height 45
radio input "true"
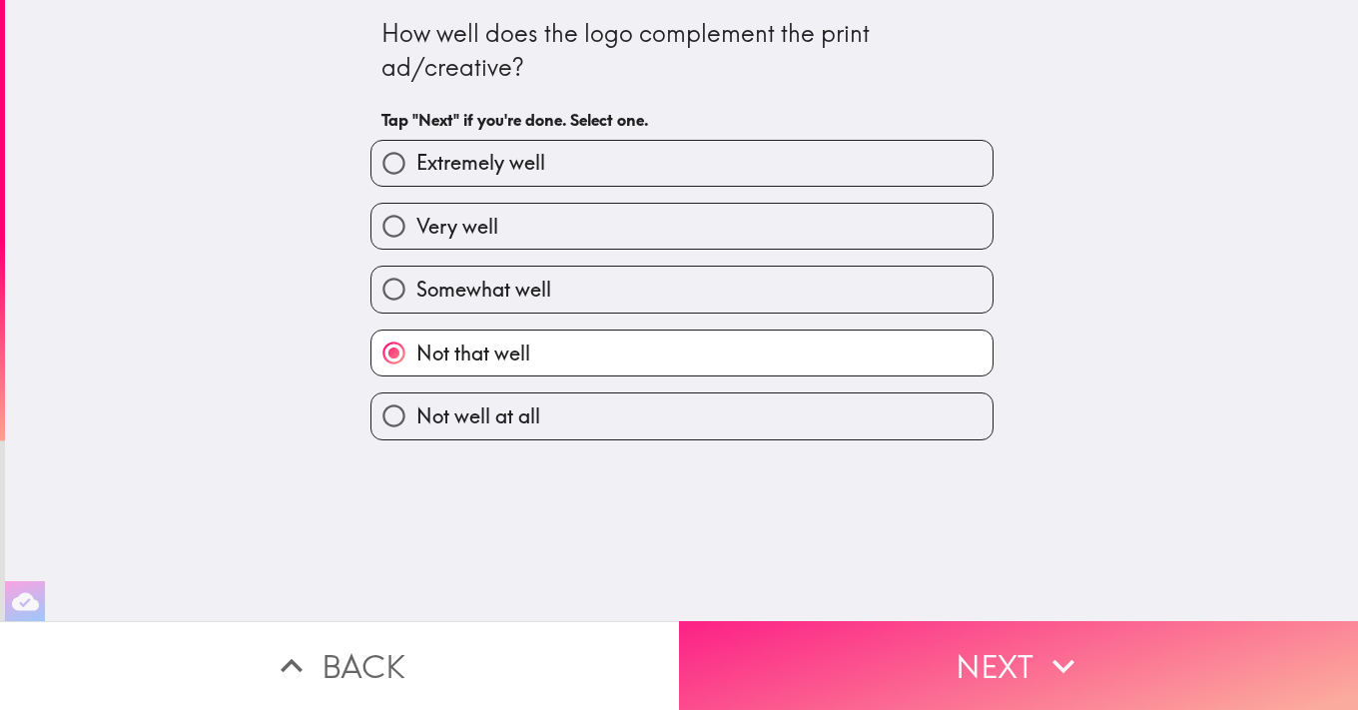
click at [1006, 670] on button "Next" at bounding box center [1018, 665] width 679 height 89
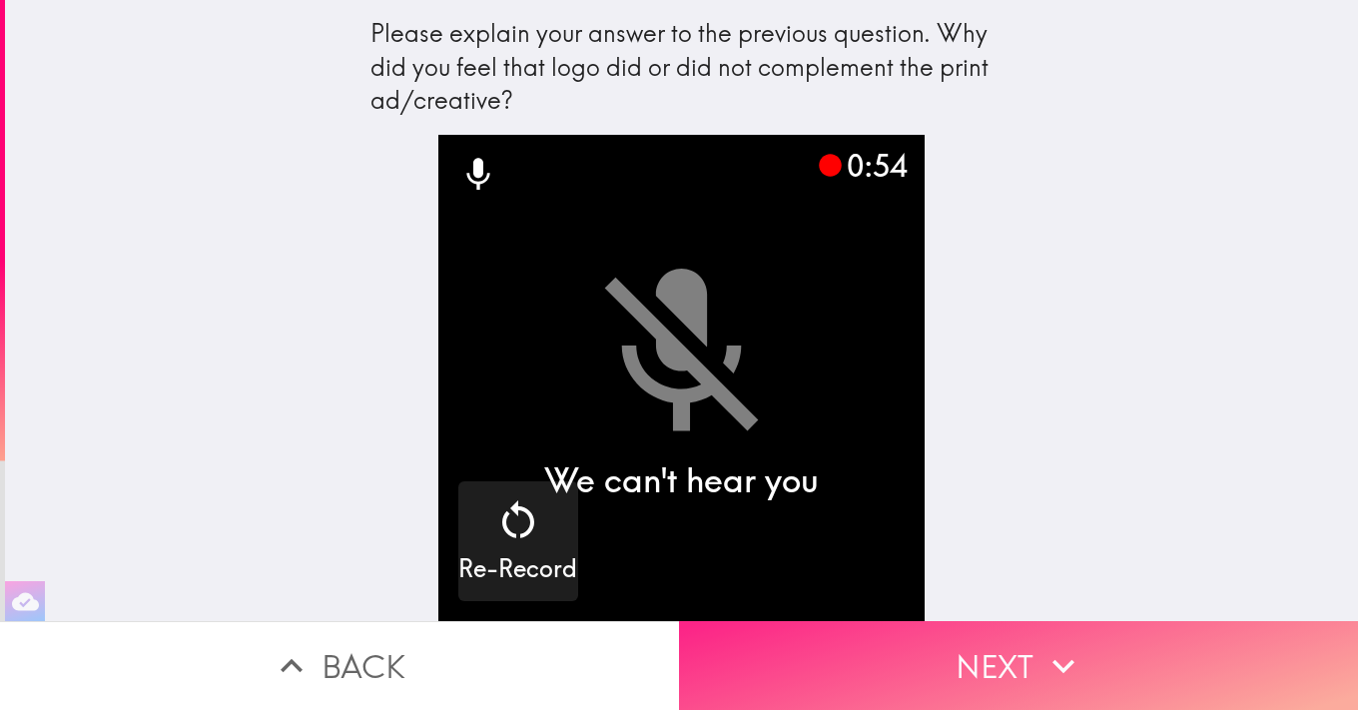
click at [1047, 658] on icon "button" at bounding box center [1064, 666] width 44 height 44
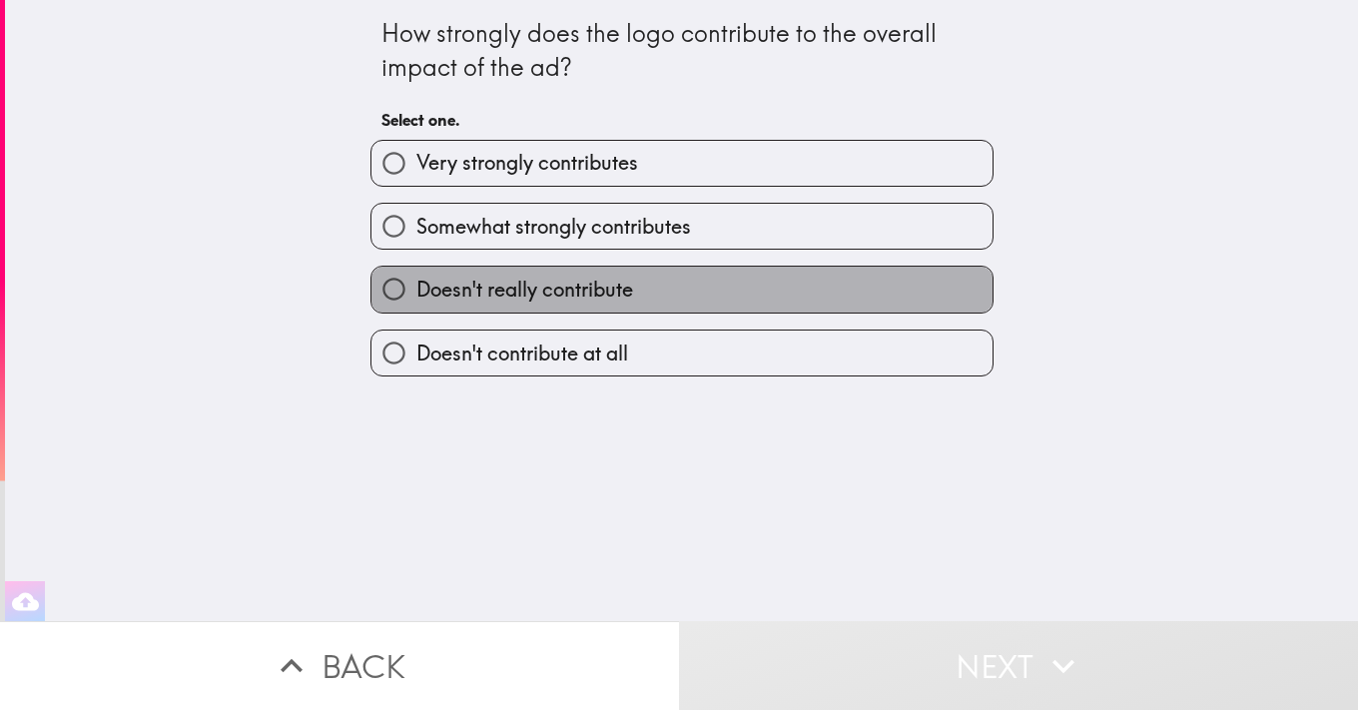
click at [694, 283] on label "Doesn't really contribute" at bounding box center [681, 289] width 621 height 45
click at [416, 283] on input "Doesn't really contribute" at bounding box center [393, 289] width 45 height 45
radio input "true"
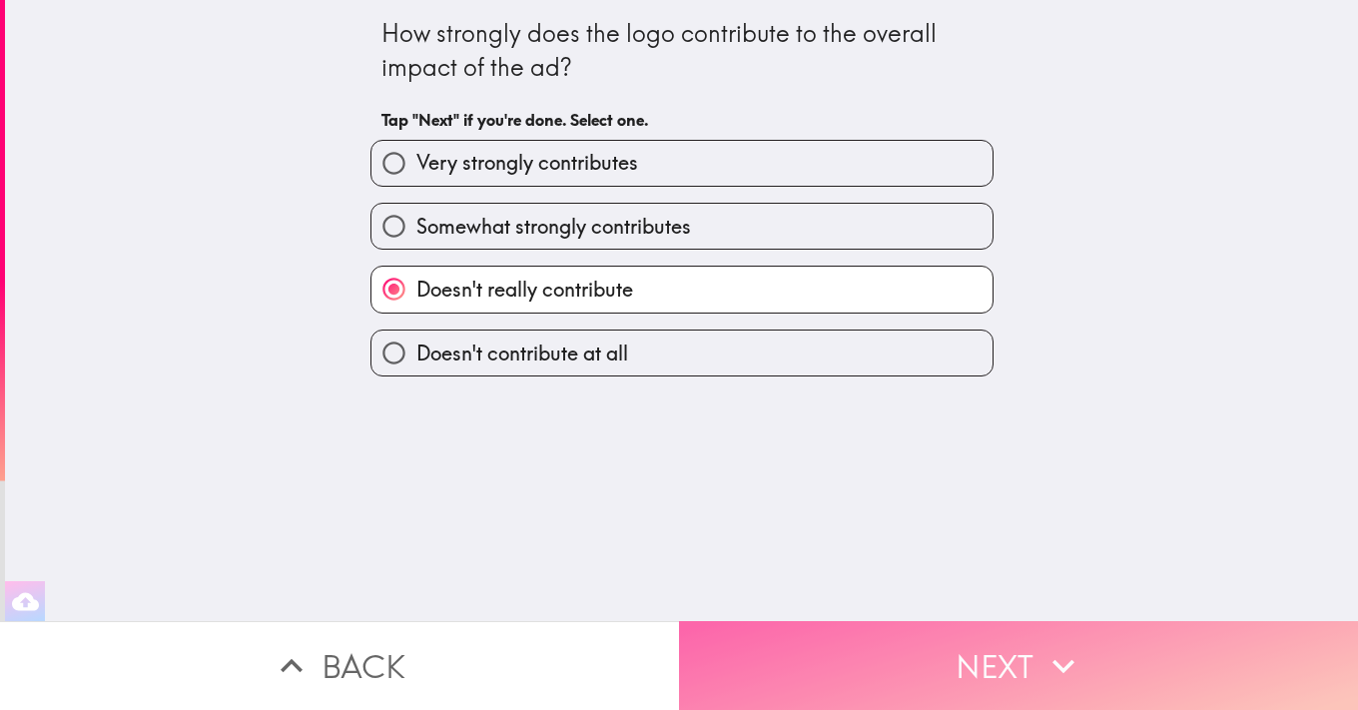
click at [1044, 672] on icon "button" at bounding box center [1064, 666] width 44 height 44
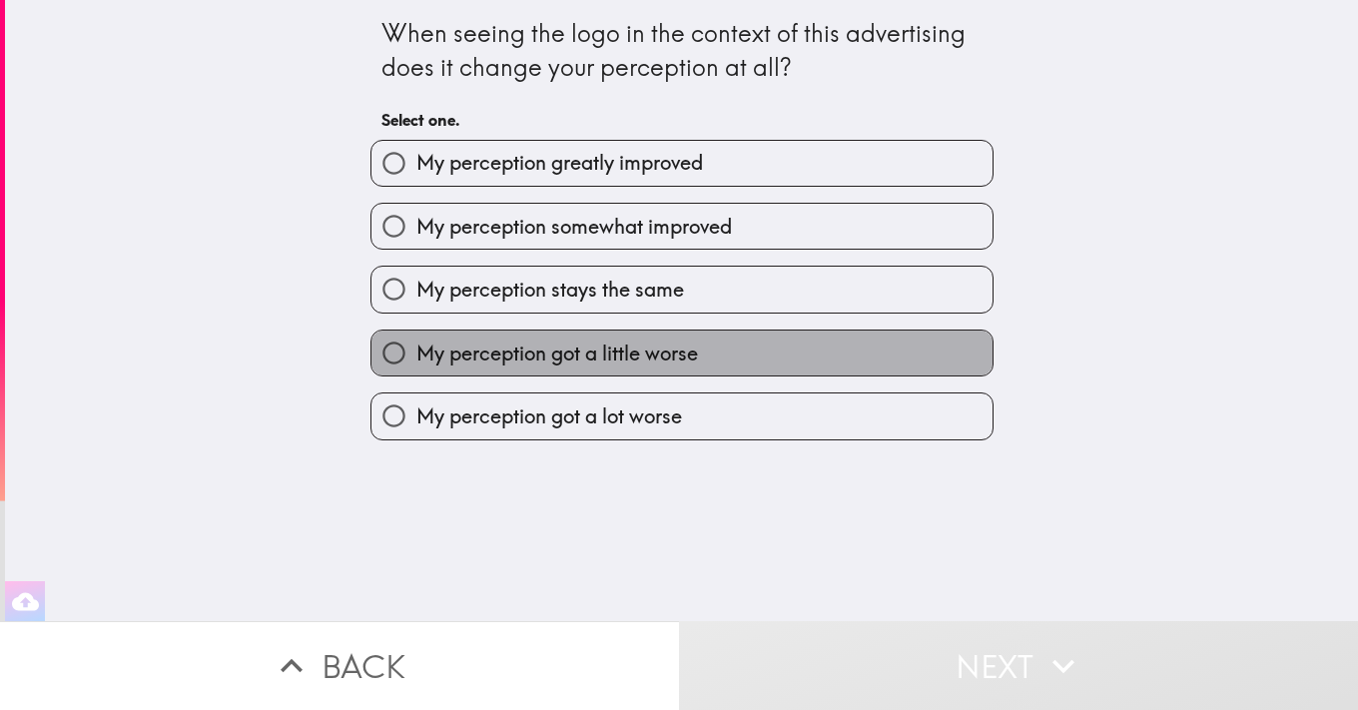
click at [769, 357] on label "My perception got a little worse" at bounding box center [681, 353] width 621 height 45
click at [416, 357] on input "My perception got a little worse" at bounding box center [393, 353] width 45 height 45
radio input "true"
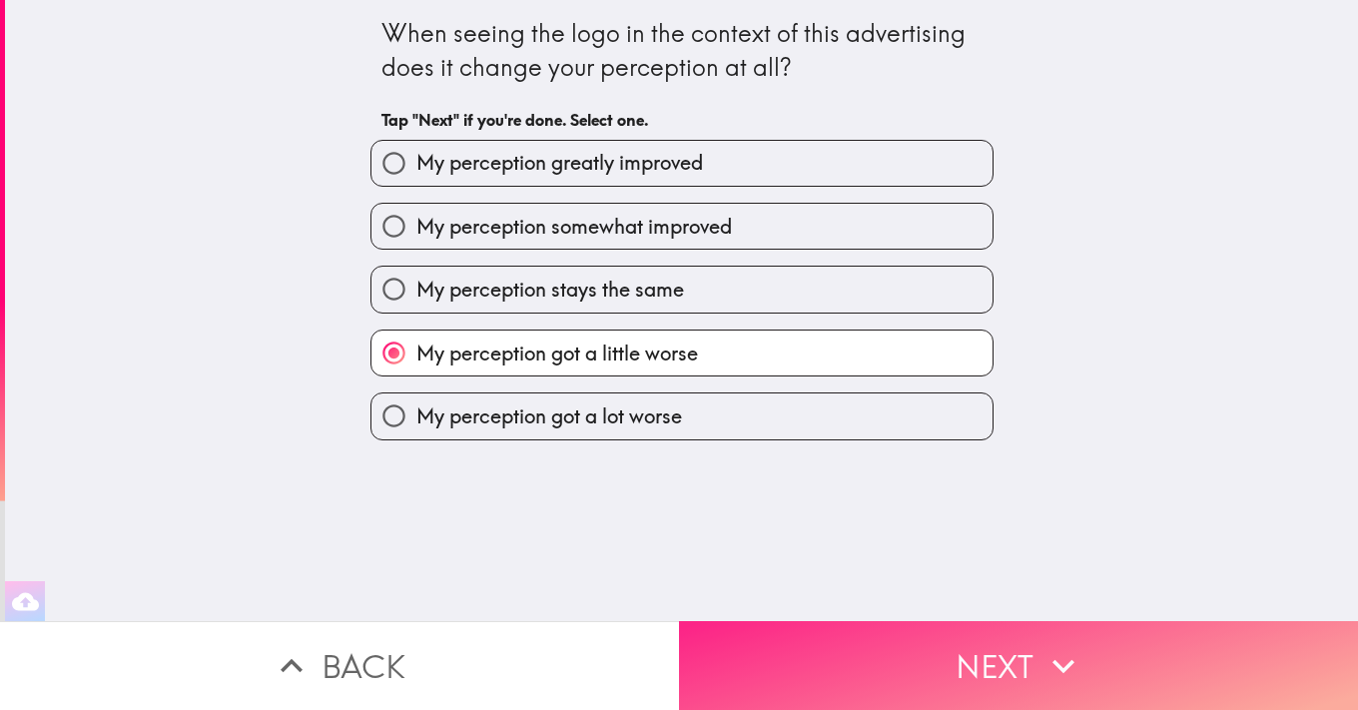
click at [1023, 658] on button "Next" at bounding box center [1018, 665] width 679 height 89
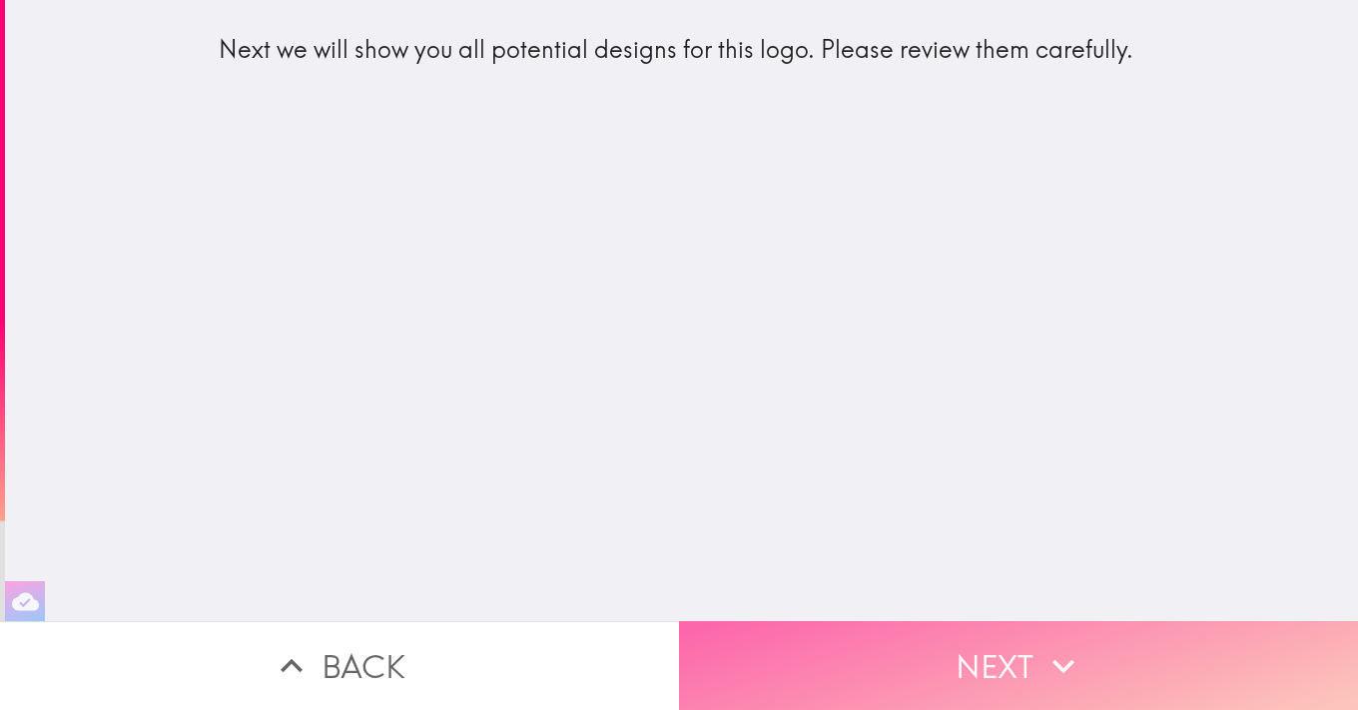
click at [1019, 648] on button "Next" at bounding box center [1018, 665] width 679 height 89
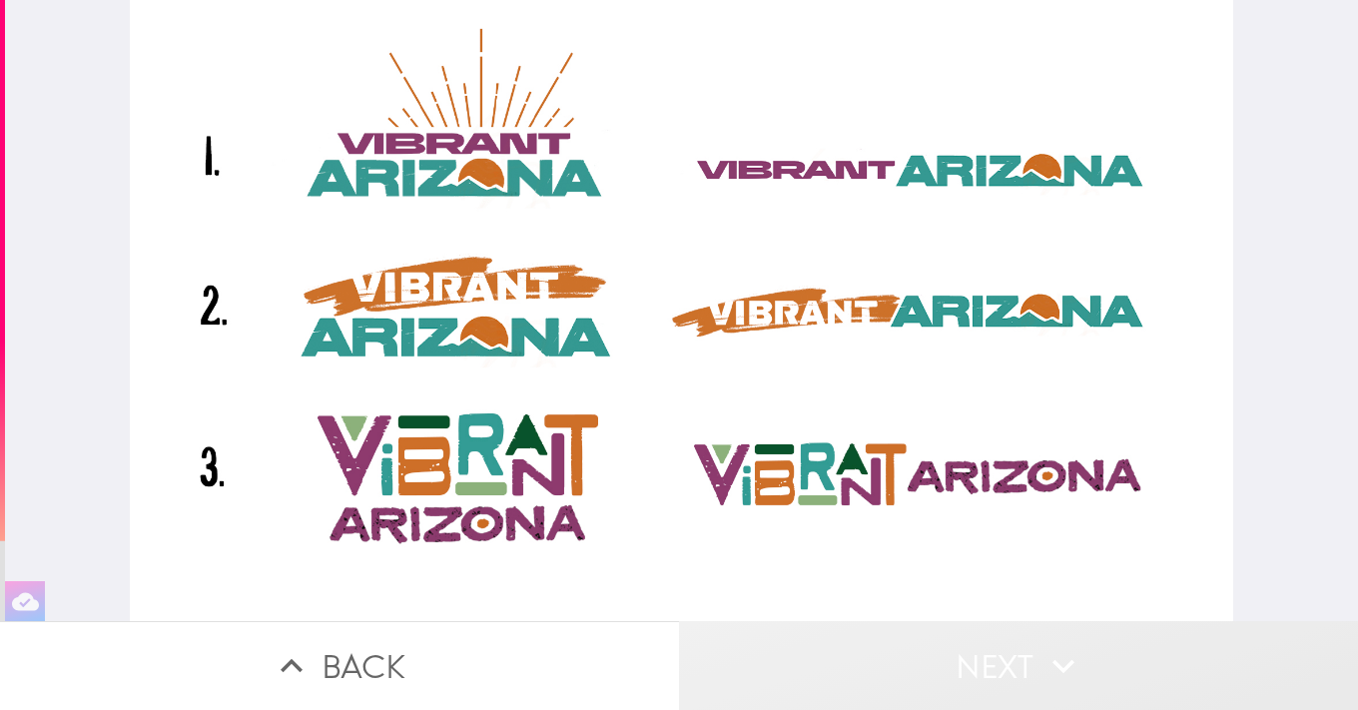
click at [1051, 679] on icon "button" at bounding box center [1064, 666] width 44 height 44
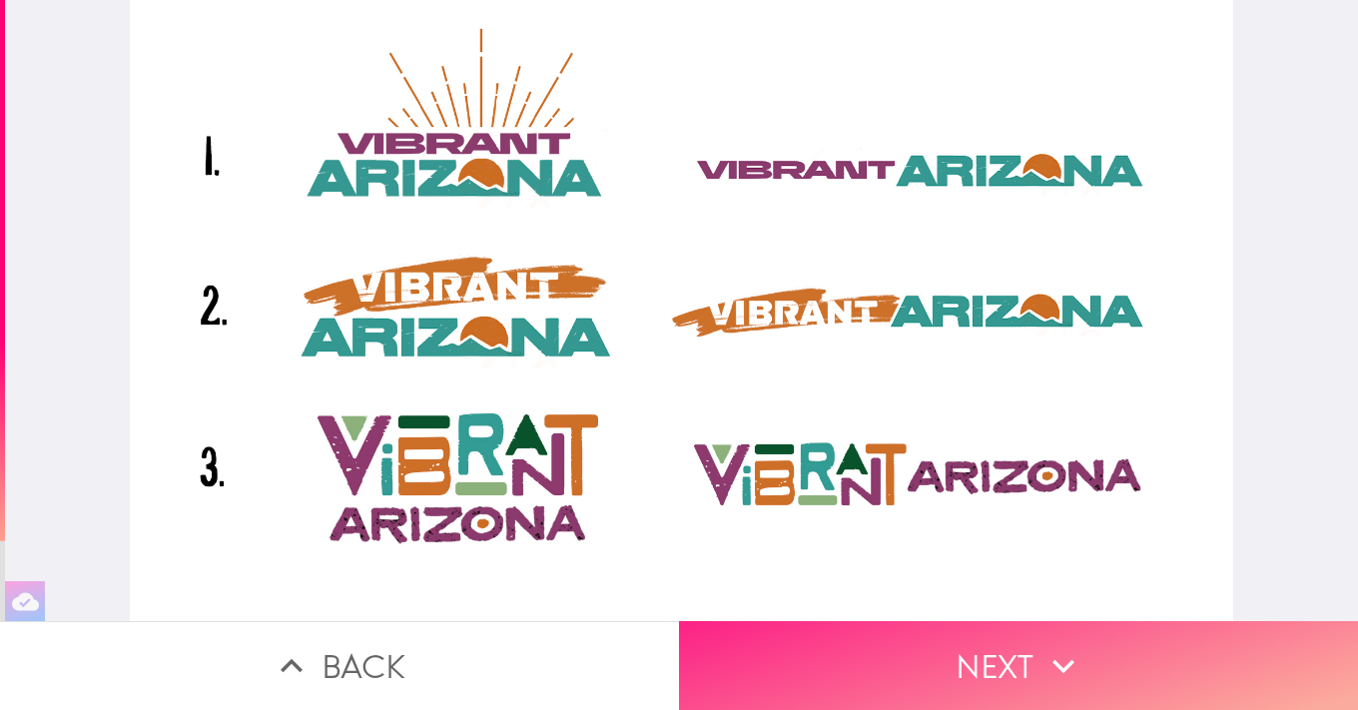
click at [1042, 661] on icon "button" at bounding box center [1064, 666] width 44 height 44
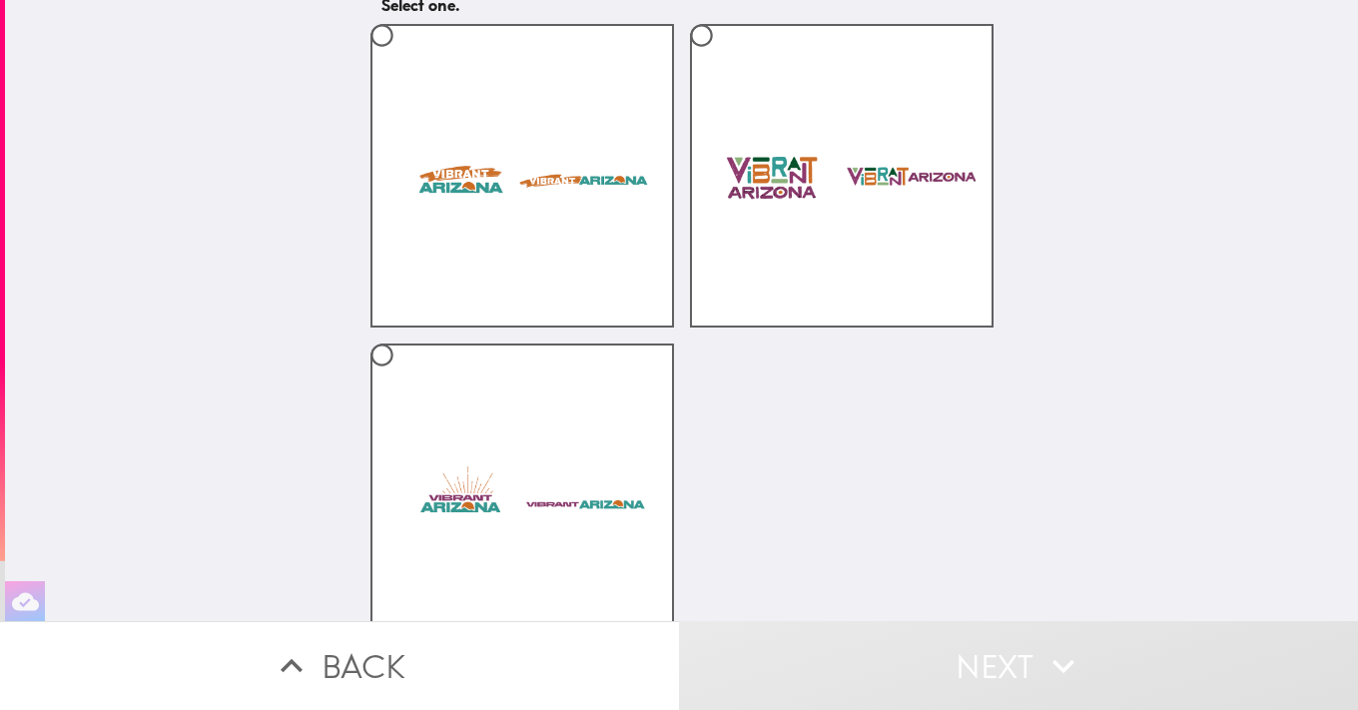
scroll to position [172, 0]
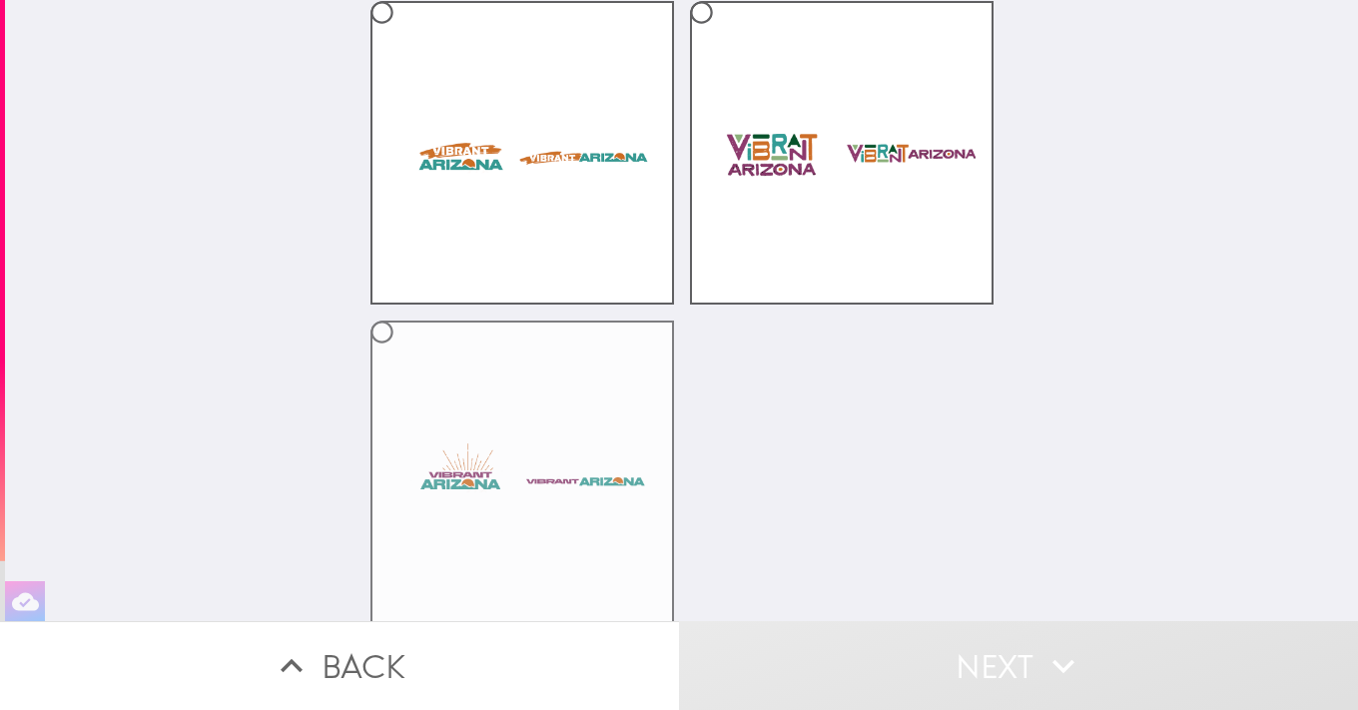
click at [559, 474] on label at bounding box center [522, 473] width 304 height 304
click at [404, 355] on input "radio" at bounding box center [382, 332] width 45 height 45
radio input "true"
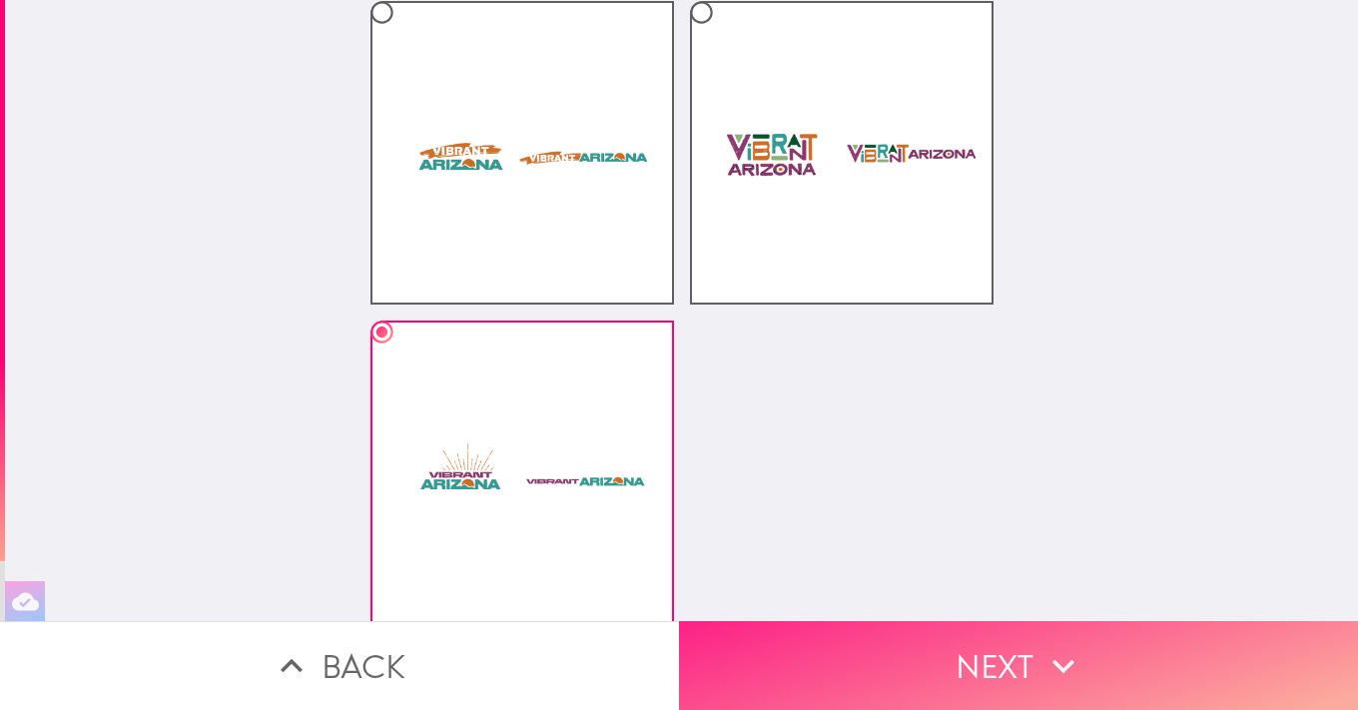
click at [1063, 677] on icon "button" at bounding box center [1064, 666] width 44 height 44
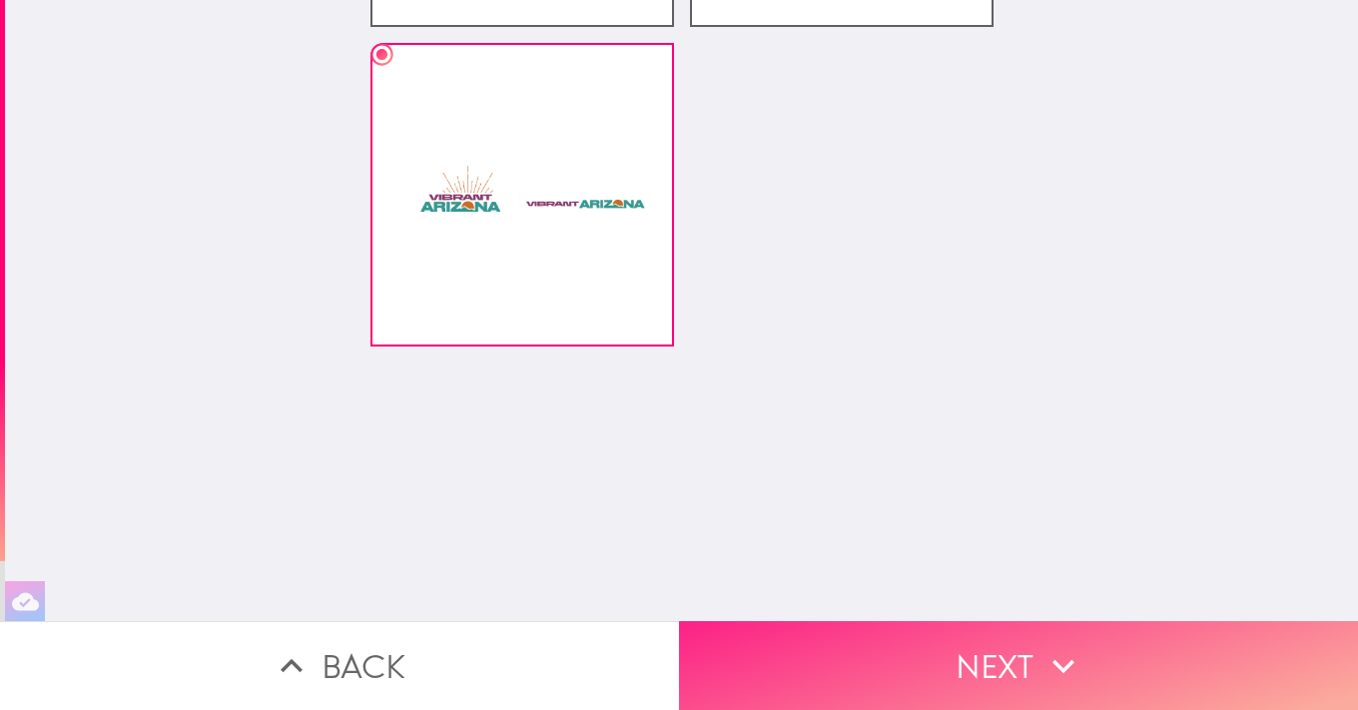
scroll to position [0, 0]
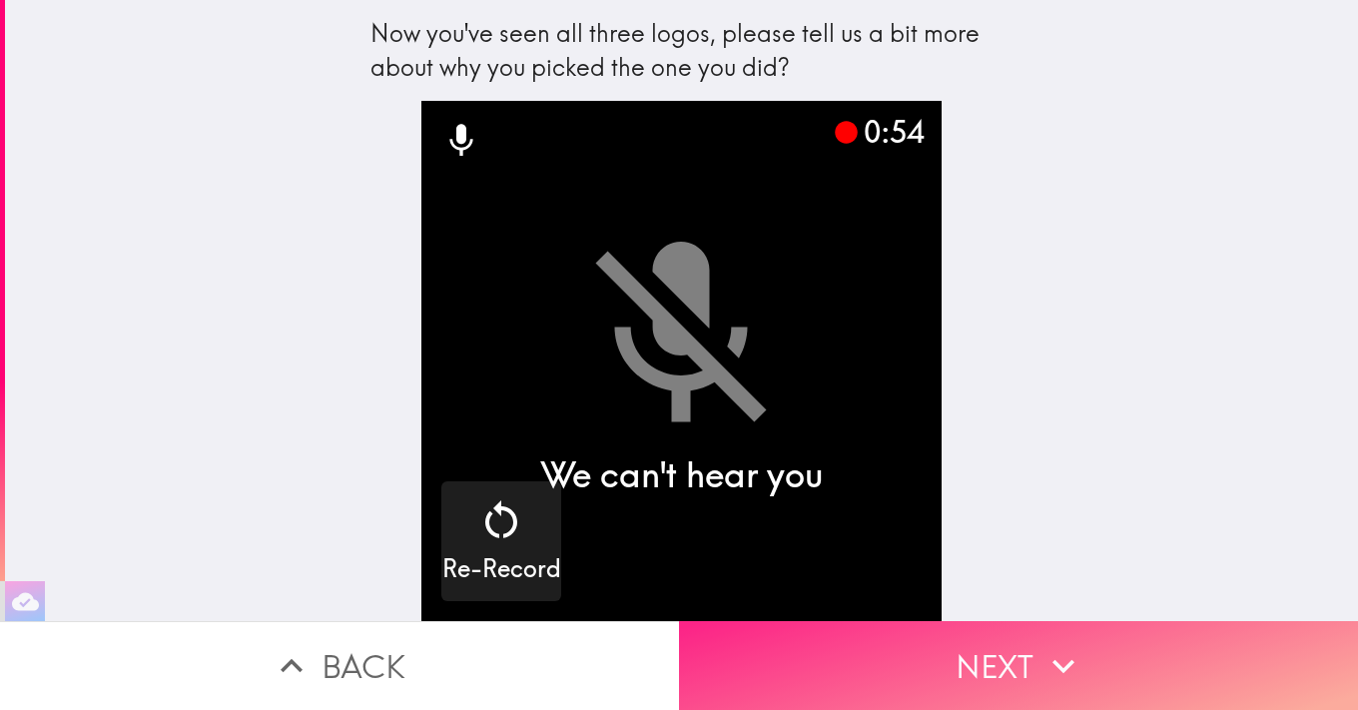
click at [1056, 664] on icon "button" at bounding box center [1064, 666] width 22 height 14
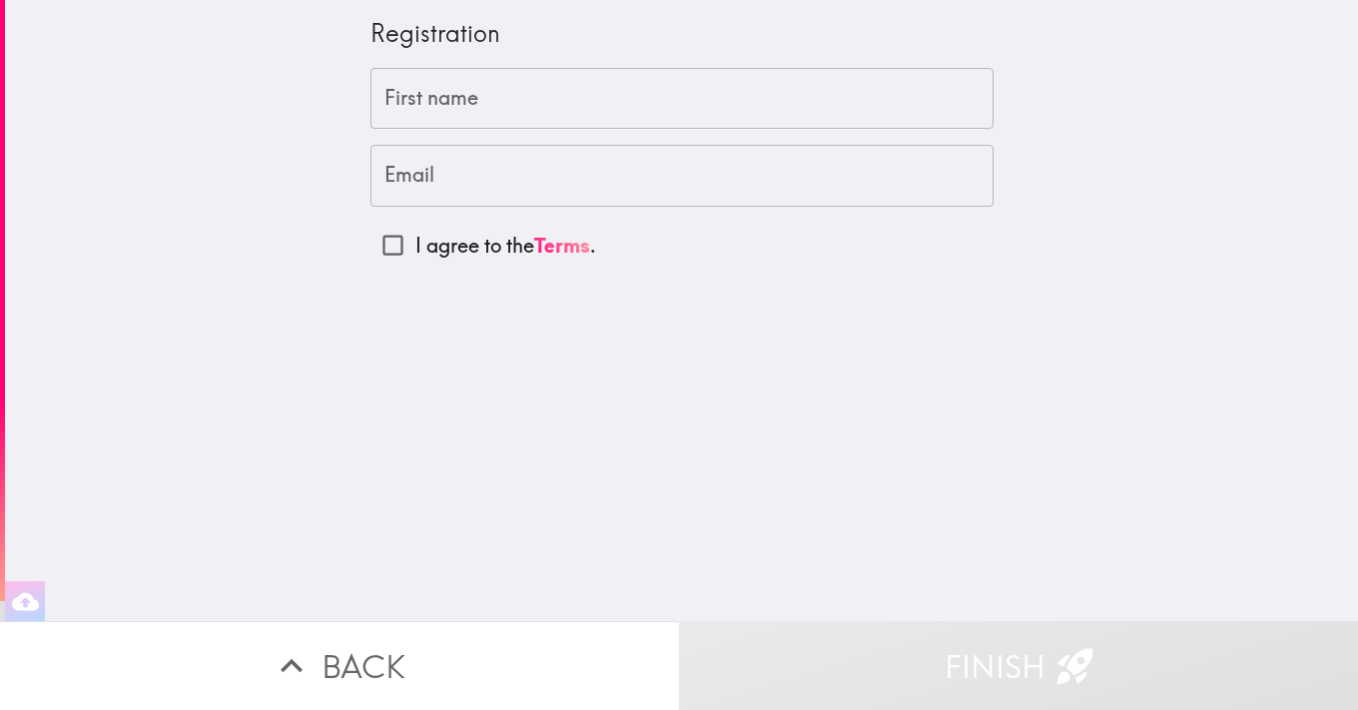
click at [637, 94] on input "First name" at bounding box center [681, 99] width 623 height 62
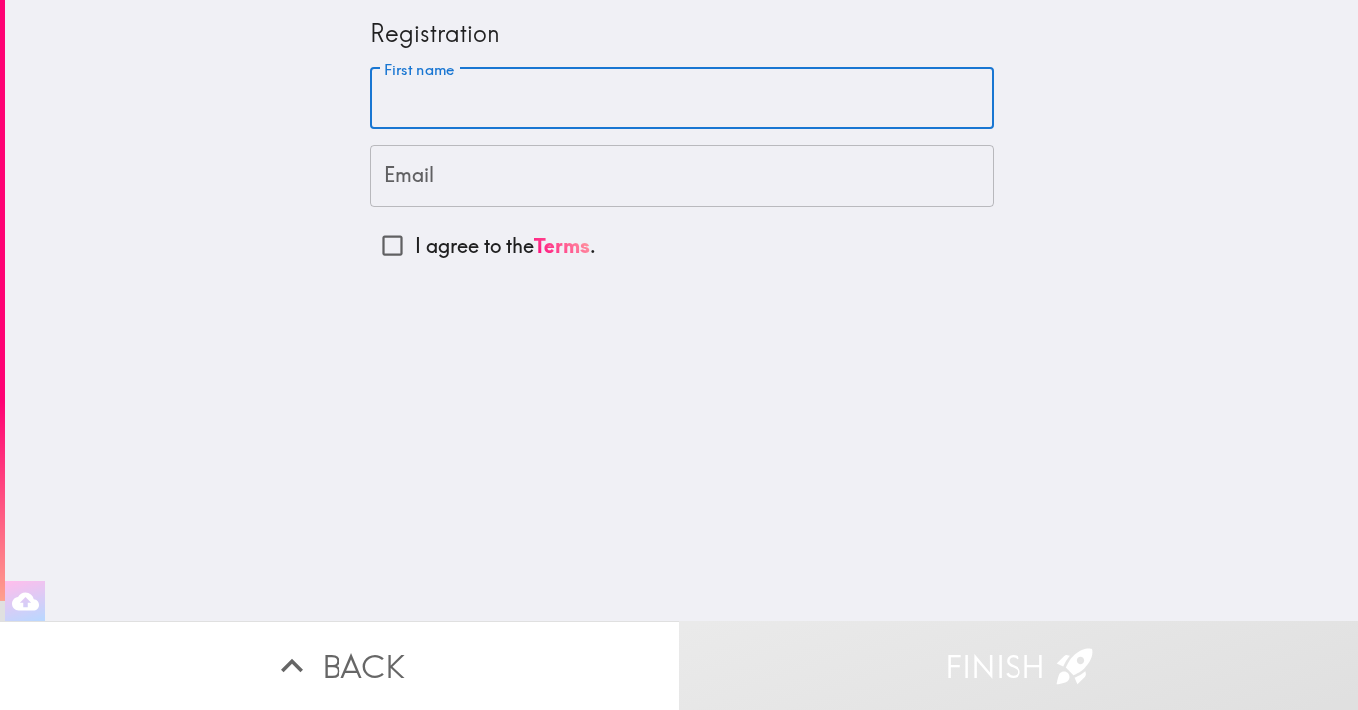
type input "[PERSON_NAME]"
type input "[EMAIL_ADDRESS][DOMAIN_NAME]"
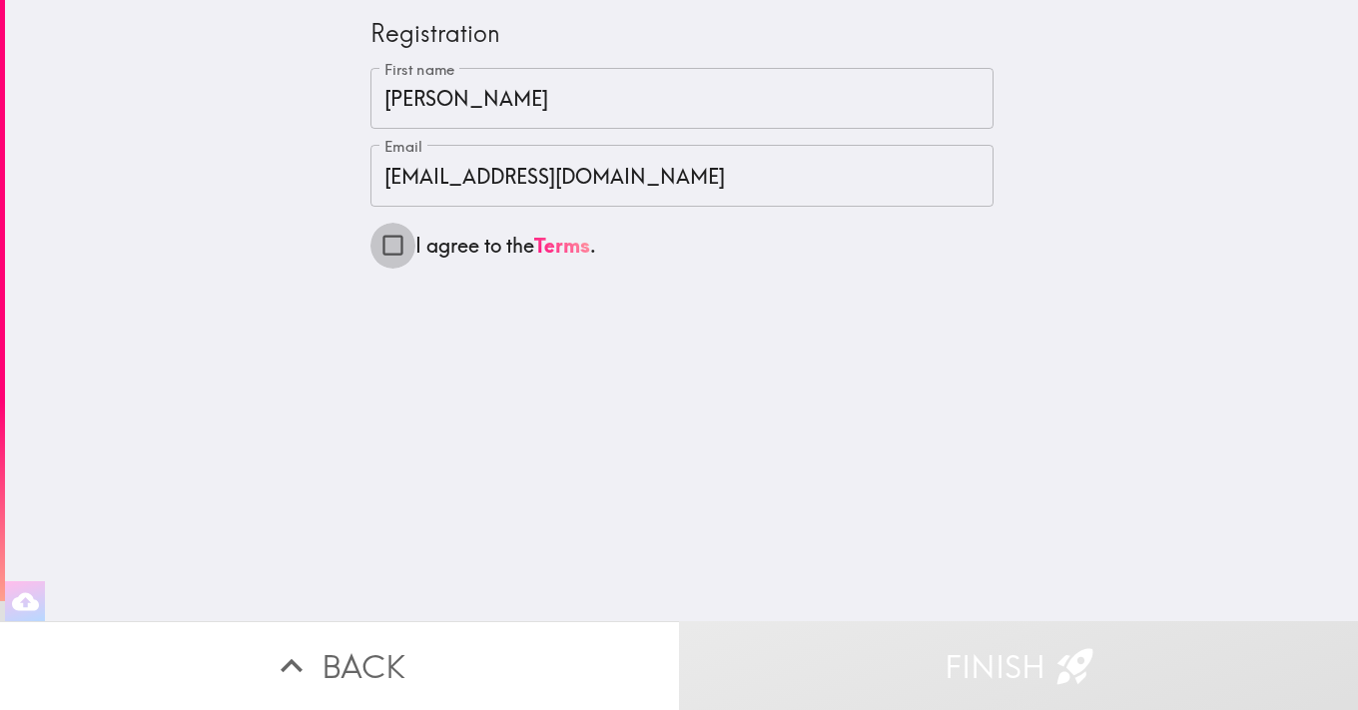
click at [384, 247] on input "I agree to the Terms ." at bounding box center [392, 245] width 45 height 45
checkbox input "true"
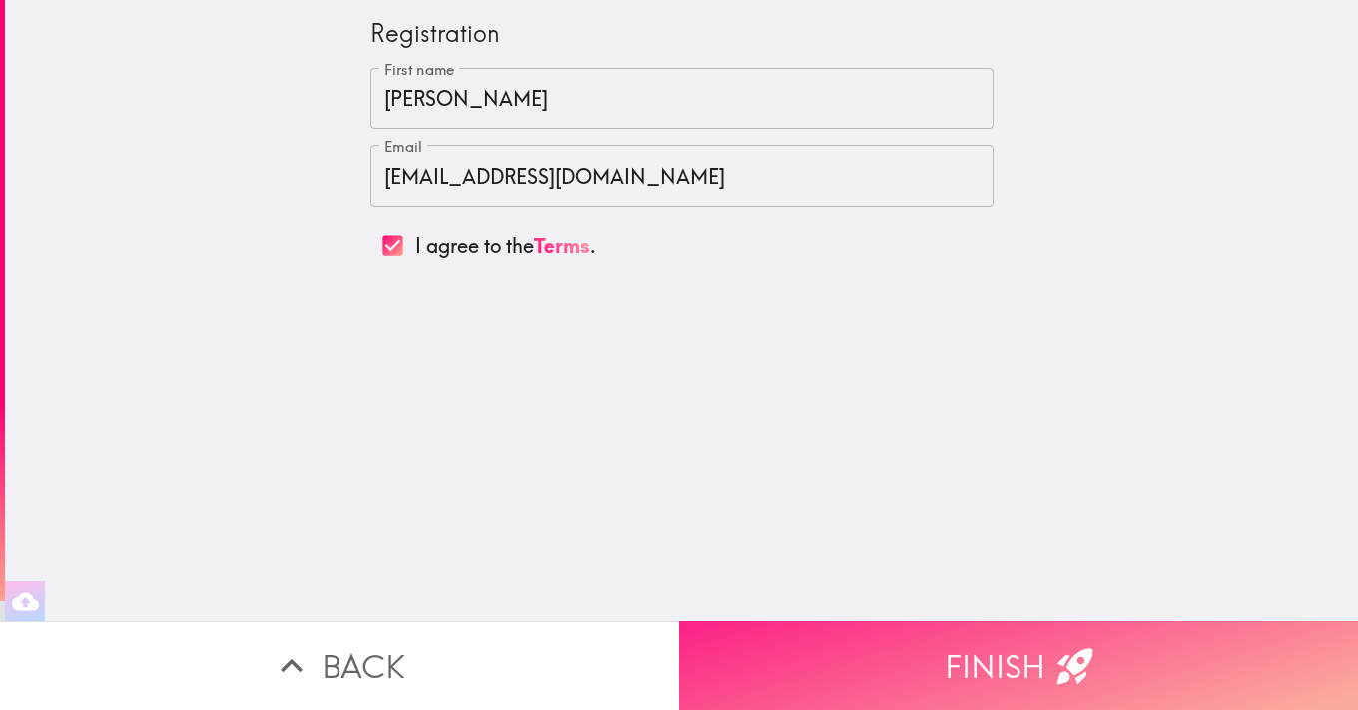
click at [962, 668] on button "Finish" at bounding box center [1018, 665] width 679 height 89
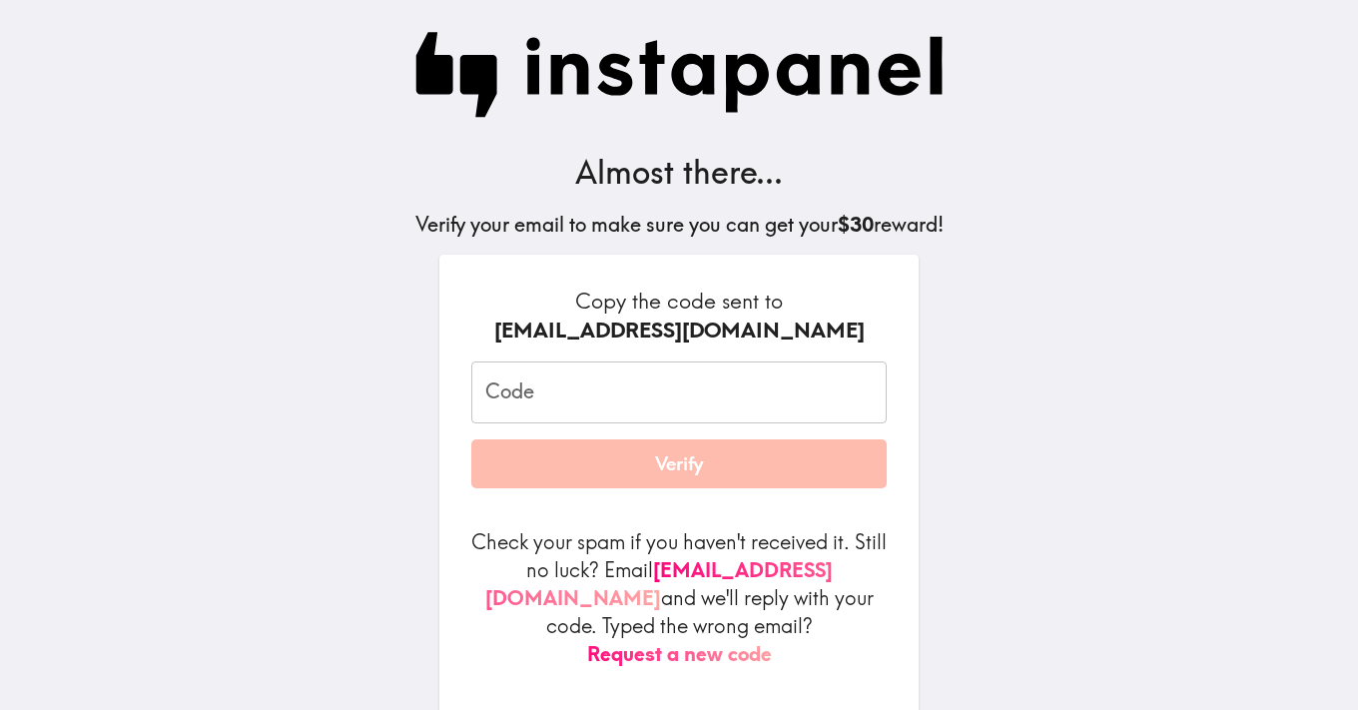
click at [629, 396] on input "Code" at bounding box center [678, 393] width 415 height 62
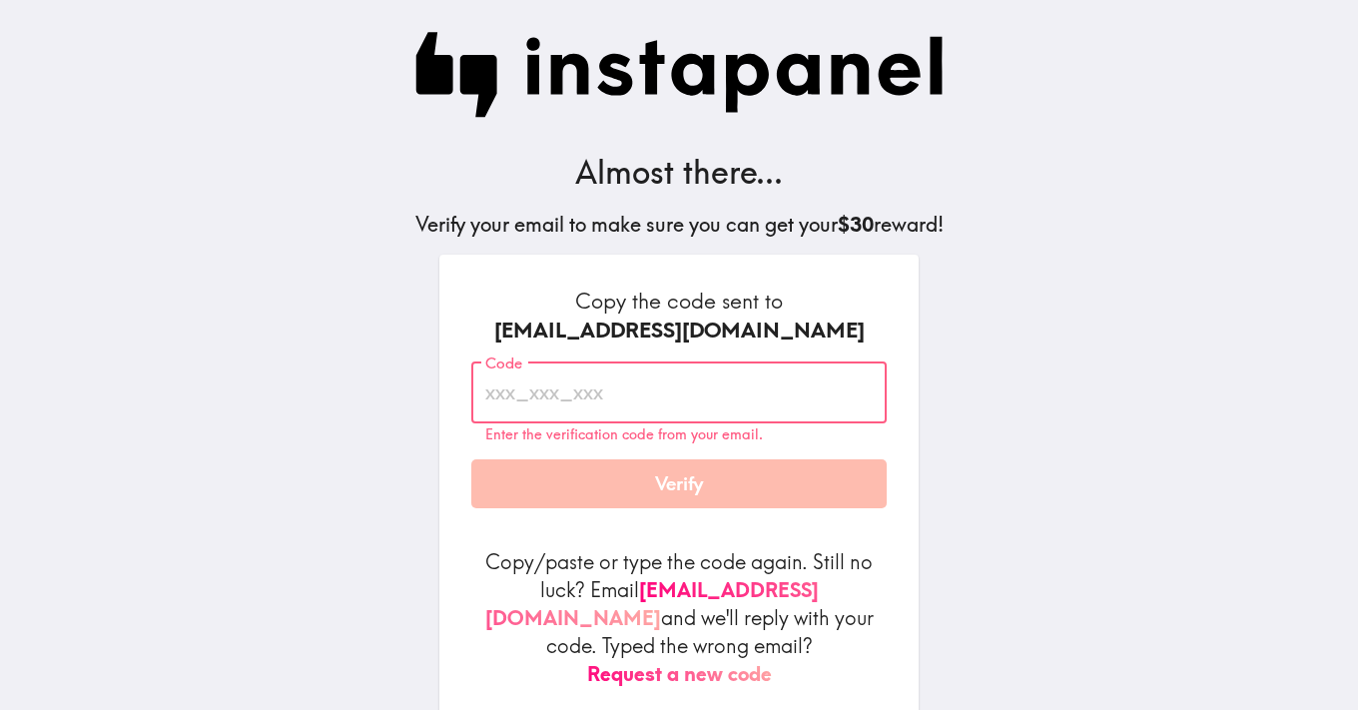
paste input "2uU_bH4_p57"
type input "2uU_bH4_p57"
click at [677, 476] on button "Verify" at bounding box center [678, 484] width 415 height 50
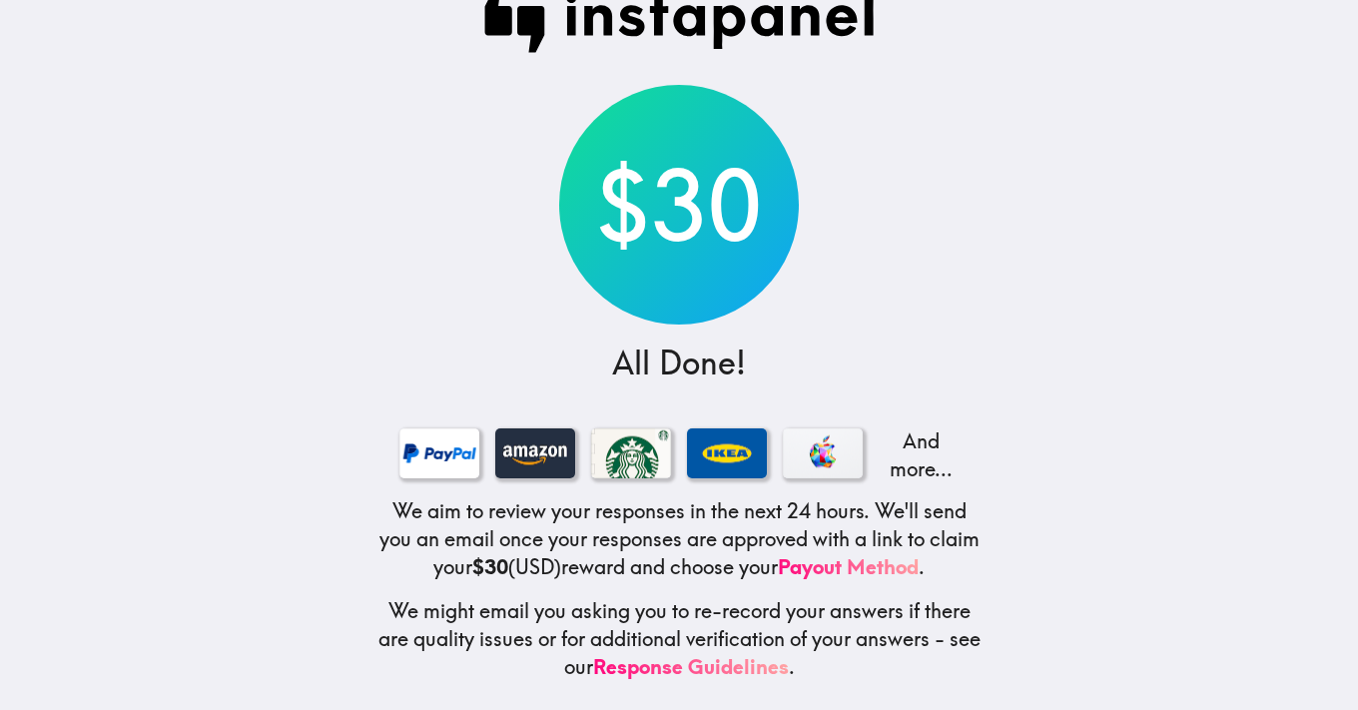
scroll to position [45, 0]
